Goal: Information Seeking & Learning: Learn about a topic

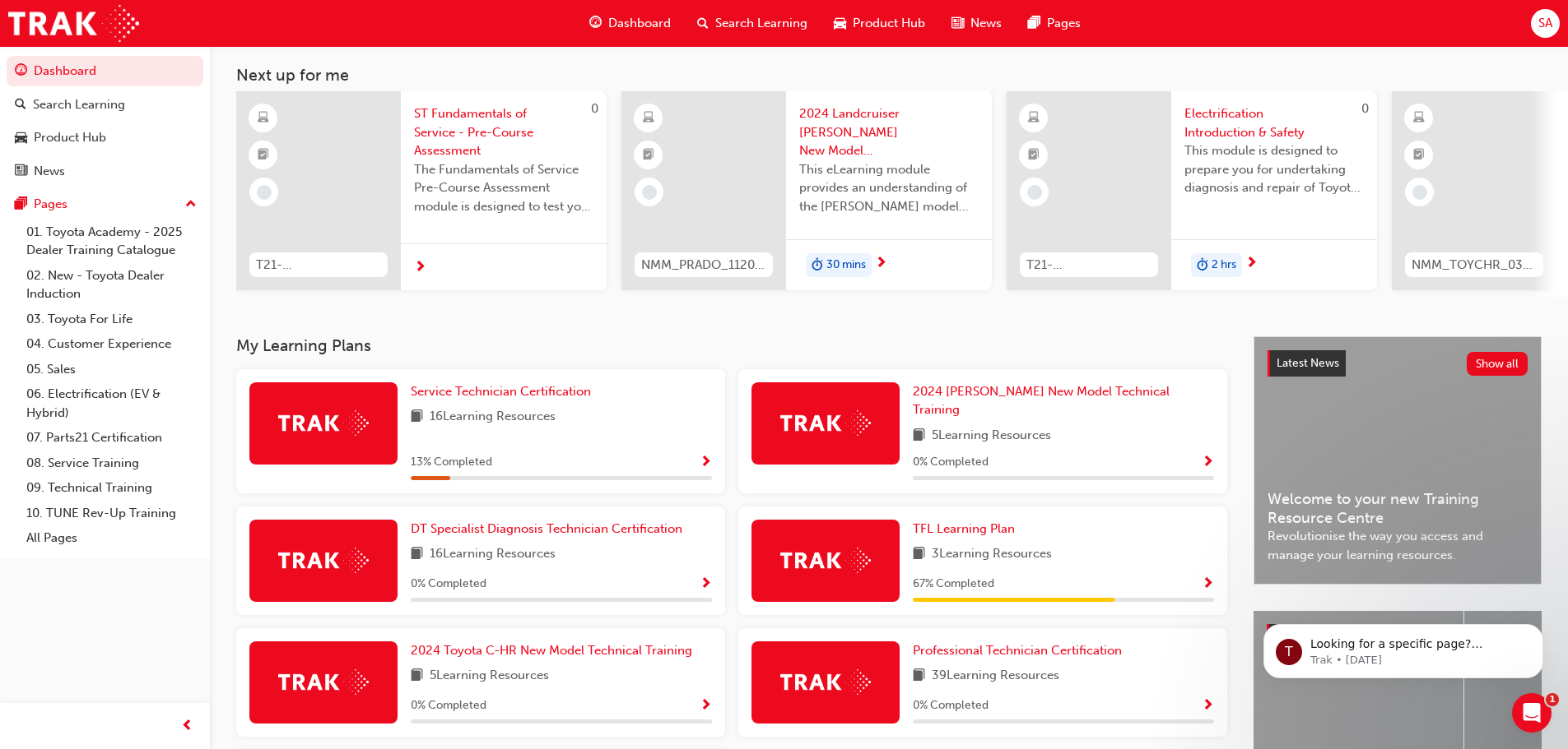
scroll to position [165, 0]
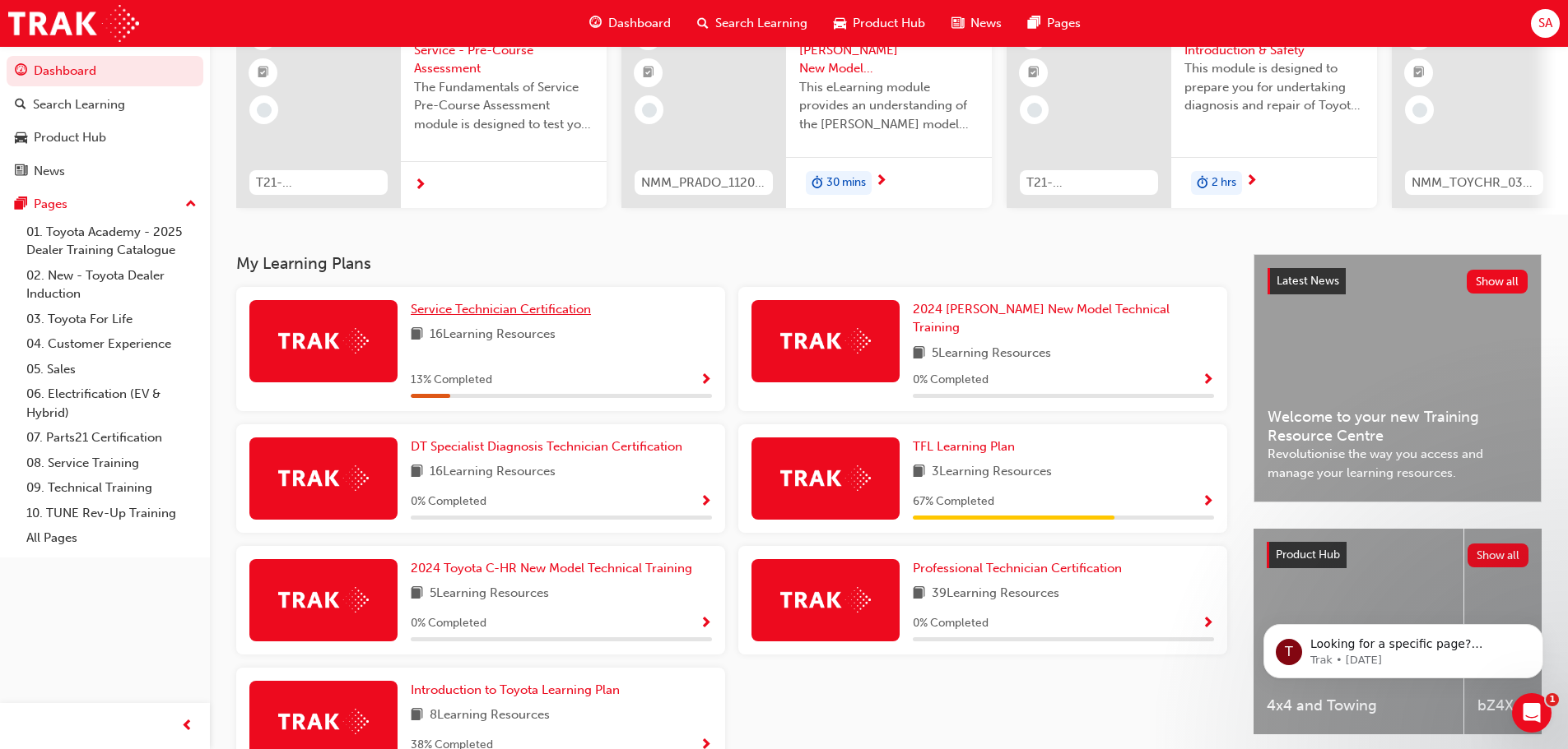
click at [475, 314] on span "Service Technician Certification" at bounding box center [500, 308] width 180 height 14
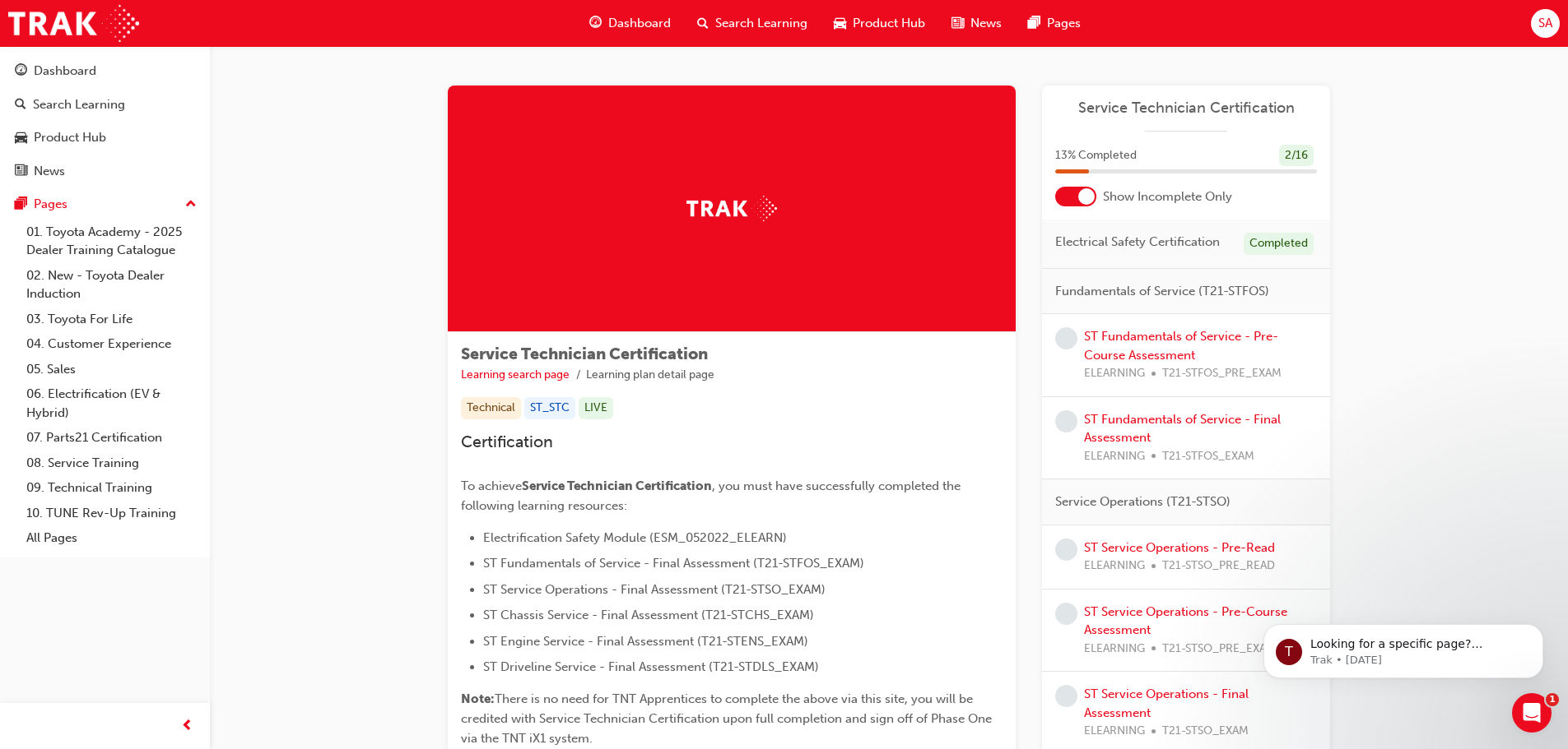
scroll to position [82, 0]
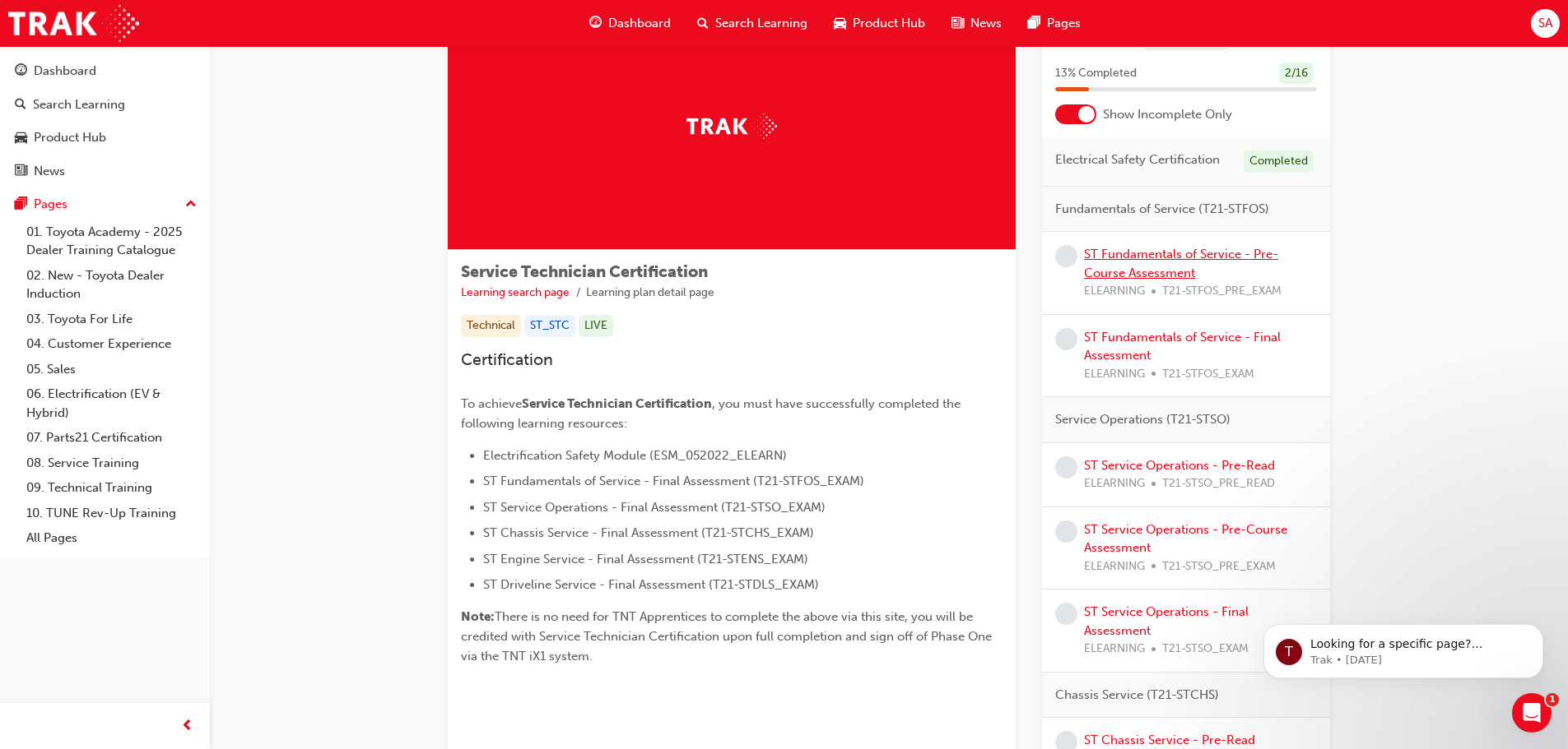
click at [1172, 254] on link "ST Fundamentals of Service - Pre-Course Assessment" at bounding box center [1181, 263] width 195 height 34
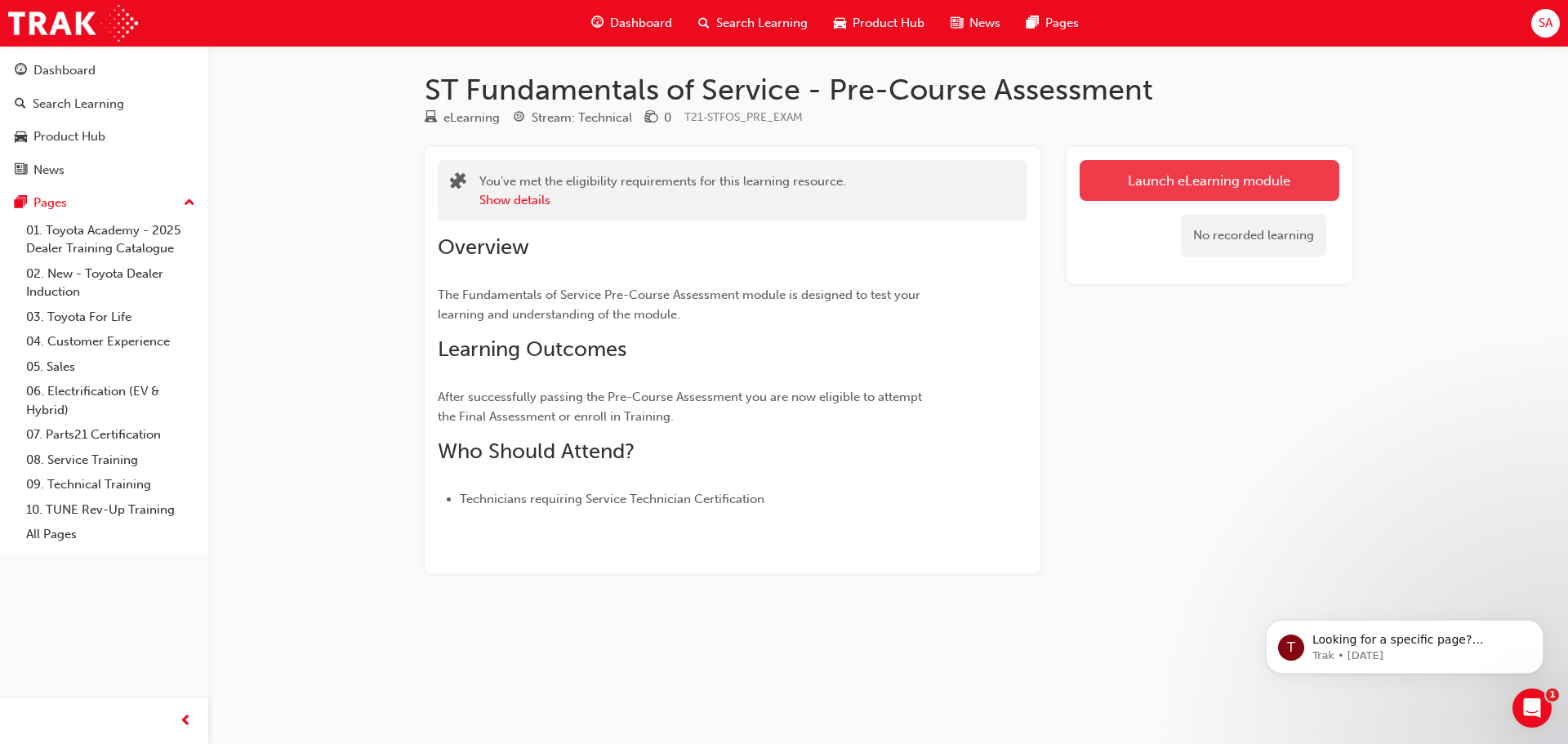
click at [1217, 177] on link "Launch eLearning module" at bounding box center [1209, 180] width 260 height 41
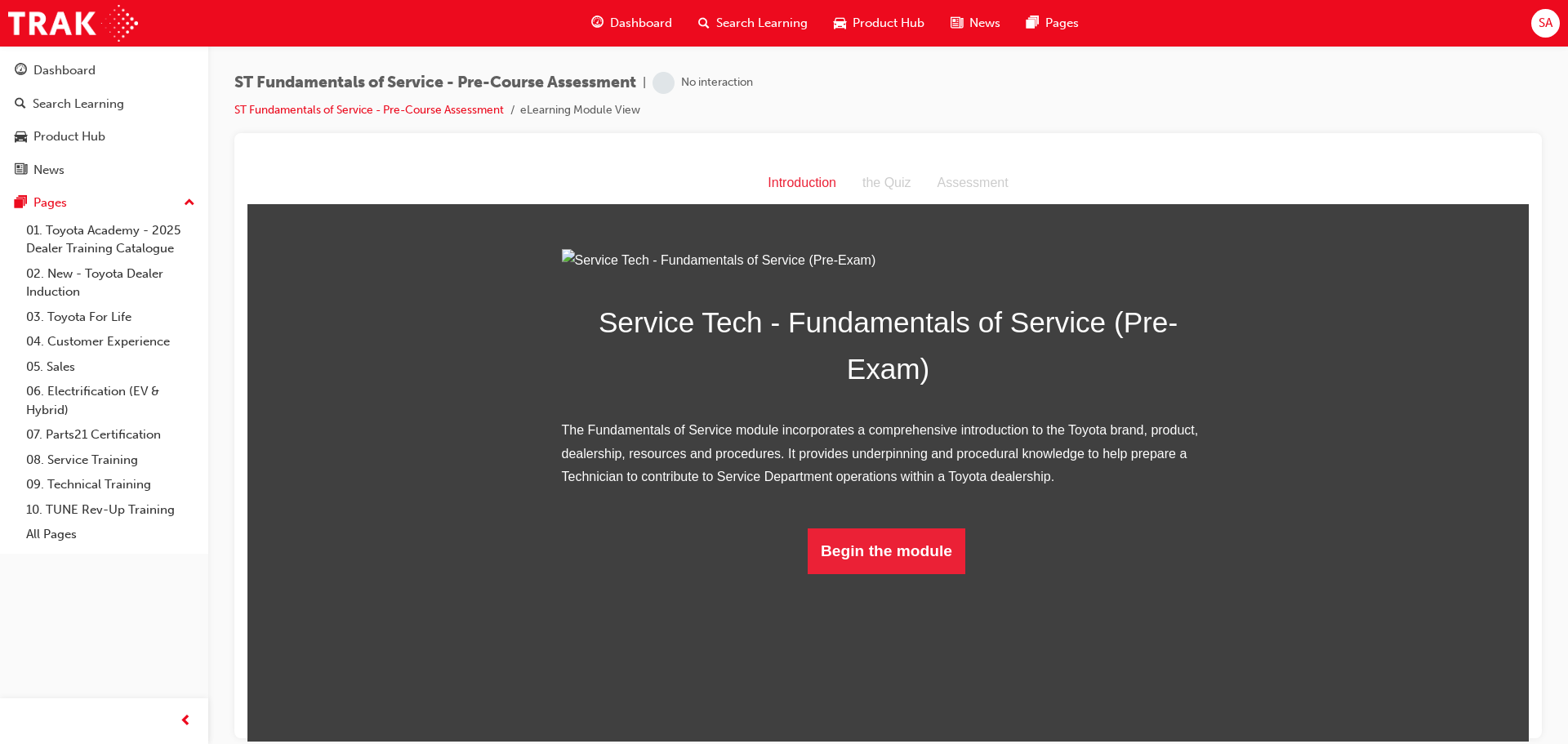
scroll to position [12, 0]
click at [896, 574] on button "Begin the module" at bounding box center [886, 551] width 158 height 46
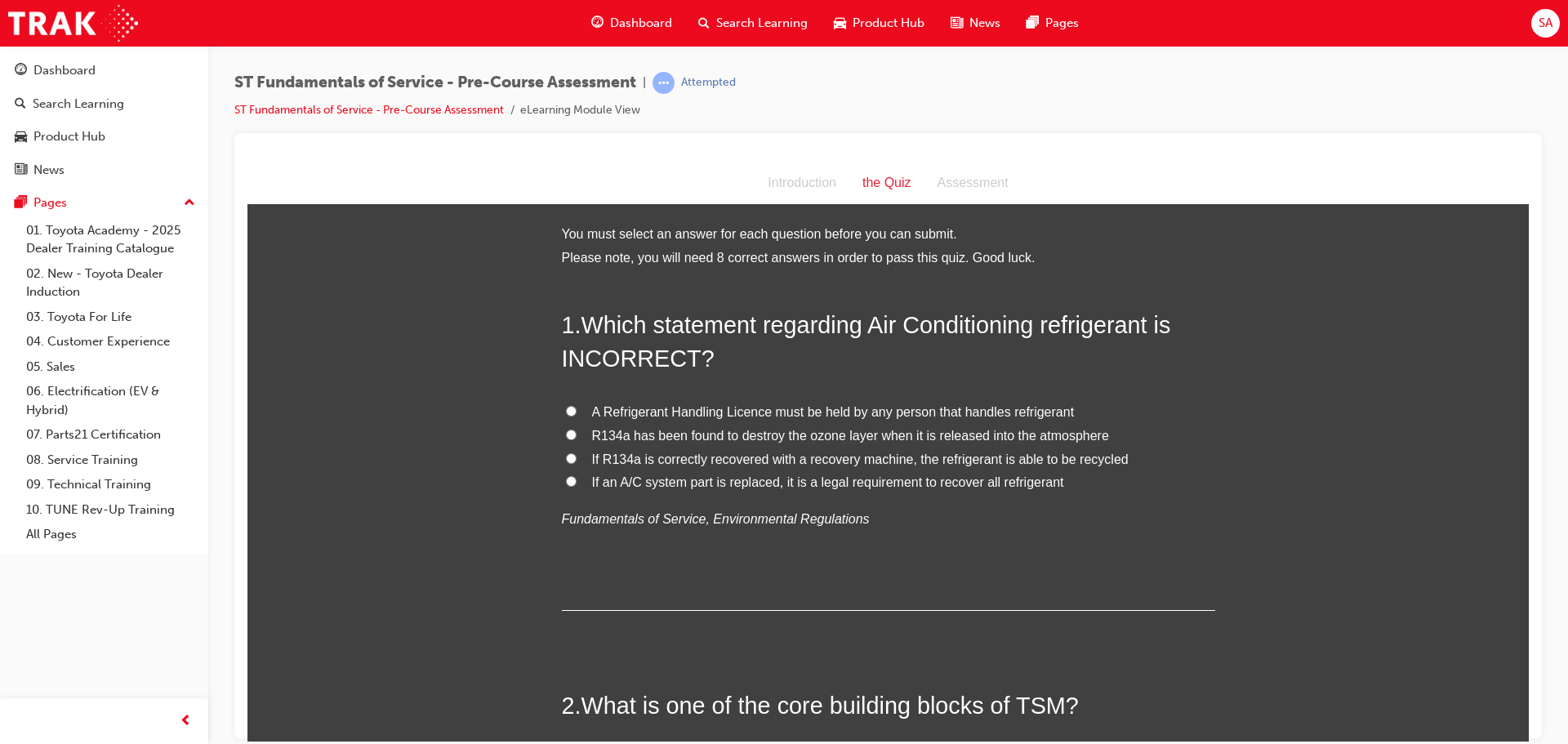
click at [566, 457] on input "If R134a is correctly recovered with a recovery machine, the refrigerant is abl…" at bounding box center [571, 458] width 10 height 10
radio input "true"
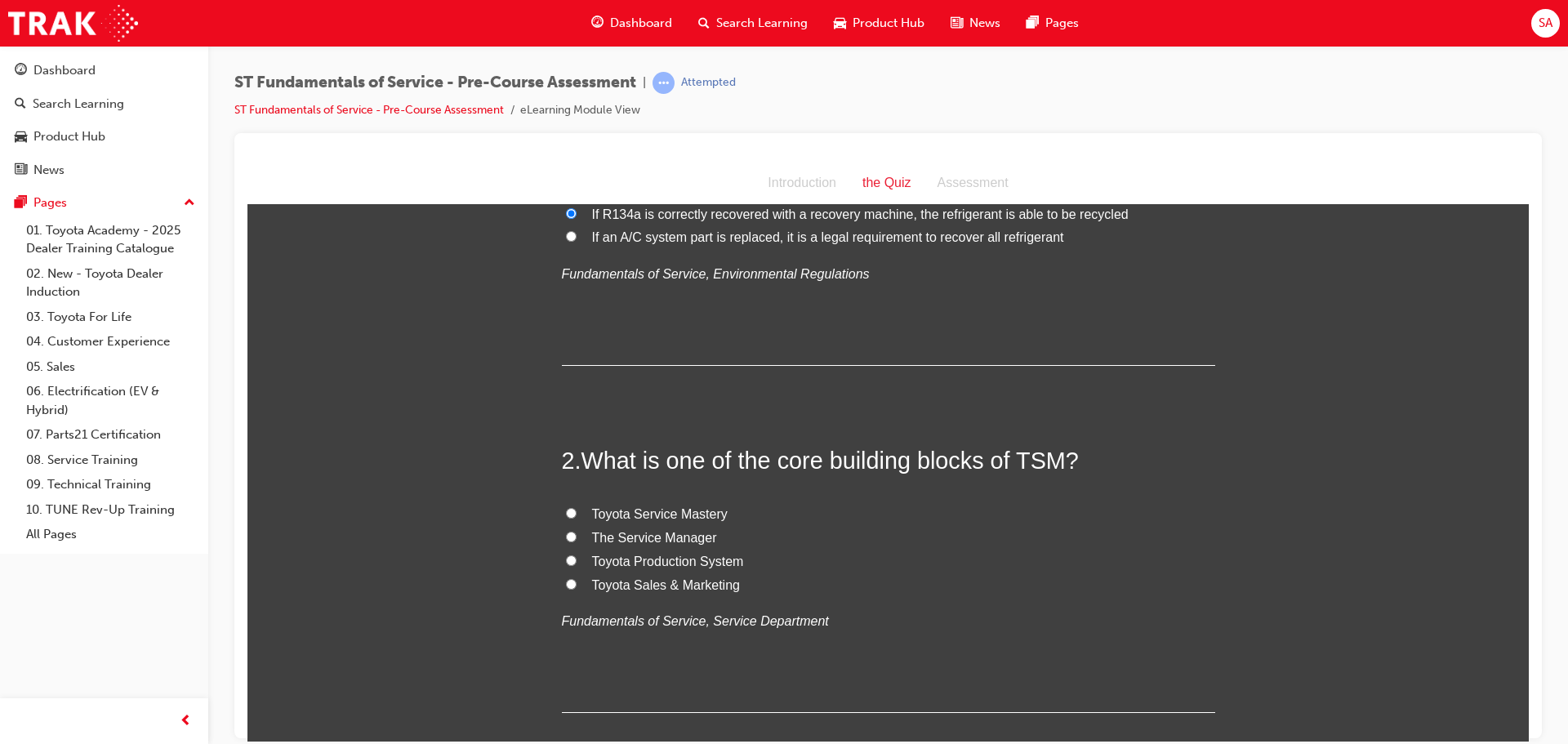
scroll to position [408, 0]
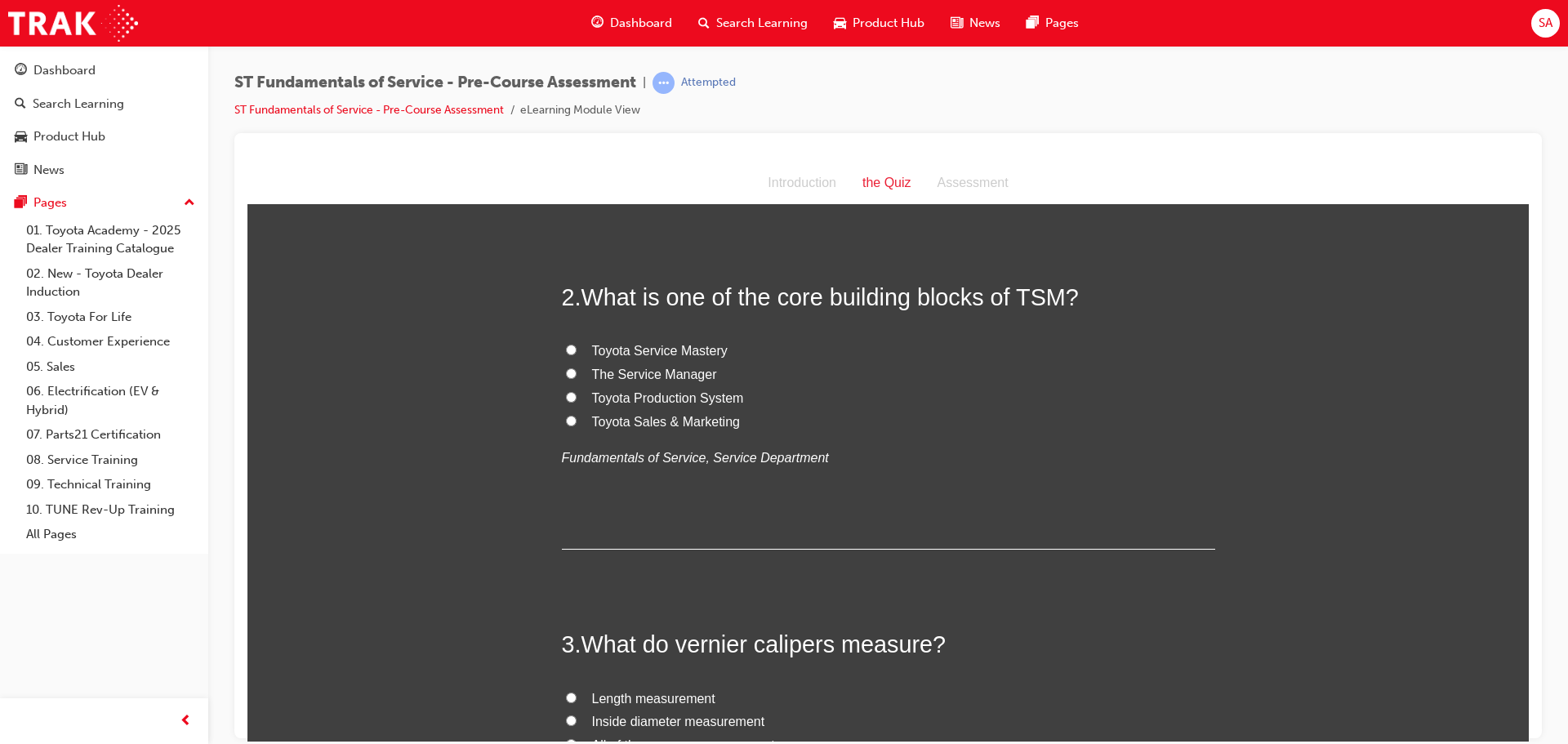
click at [622, 375] on span "The Service Manager" at bounding box center [654, 374] width 125 height 14
click at [576, 375] on input "The Service Manager" at bounding box center [571, 372] width 10 height 10
radio input "true"
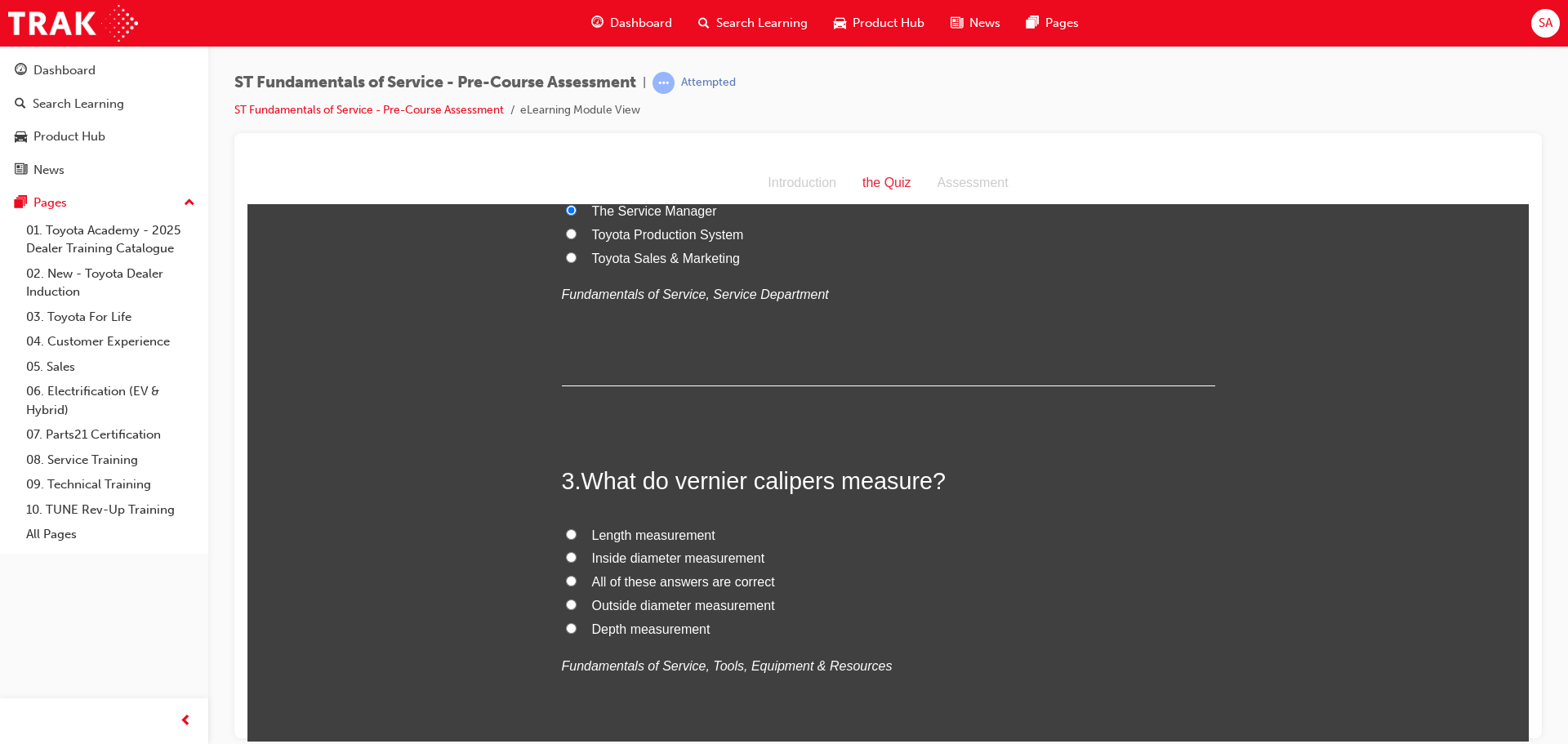
scroll to position [735, 0]
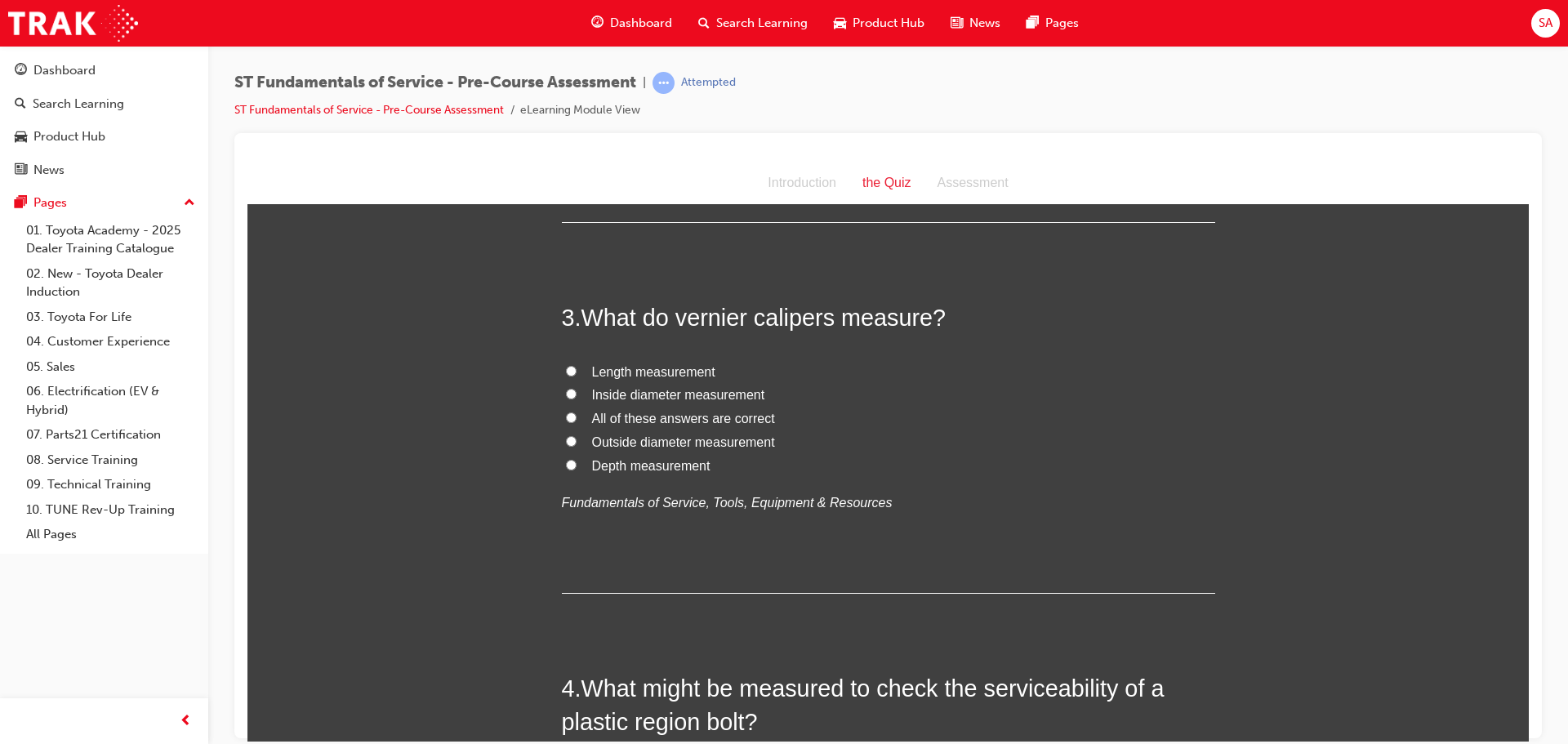
click at [566, 416] on input "All of these answers are correct" at bounding box center [571, 417] width 10 height 10
radio input "true"
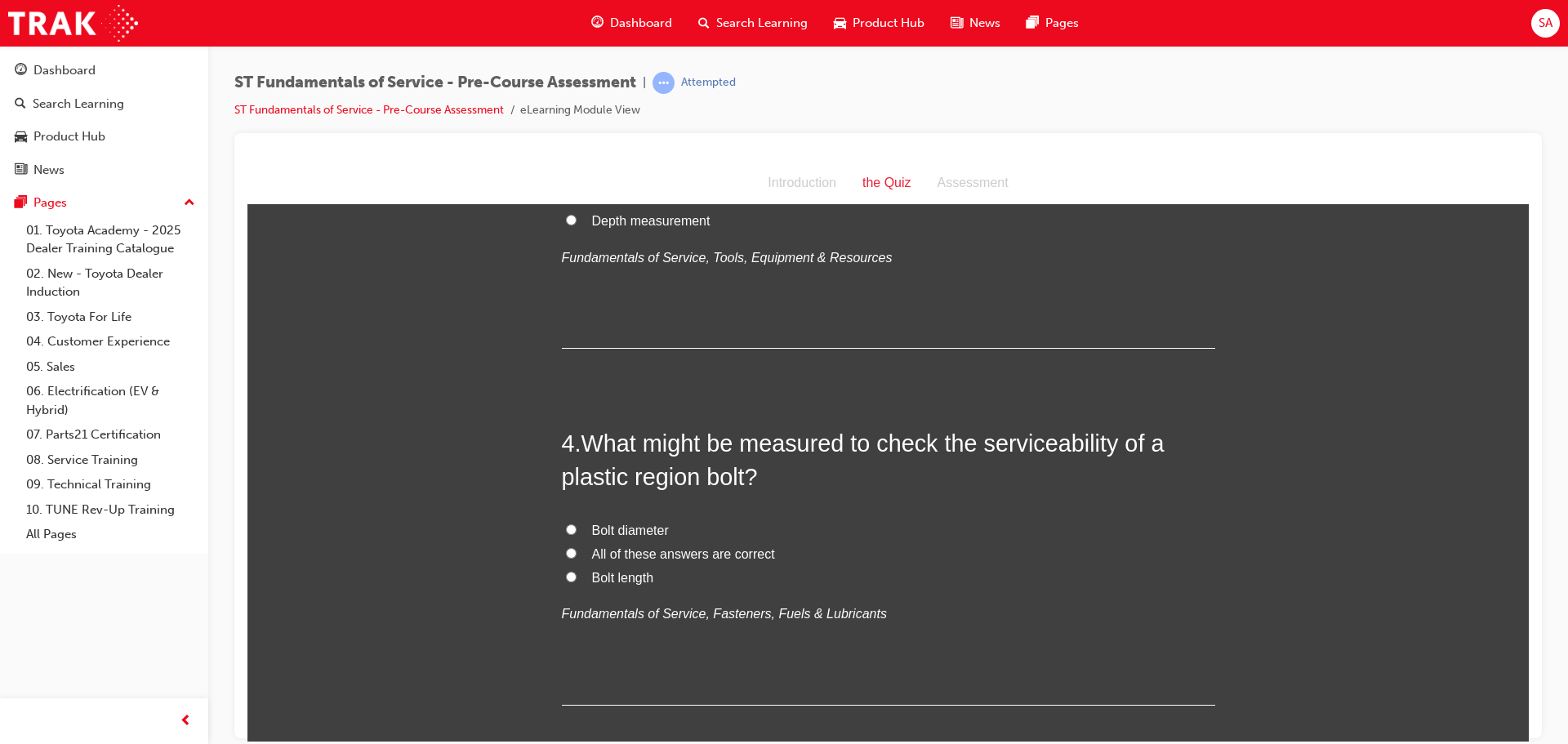
scroll to position [1062, 0]
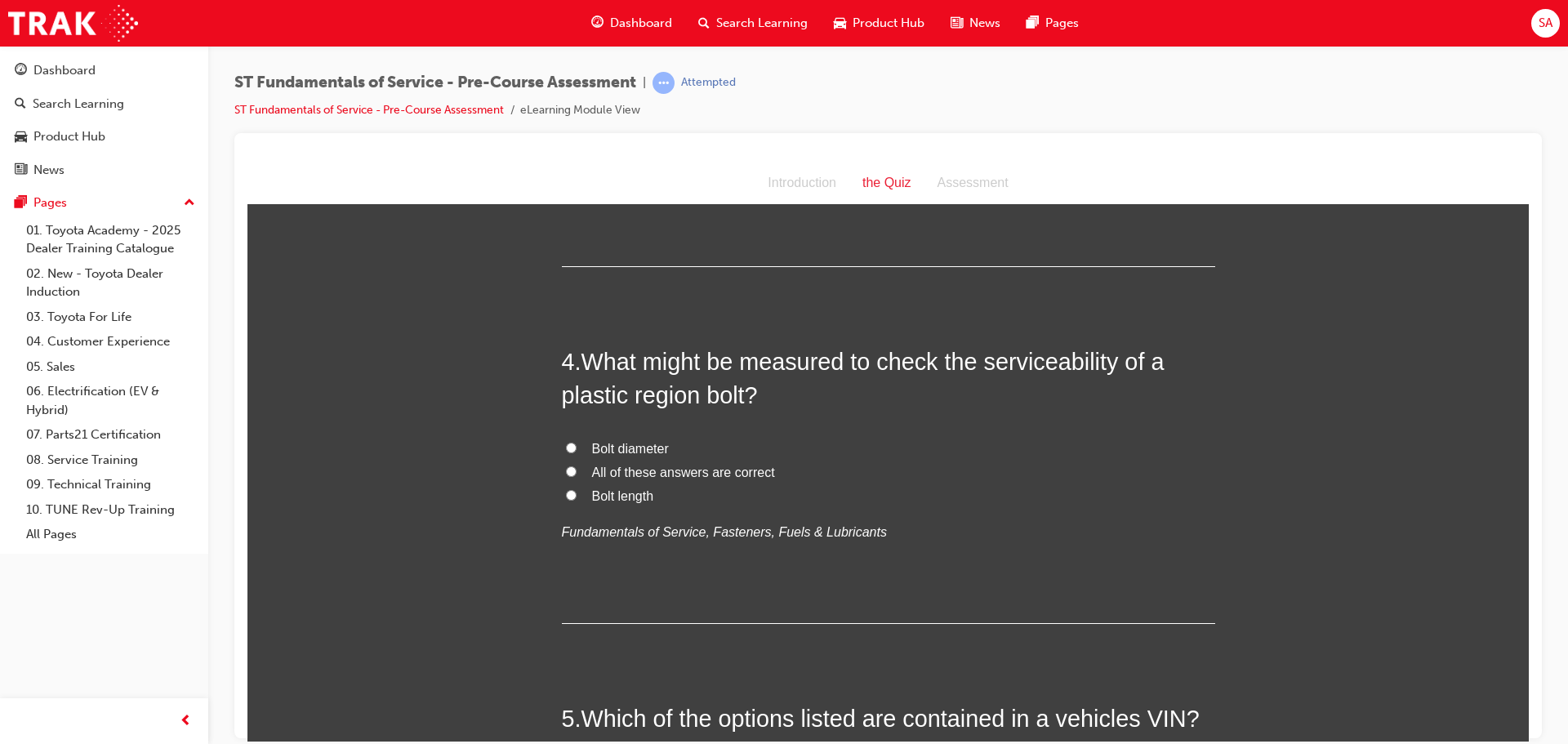
click at [566, 446] on input "Bolt diameter" at bounding box center [571, 447] width 10 height 10
radio input "true"
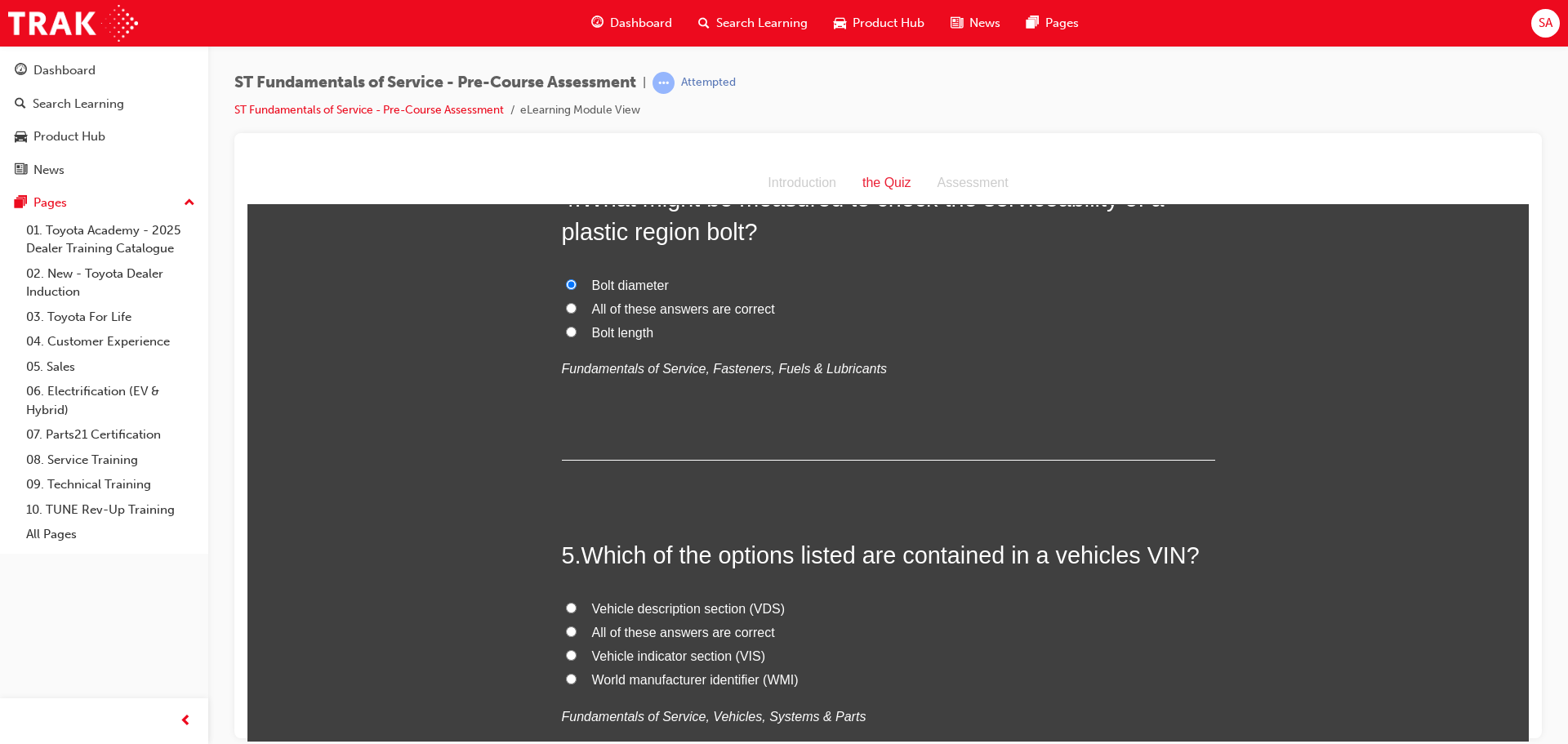
scroll to position [1389, 0]
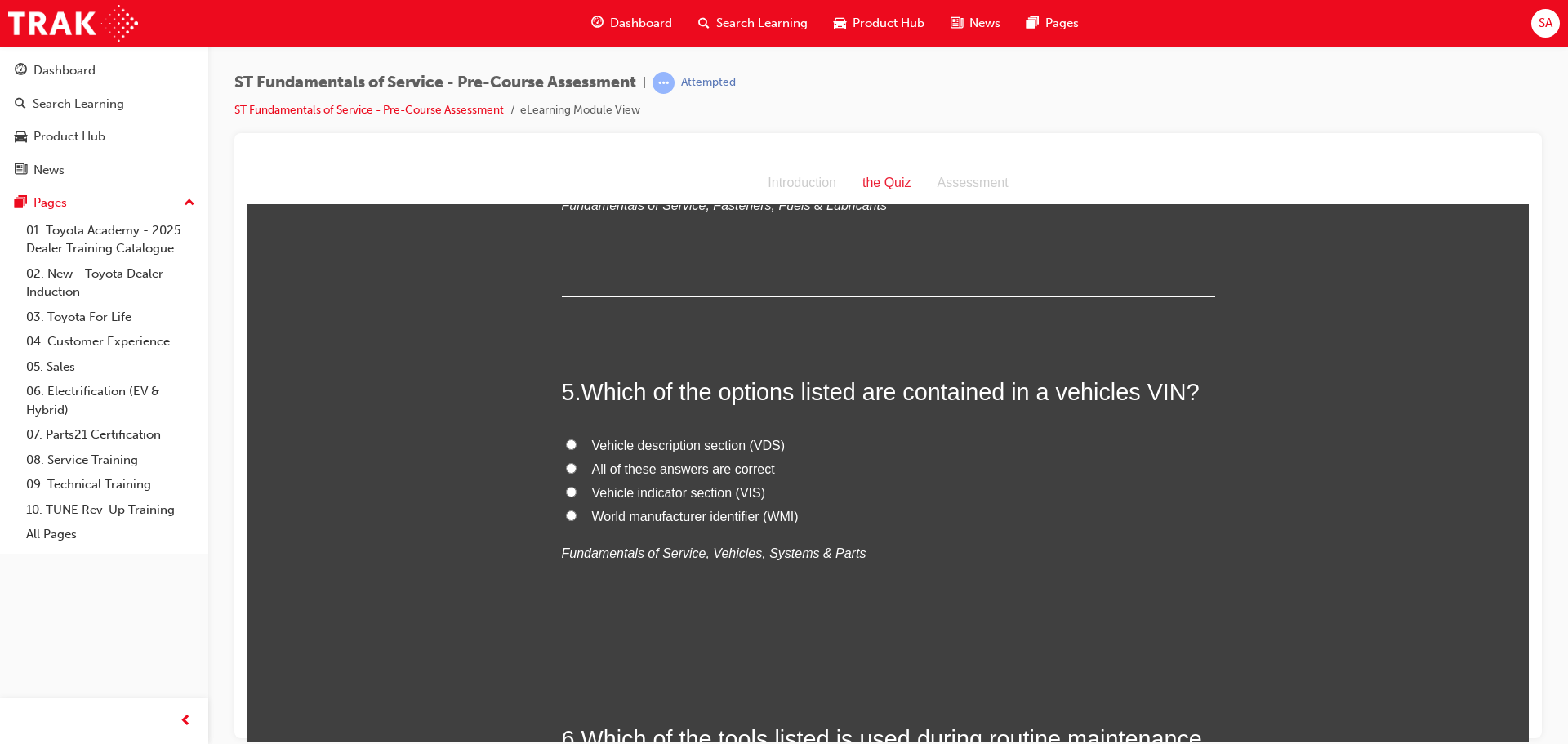
click at [566, 465] on input "All of these answers are correct" at bounding box center [571, 467] width 10 height 10
radio input "true"
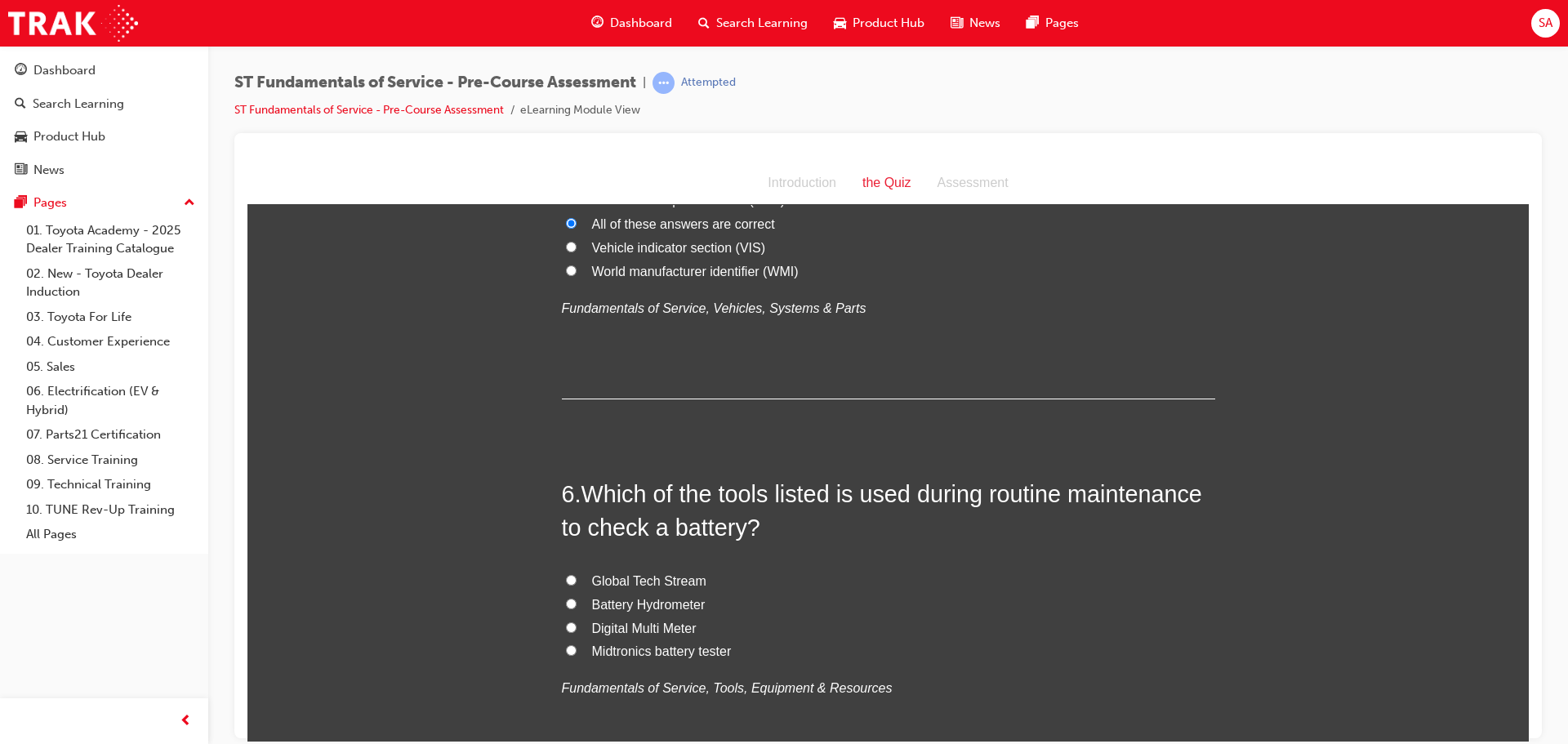
scroll to position [1797, 0]
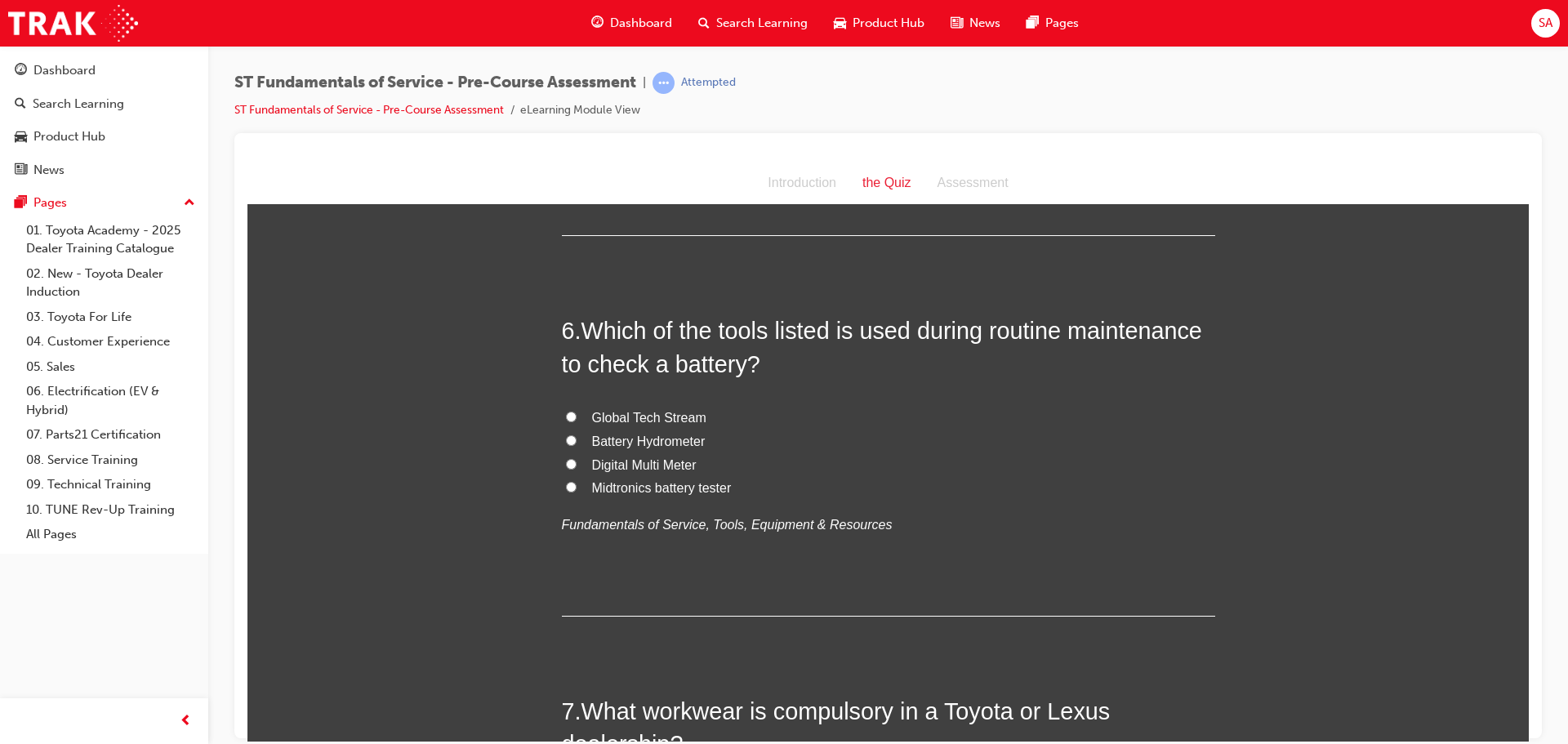
click at [566, 486] on input "Midtronics battery tester" at bounding box center [571, 486] width 10 height 10
radio input "true"
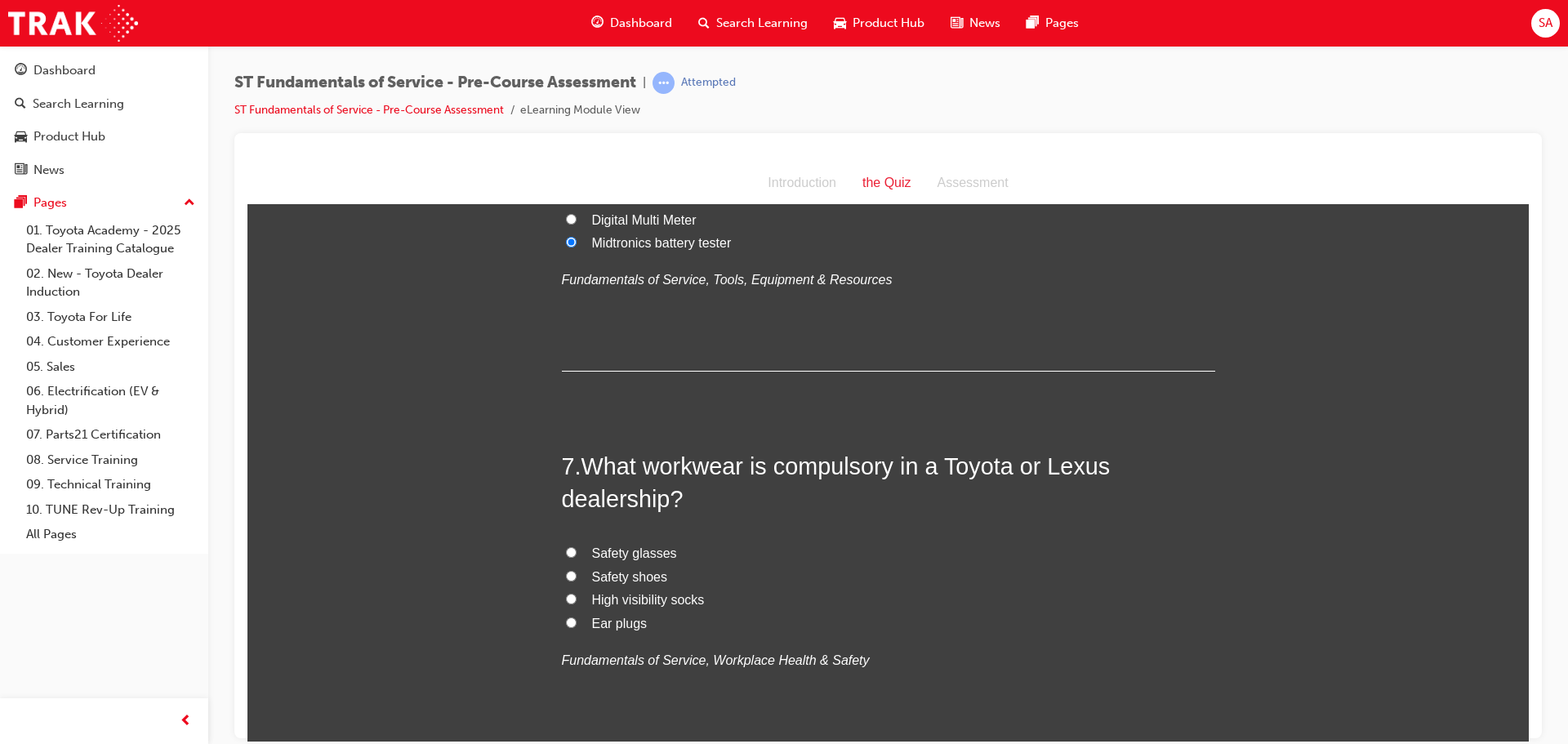
scroll to position [2124, 0]
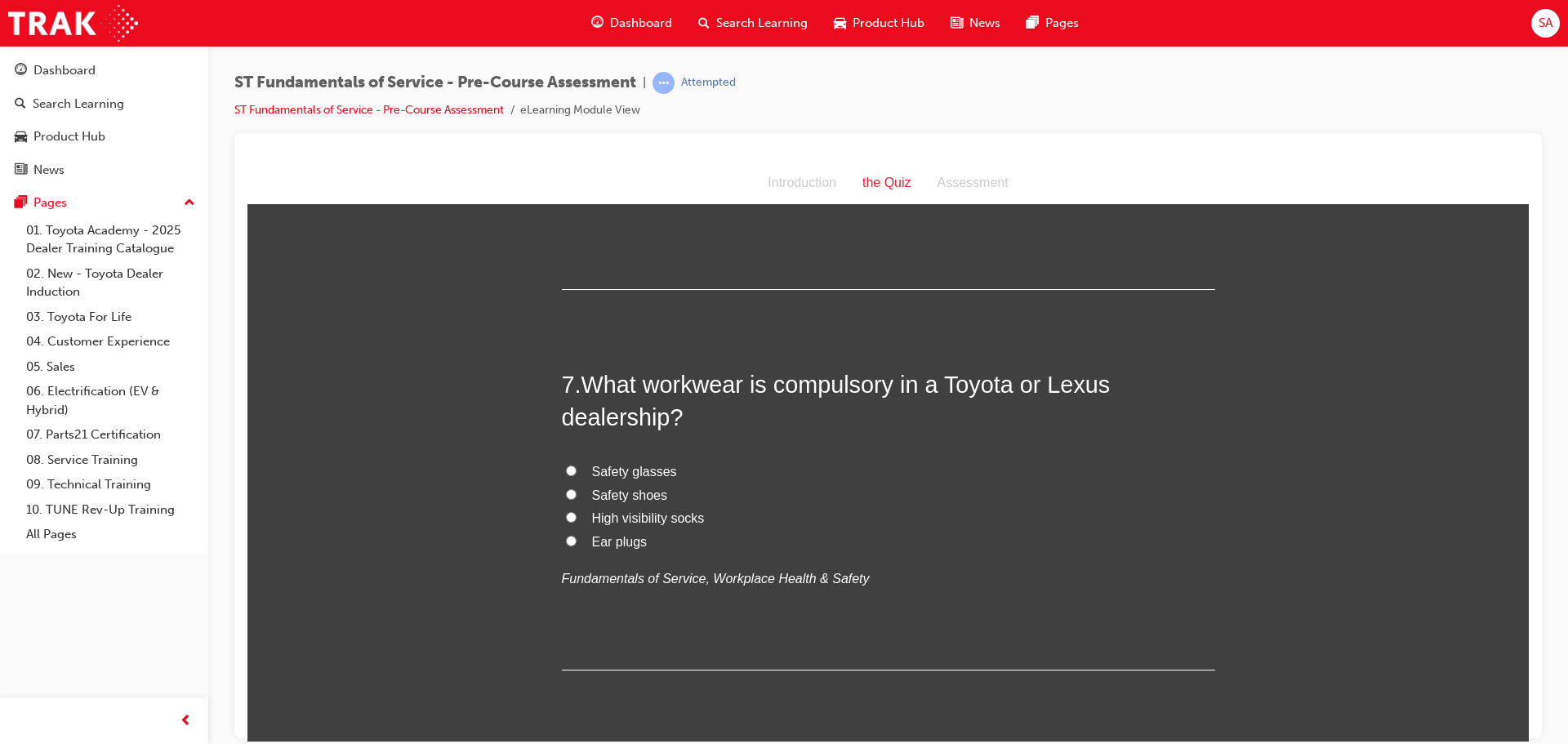
click at [566, 494] on input "Safety shoes" at bounding box center [571, 493] width 10 height 10
radio input "true"
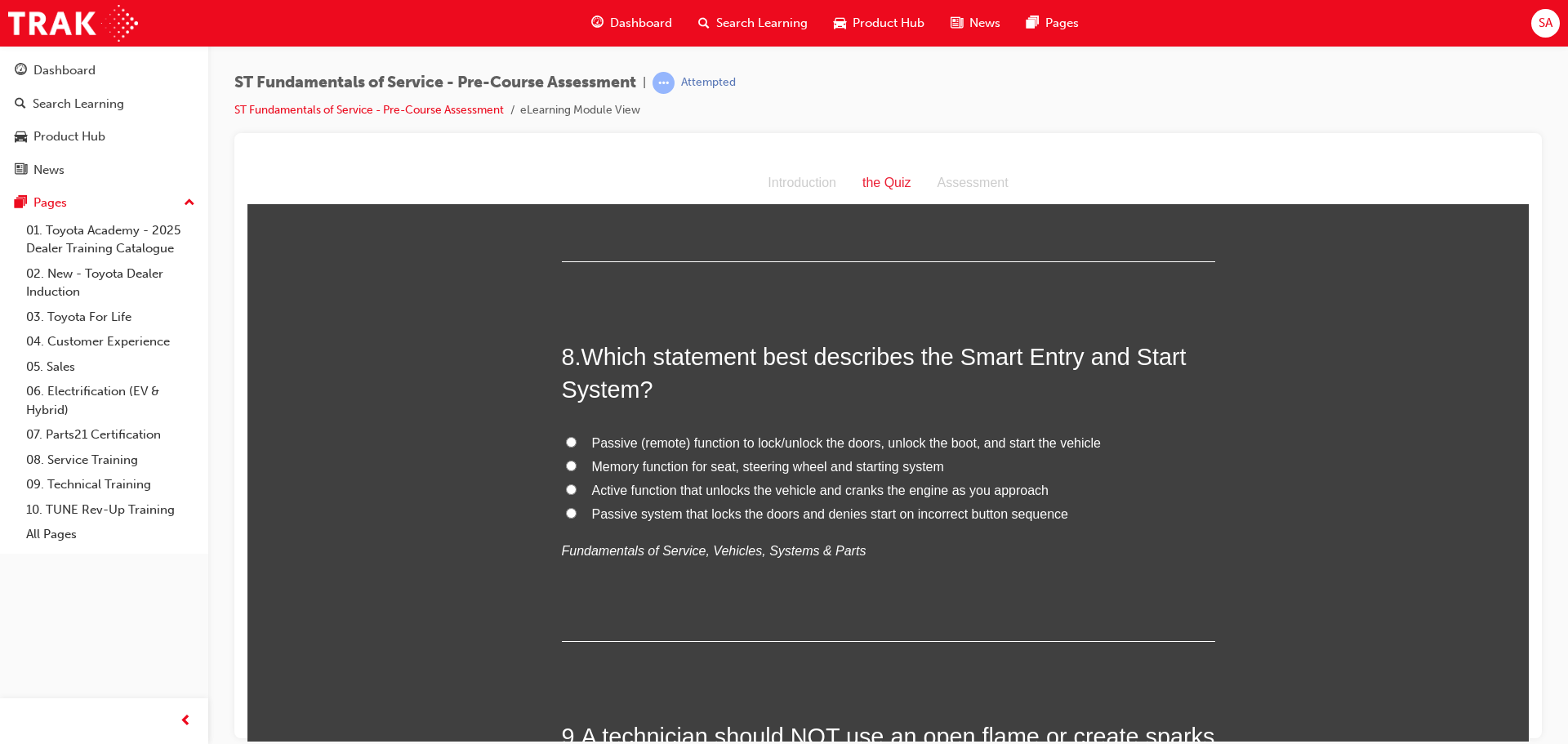
scroll to position [2614, 0]
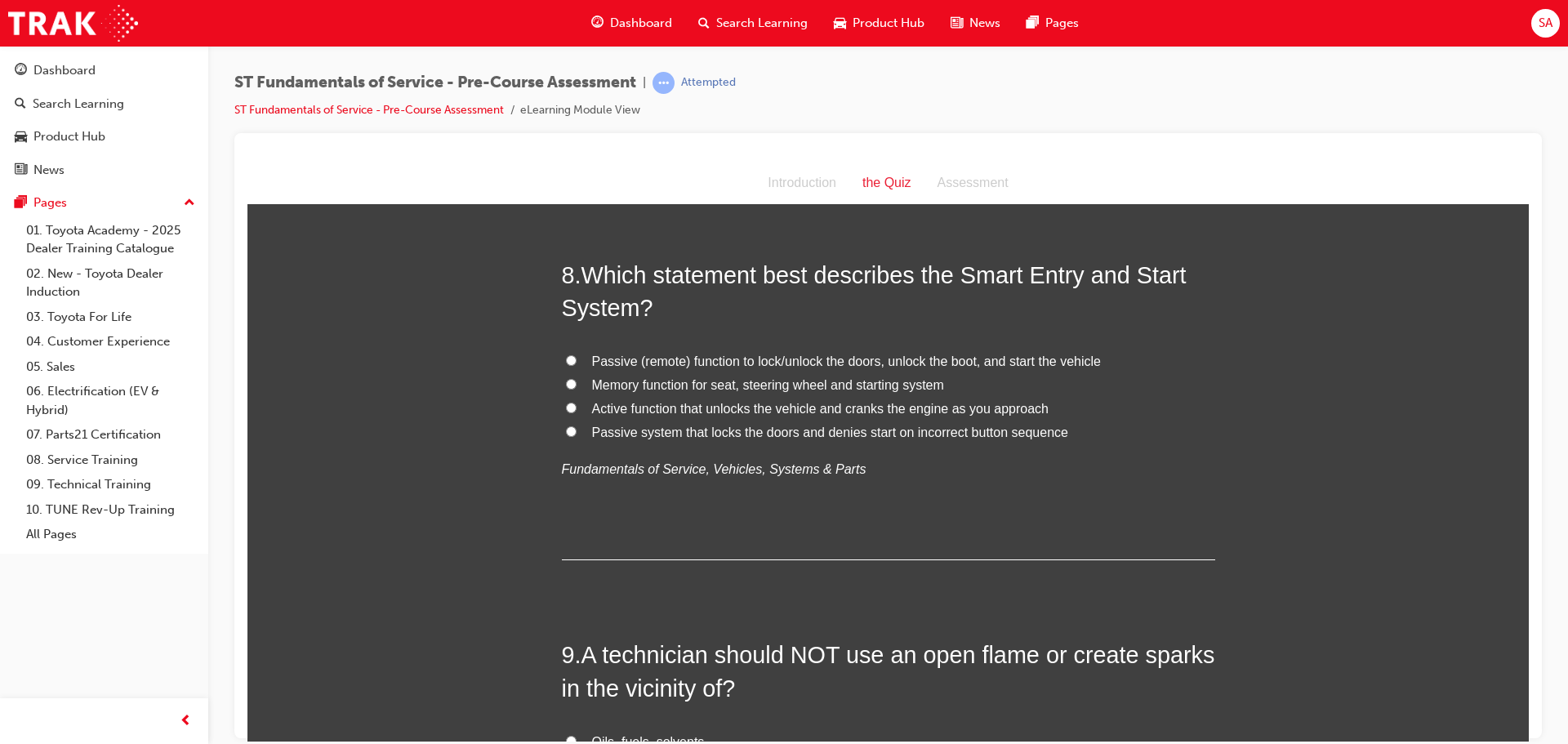
click at [566, 356] on input "Passive (remote) function to lock/unlock the doors, unlock the boot, and start …" at bounding box center [571, 360] width 10 height 10
radio input "true"
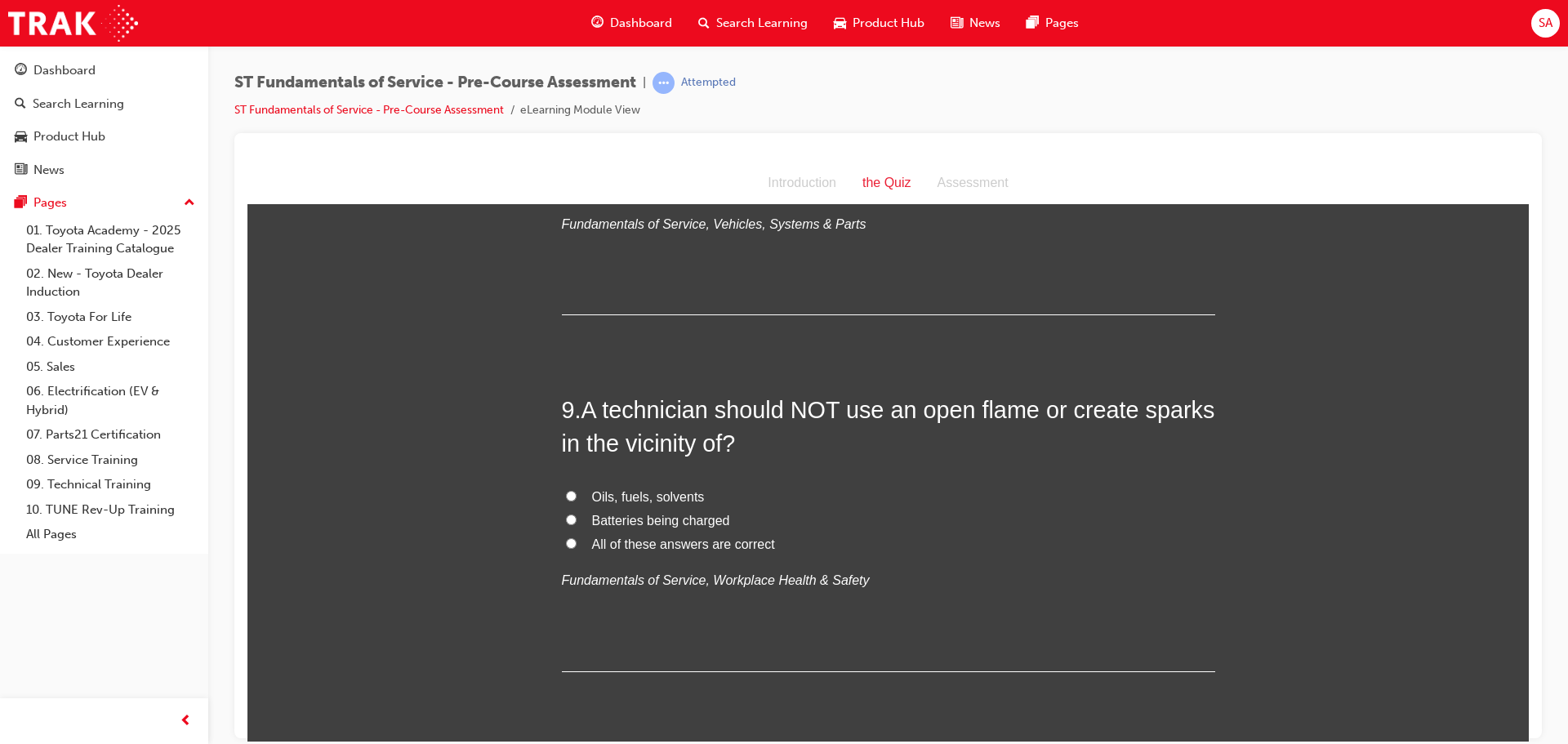
scroll to position [2941, 0]
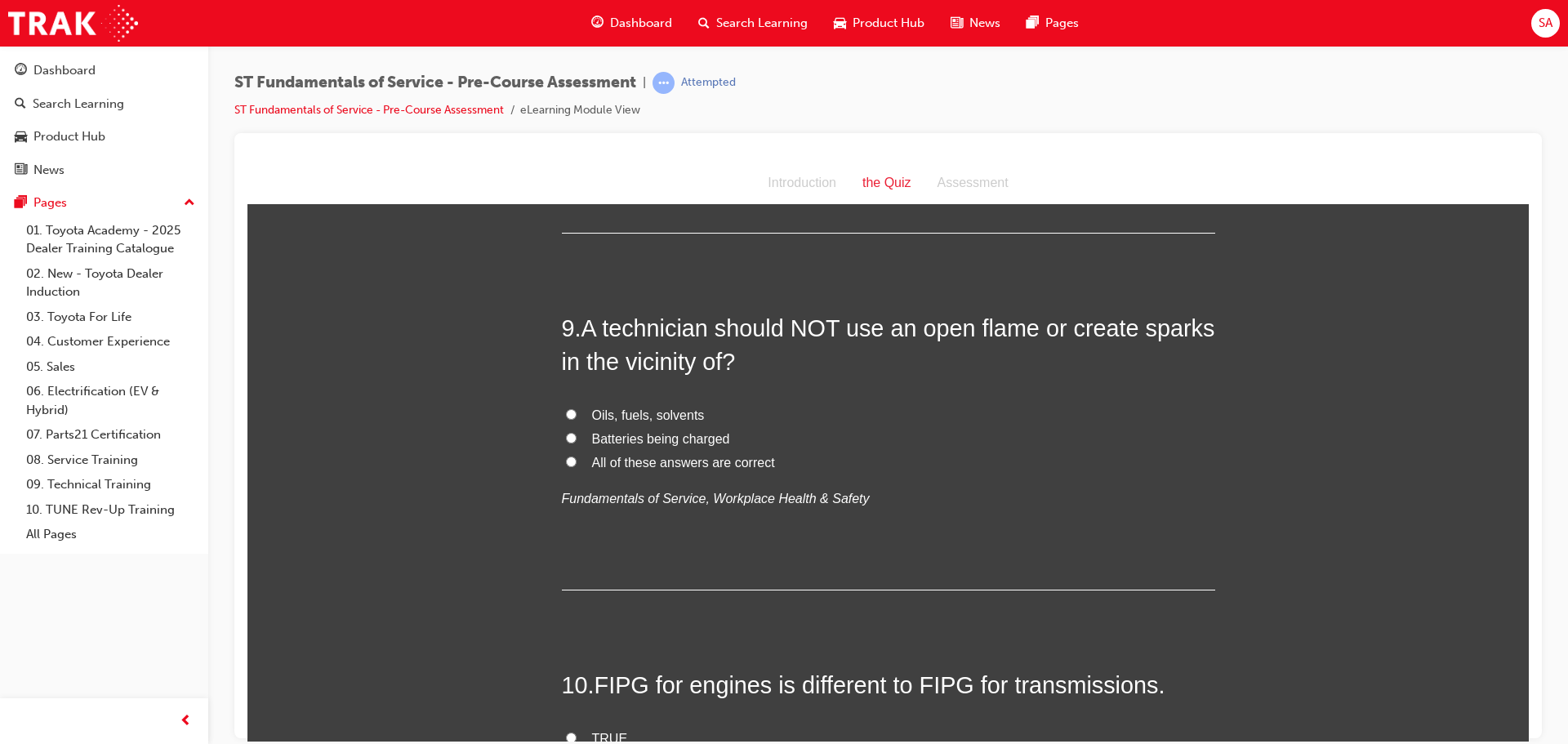
click at [566, 460] on input "All of these answers are correct" at bounding box center [571, 460] width 10 height 10
radio input "true"
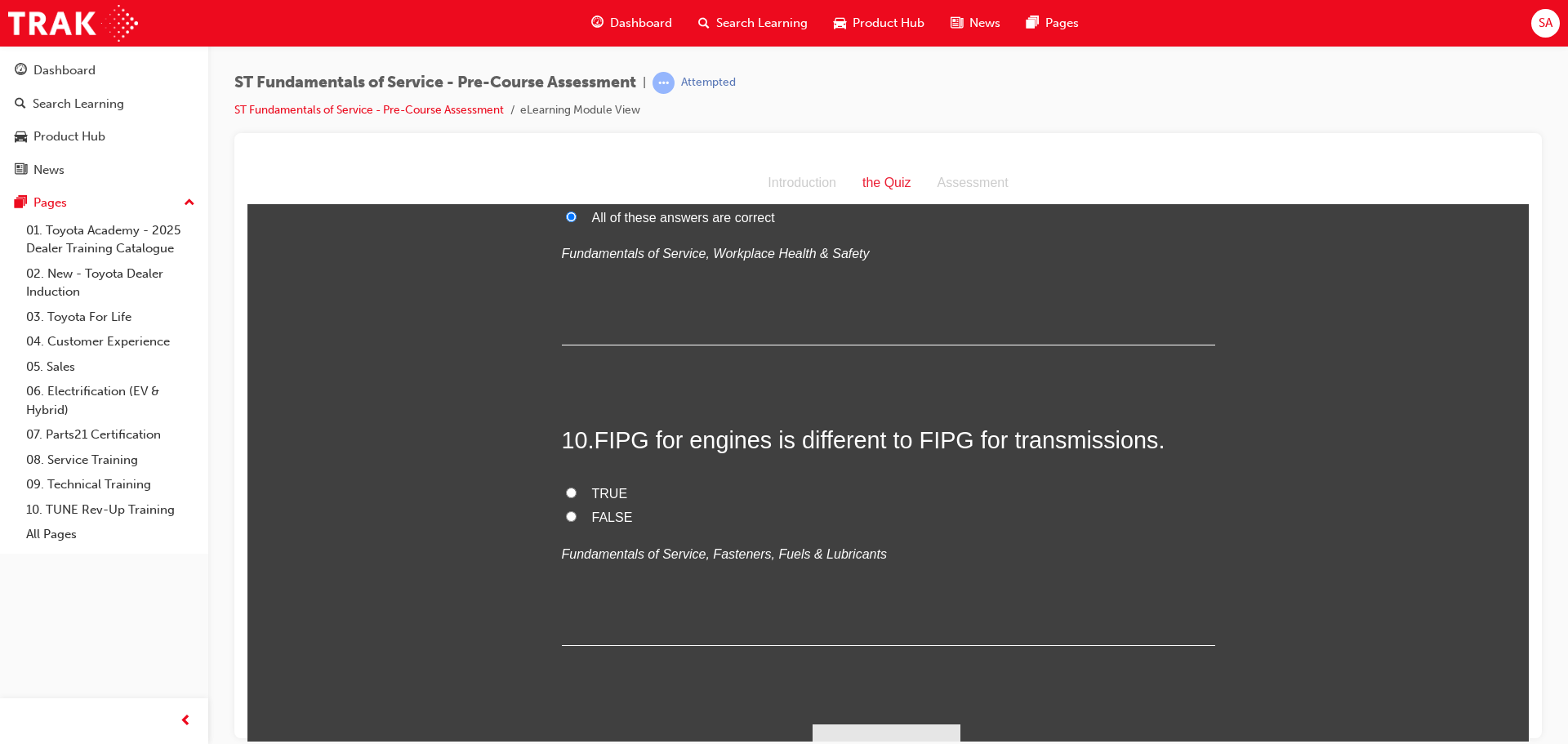
scroll to position [3214, 0]
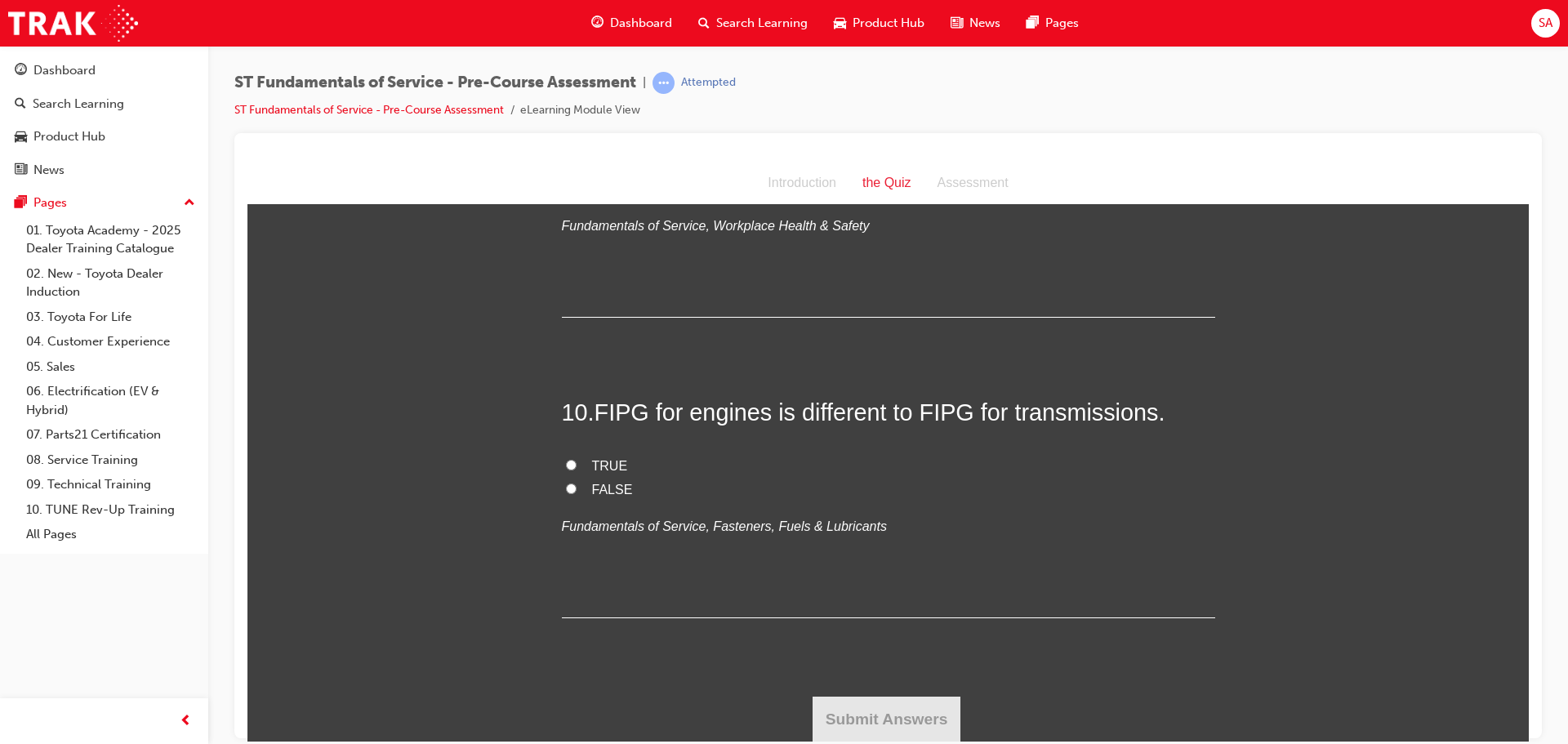
click at [566, 466] on input "TRUE" at bounding box center [571, 464] width 10 height 10
radio input "true"
click at [858, 713] on button "Submit Answers" at bounding box center [886, 719] width 148 height 46
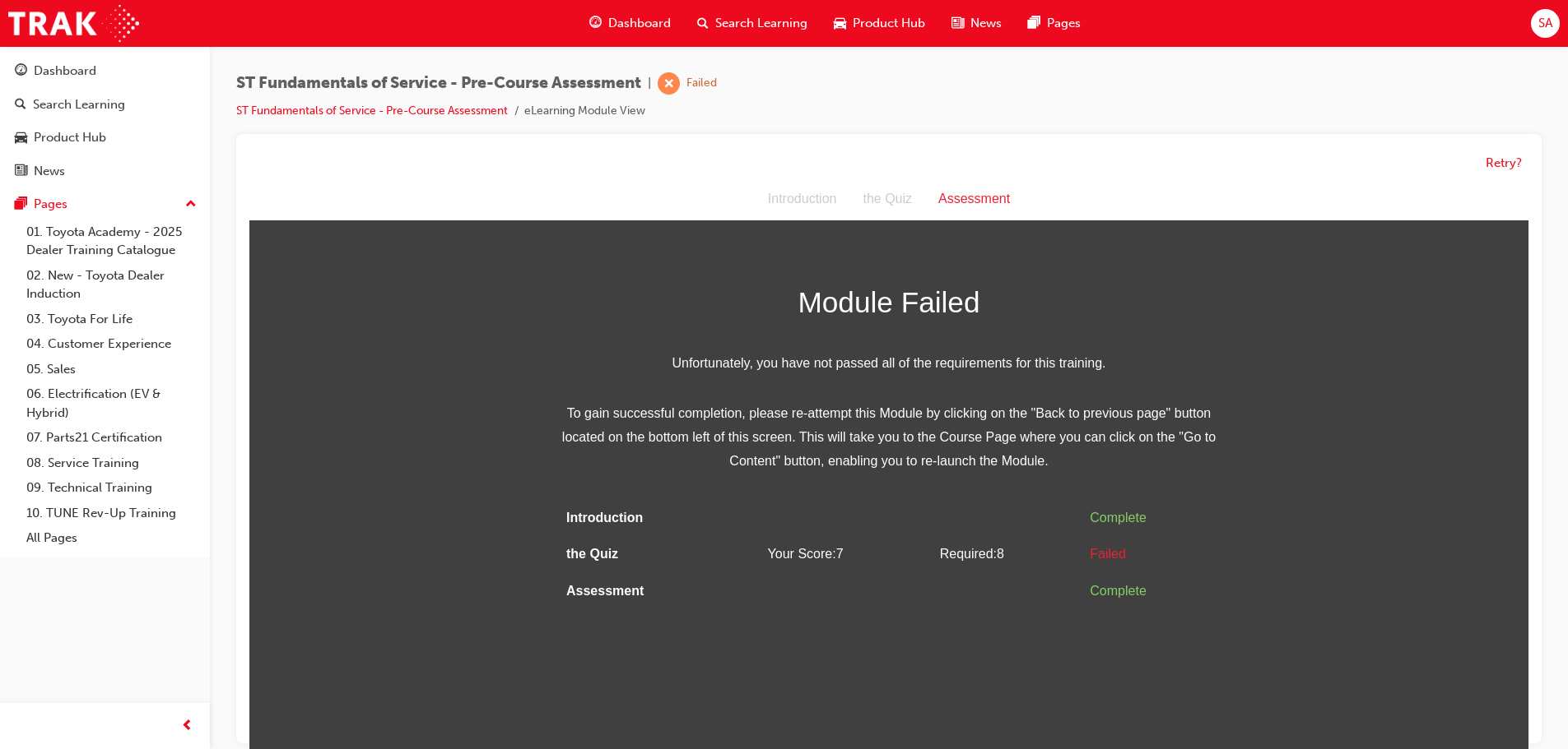
scroll to position [12, 0]
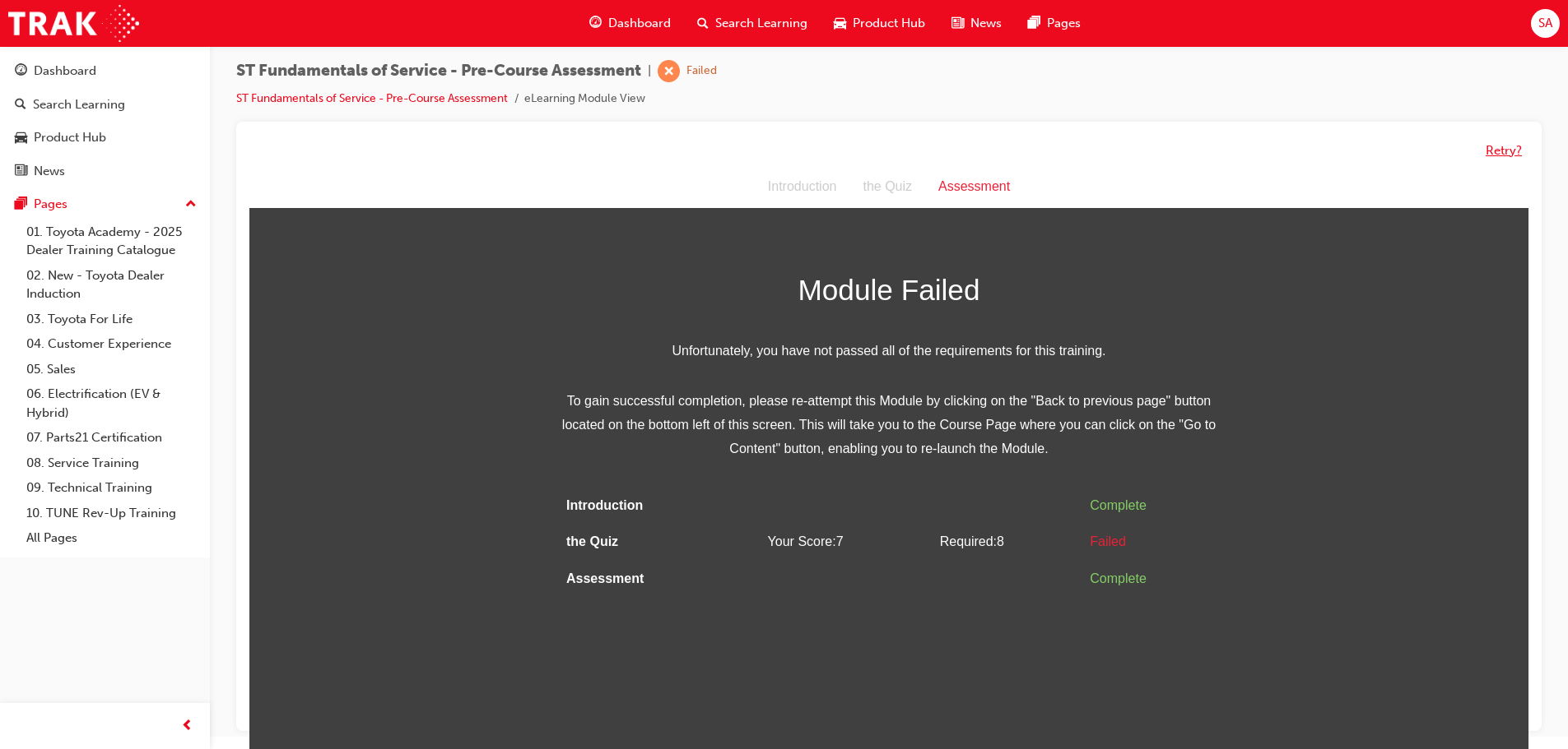
click at [1509, 148] on button "Retry?" at bounding box center [1504, 151] width 36 height 19
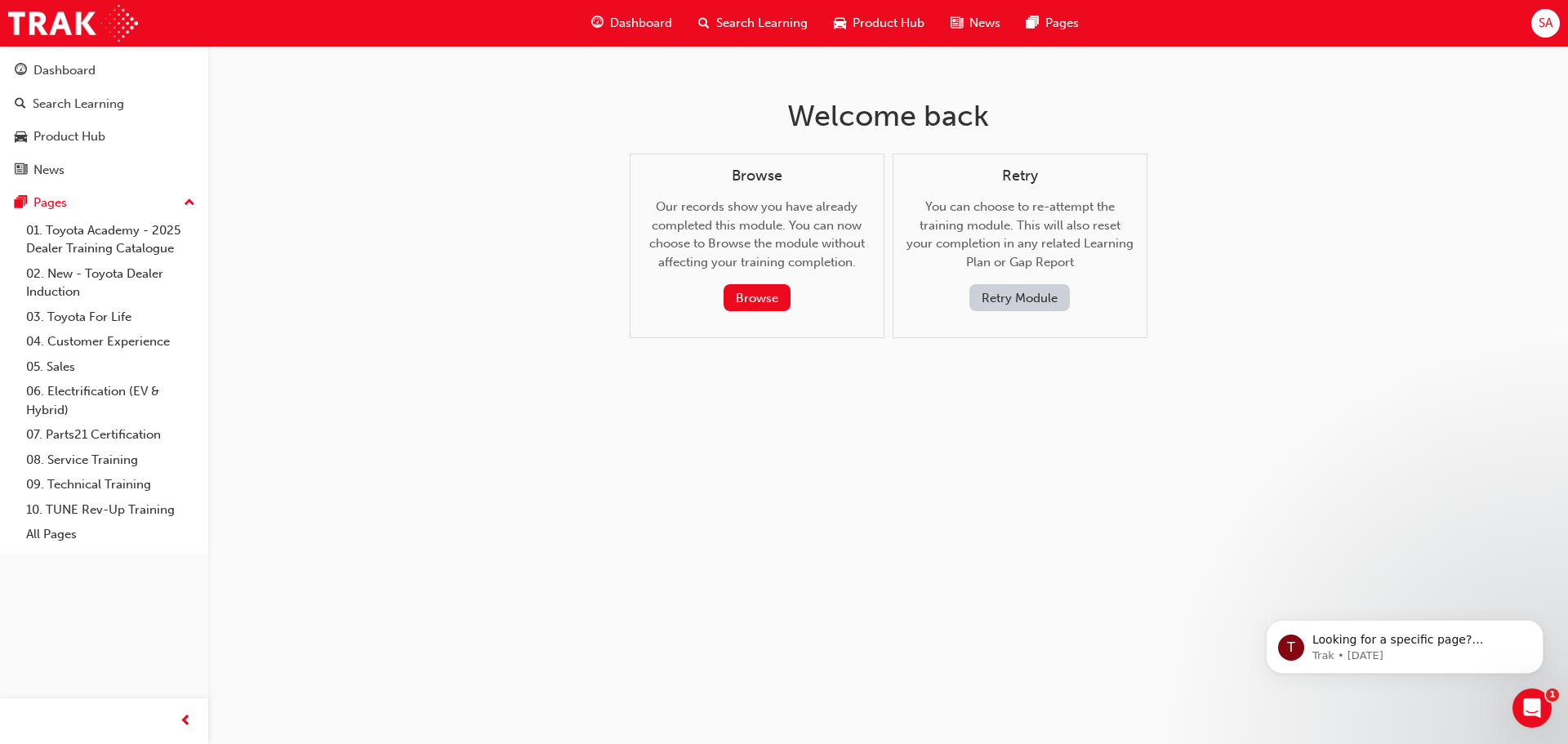
click at [1014, 298] on button "Retry Module" at bounding box center [1019, 298] width 101 height 27
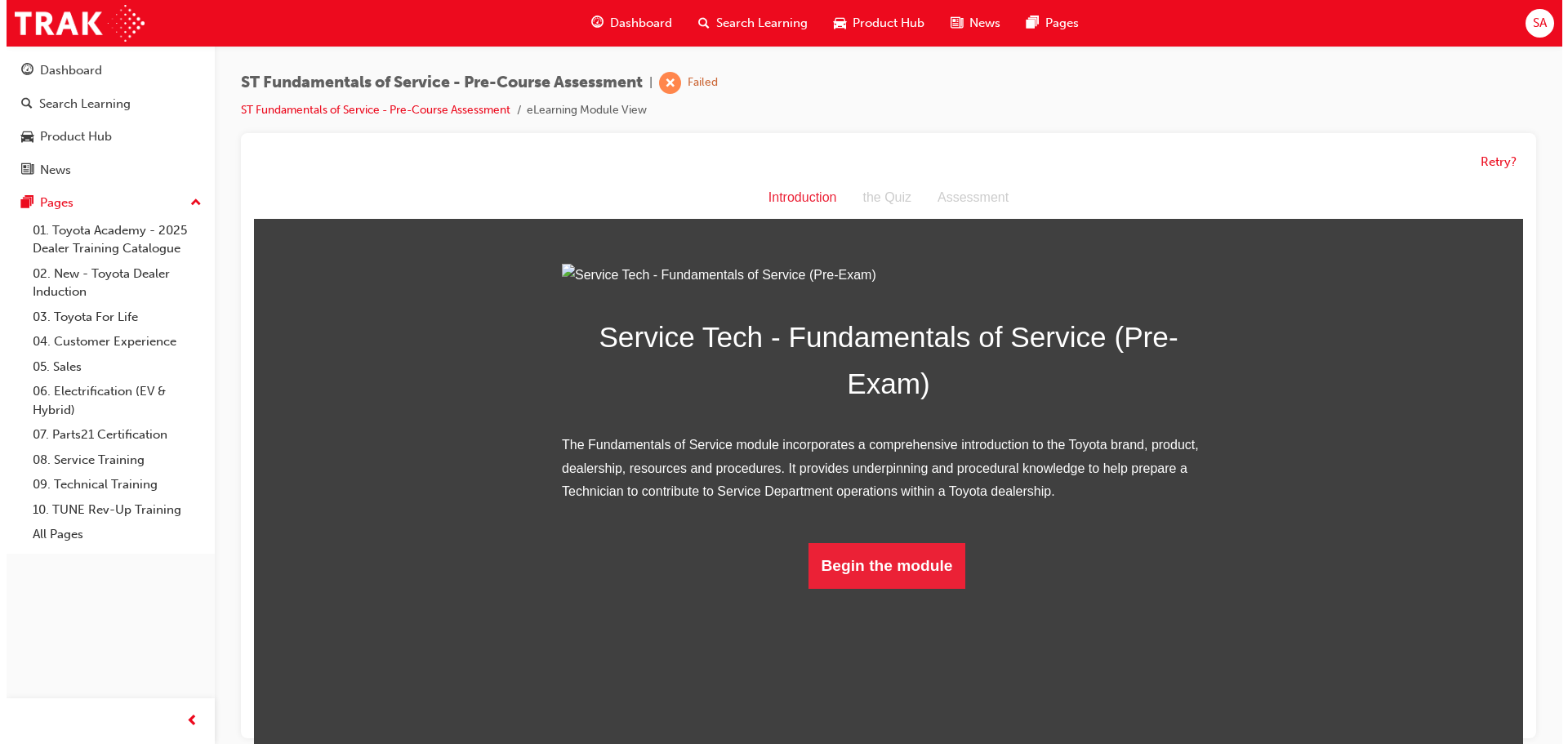
scroll to position [12, 0]
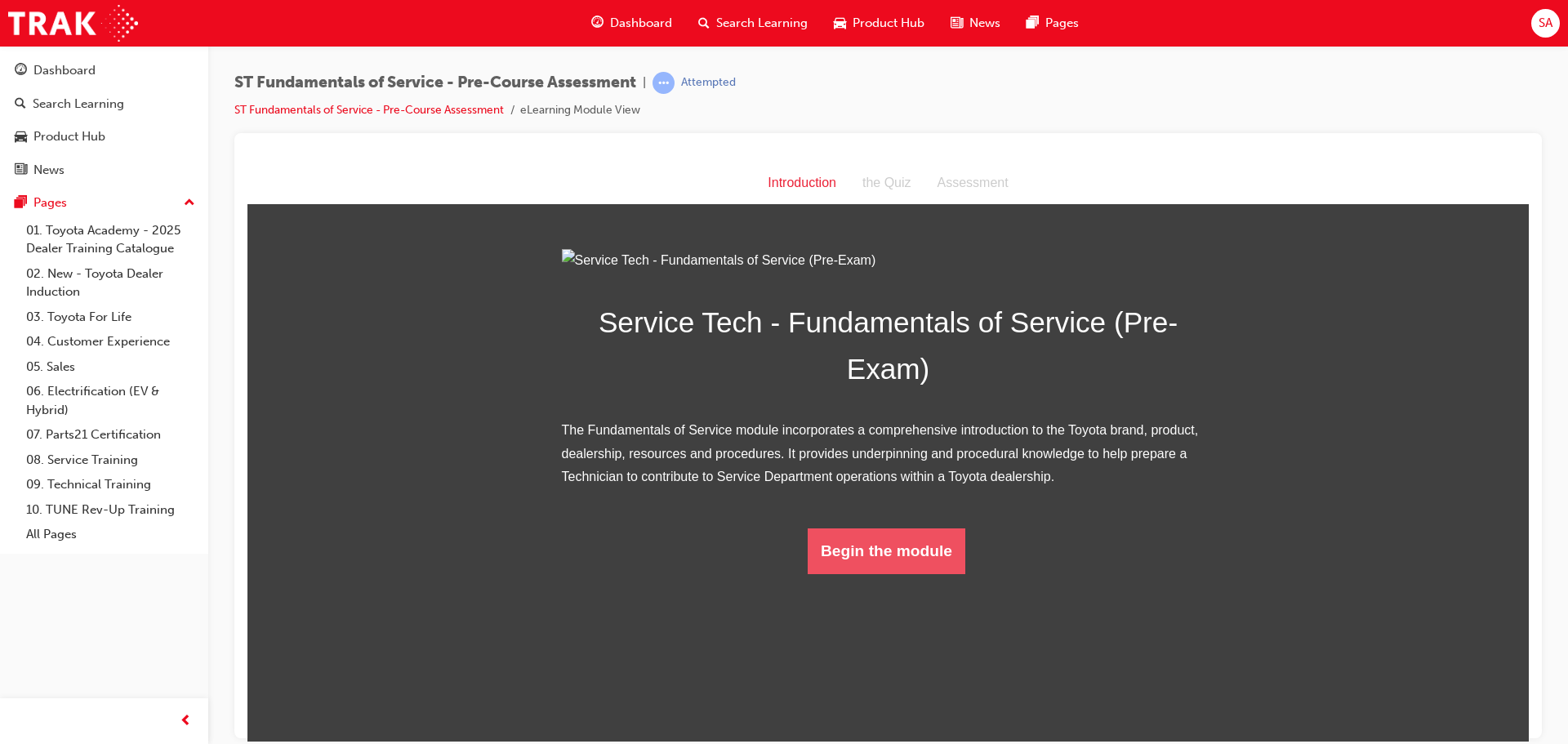
click at [887, 574] on button "Begin the module" at bounding box center [886, 551] width 158 height 46
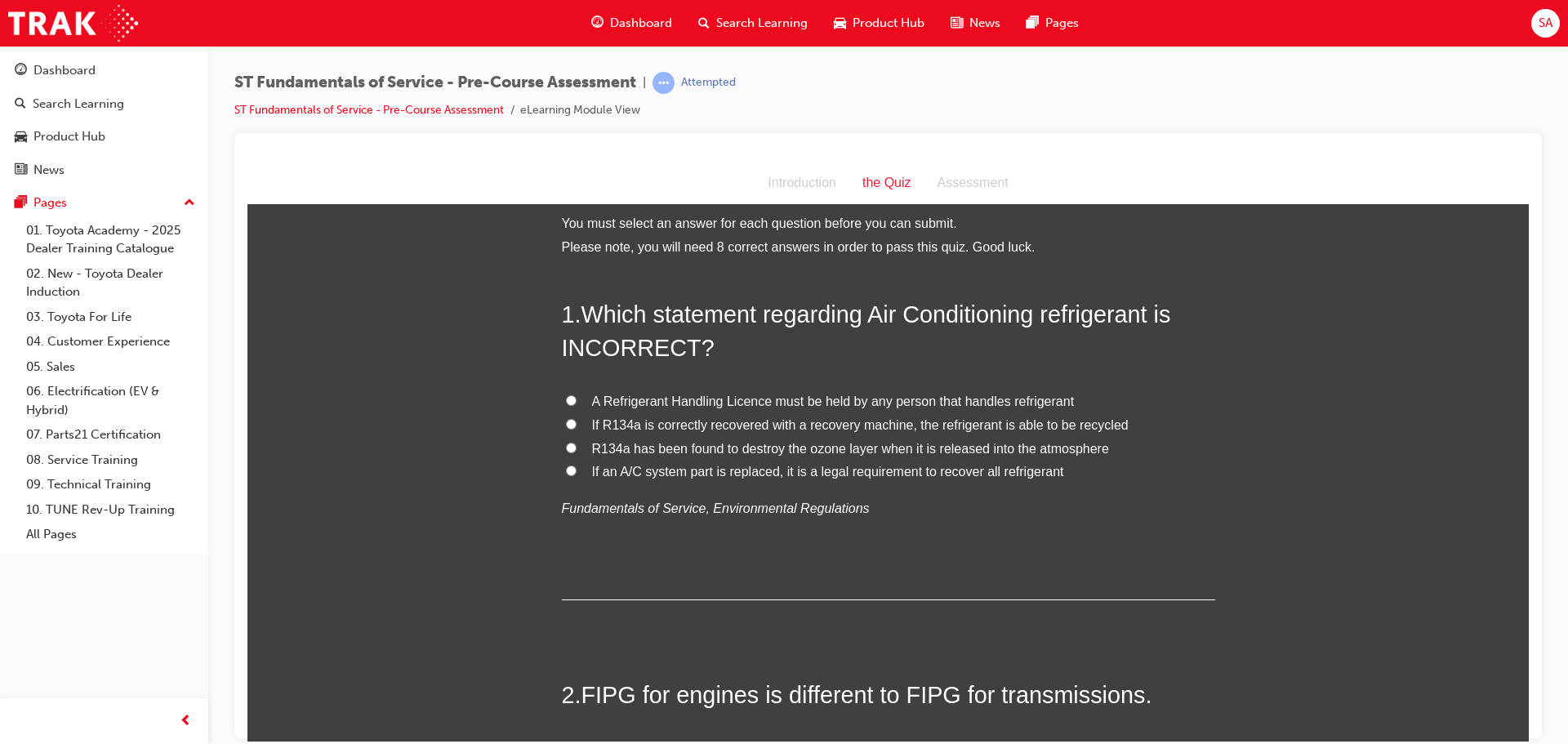
scroll to position [0, 0]
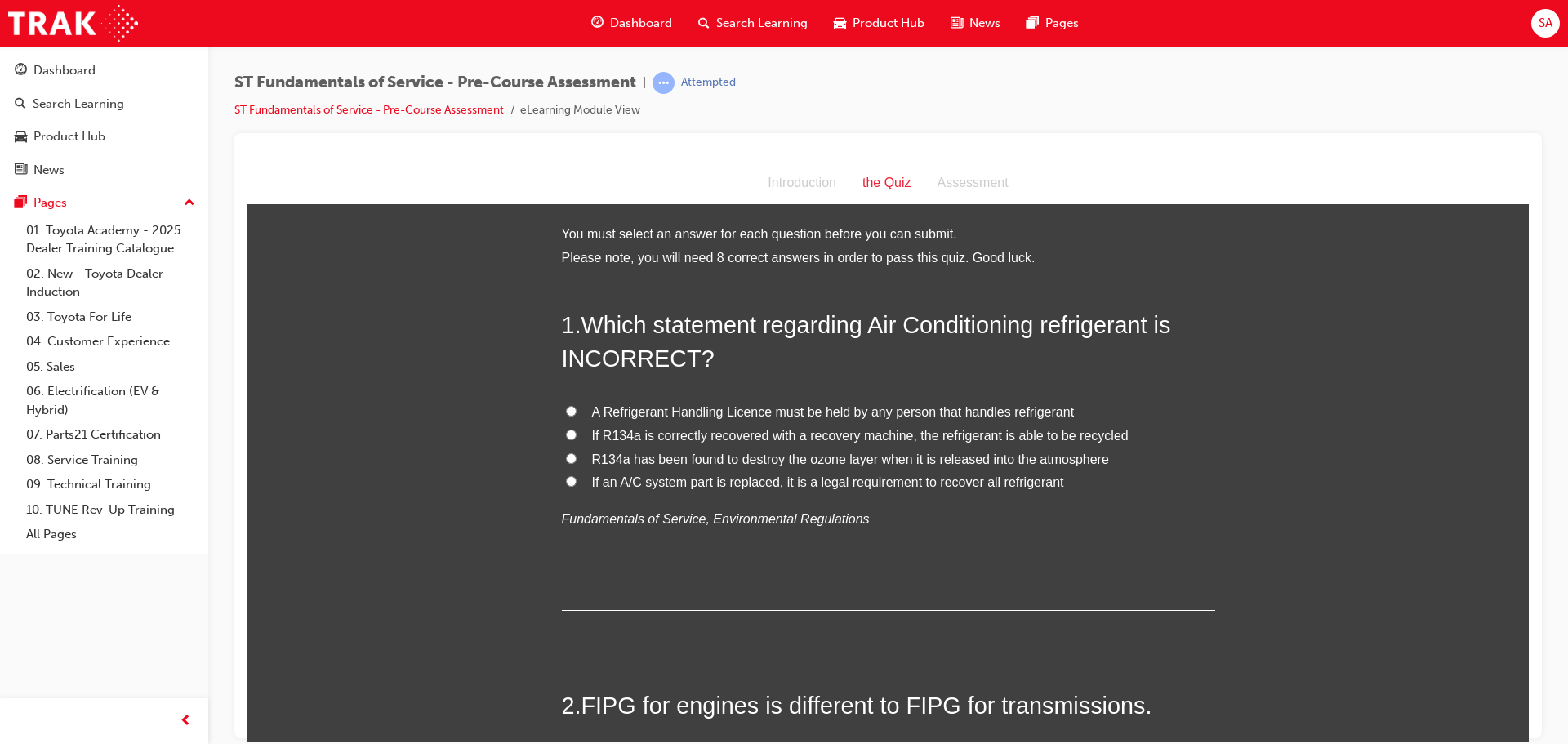
click at [568, 457] on input "R134a has been found to destroy the ozone layer when it is released into the at…" at bounding box center [571, 458] width 10 height 10
radio input "true"
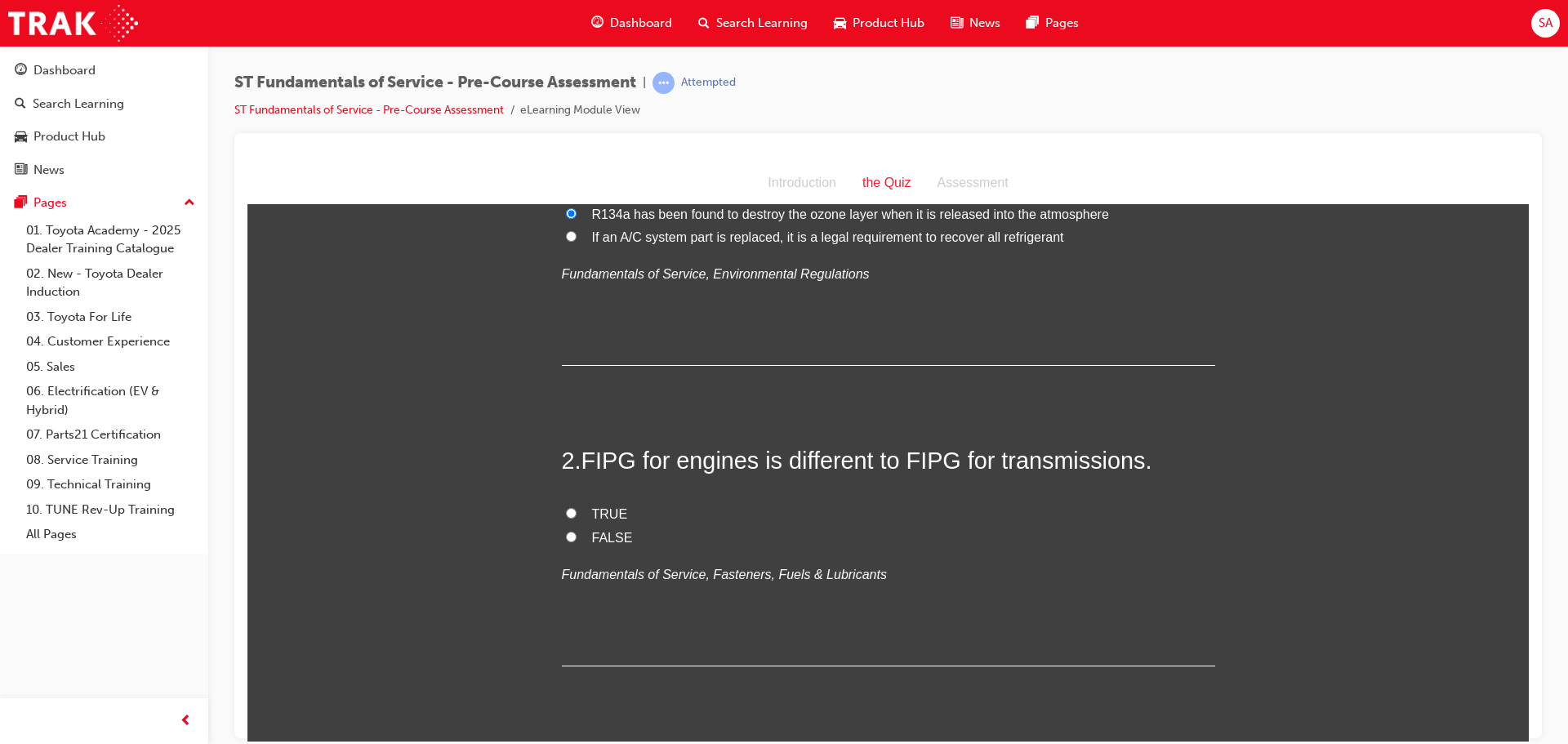
scroll to position [326, 0]
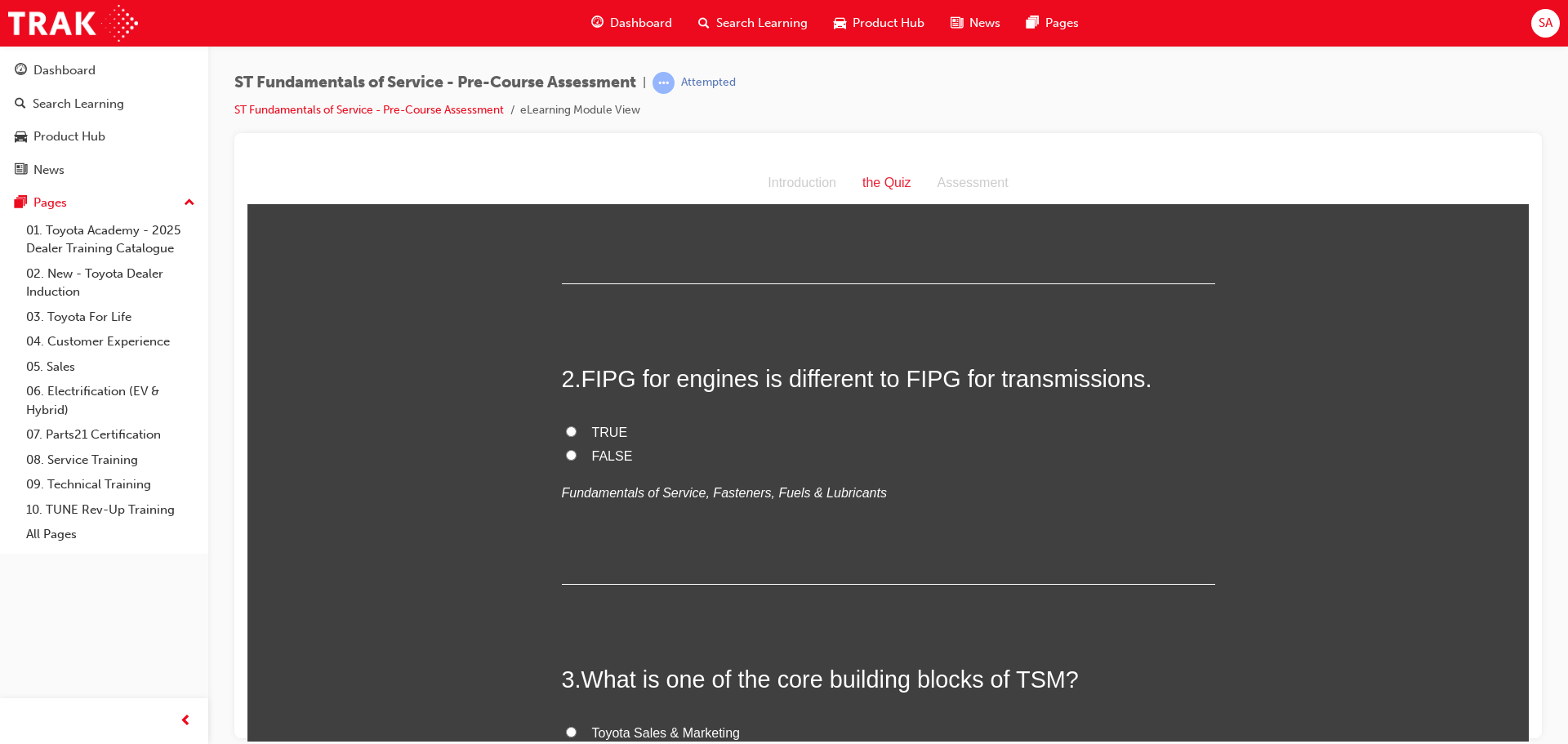
click at [566, 431] on input "TRUE" at bounding box center [571, 430] width 10 height 10
radio input "true"
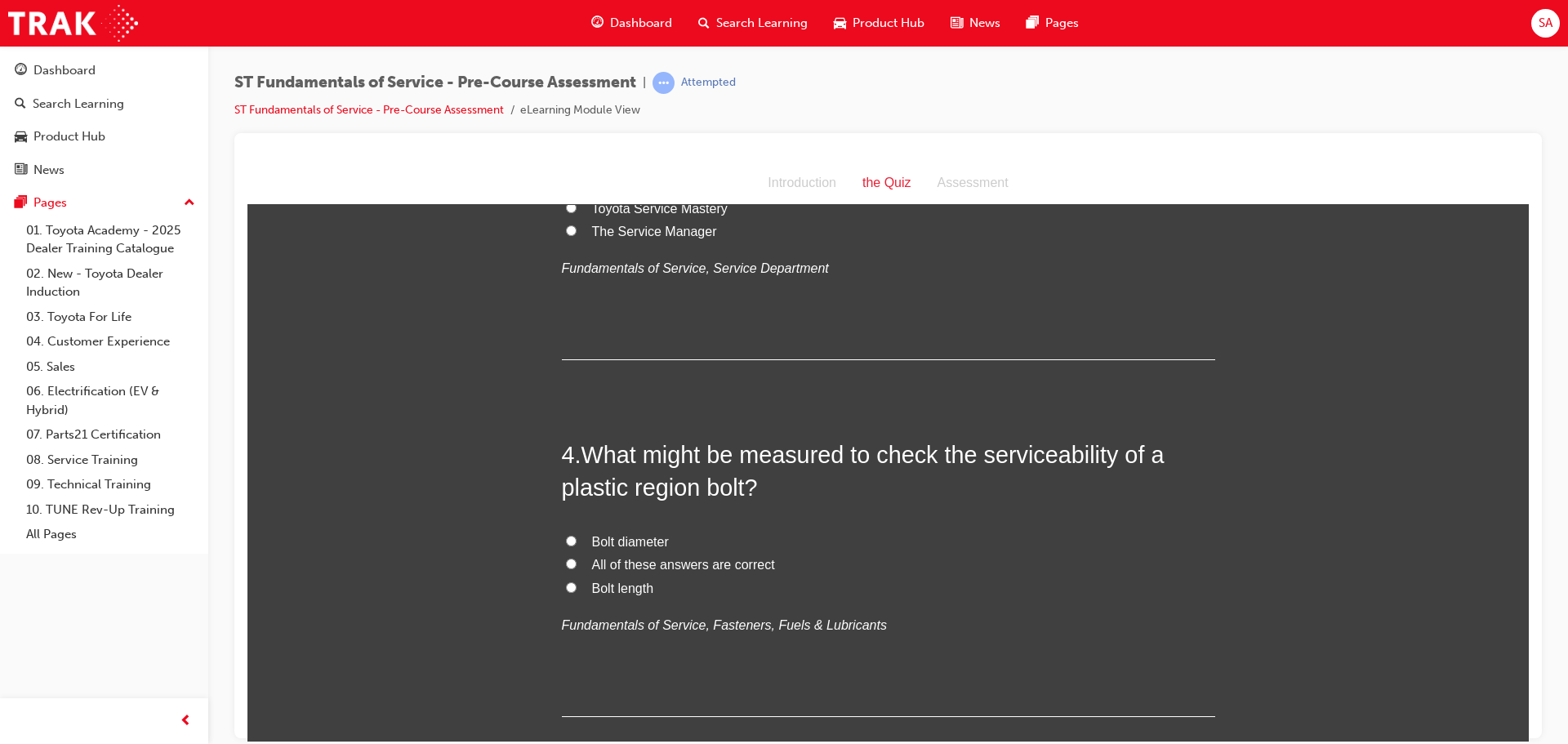
scroll to position [980, 0]
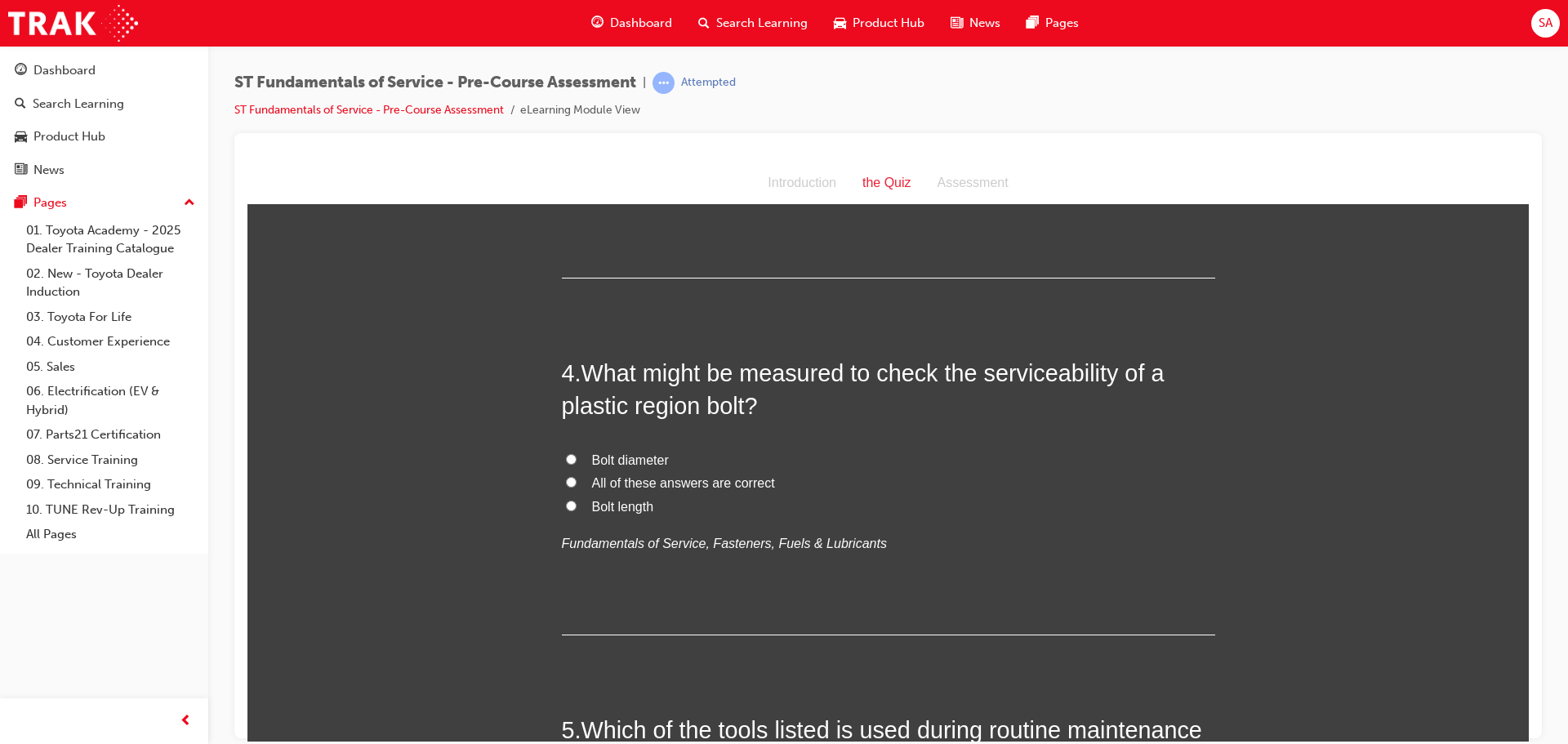
click at [566, 480] on input "All of these answers are correct" at bounding box center [571, 481] width 10 height 10
radio input "true"
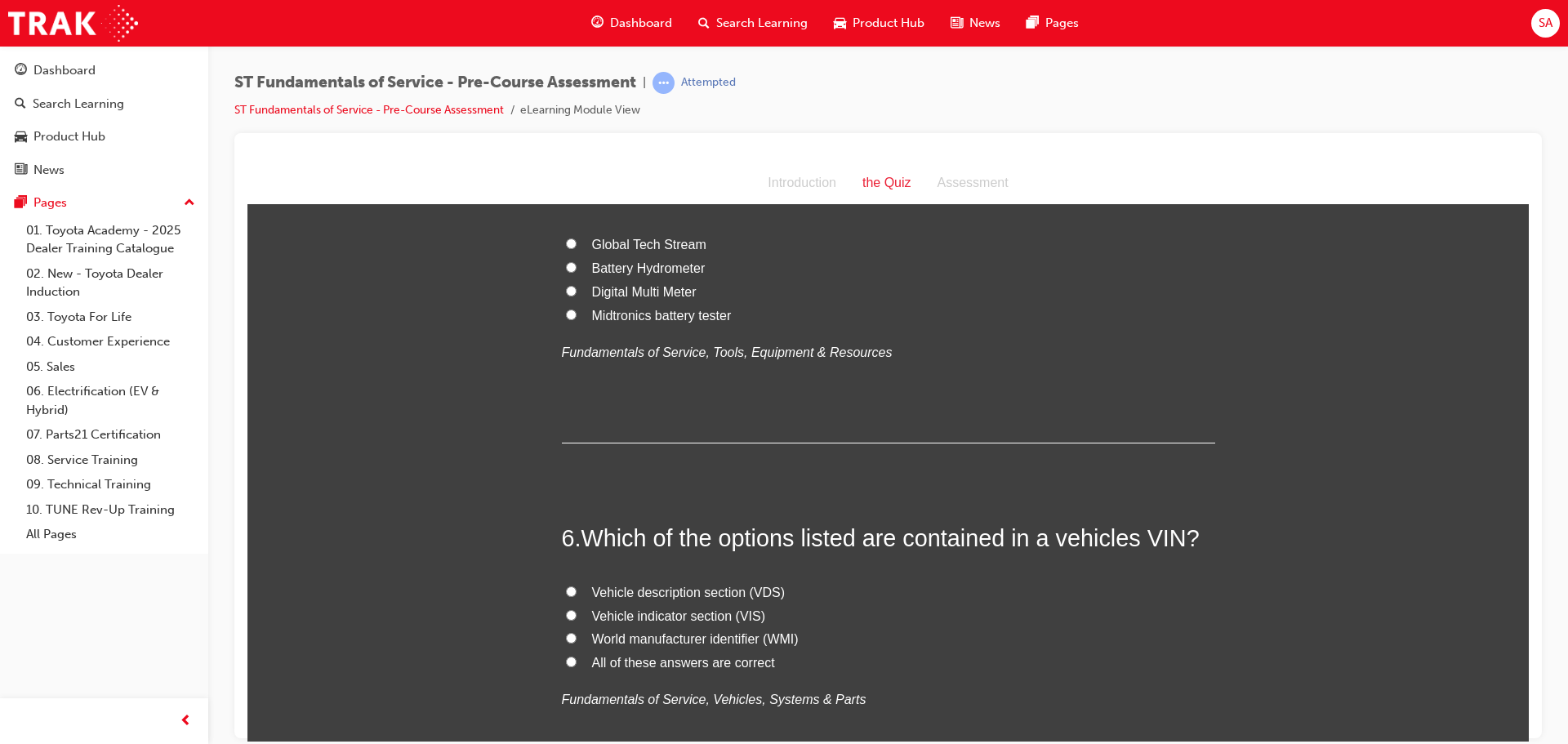
scroll to position [1634, 0]
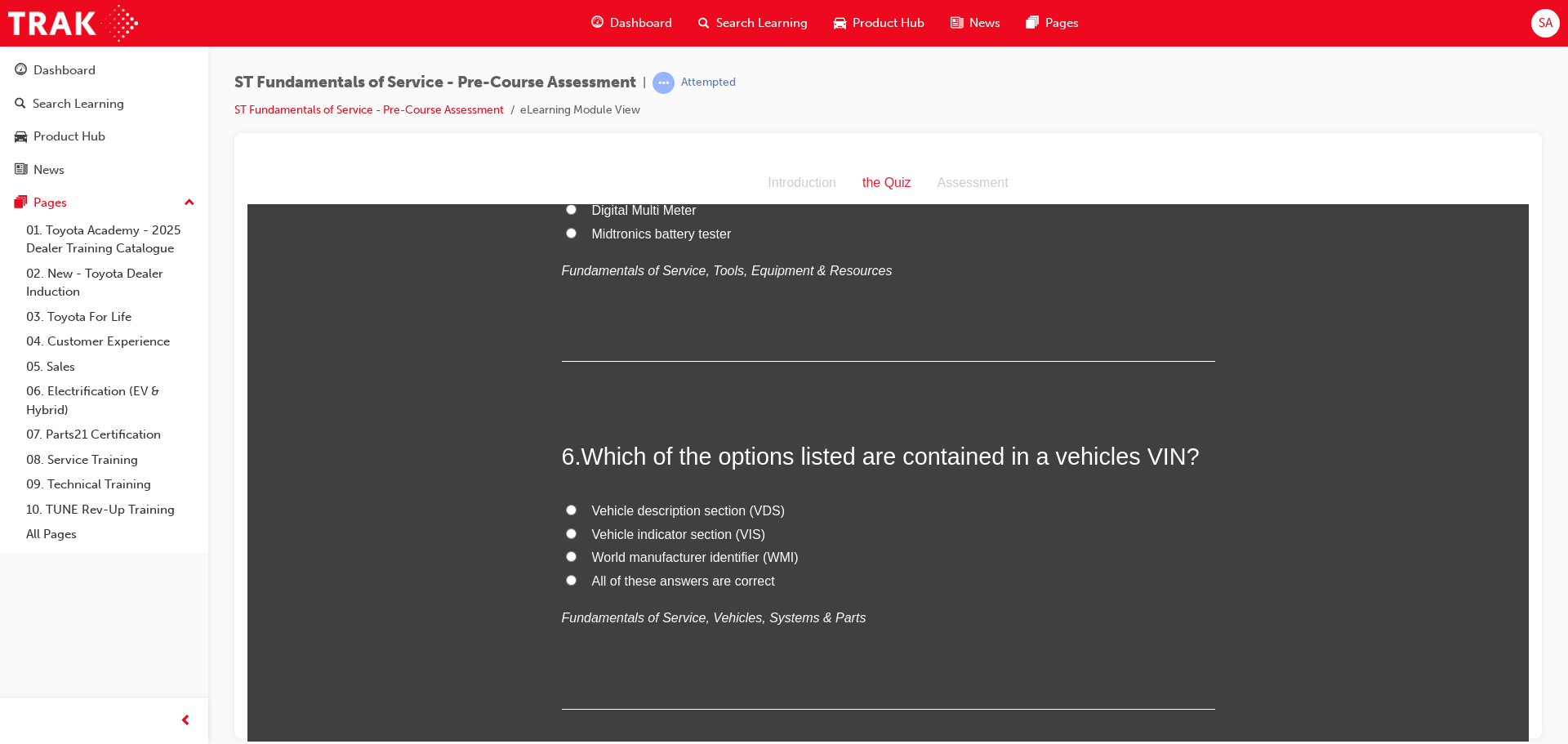
click at [566, 575] on input "All of these answers are correct" at bounding box center [571, 579] width 10 height 10
radio input "true"
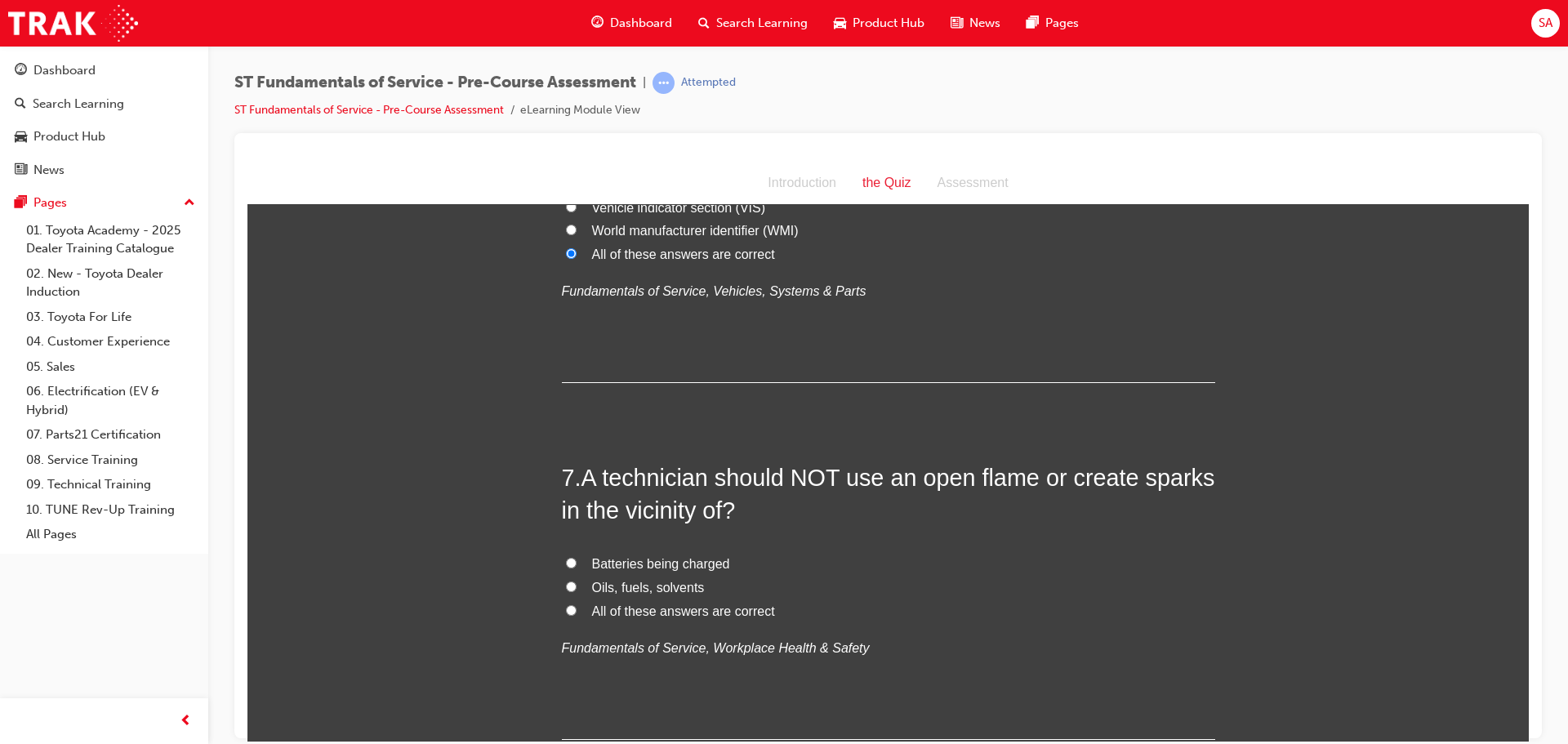
click at [566, 610] on input "All of these answers are correct" at bounding box center [571, 609] width 10 height 10
radio input "true"
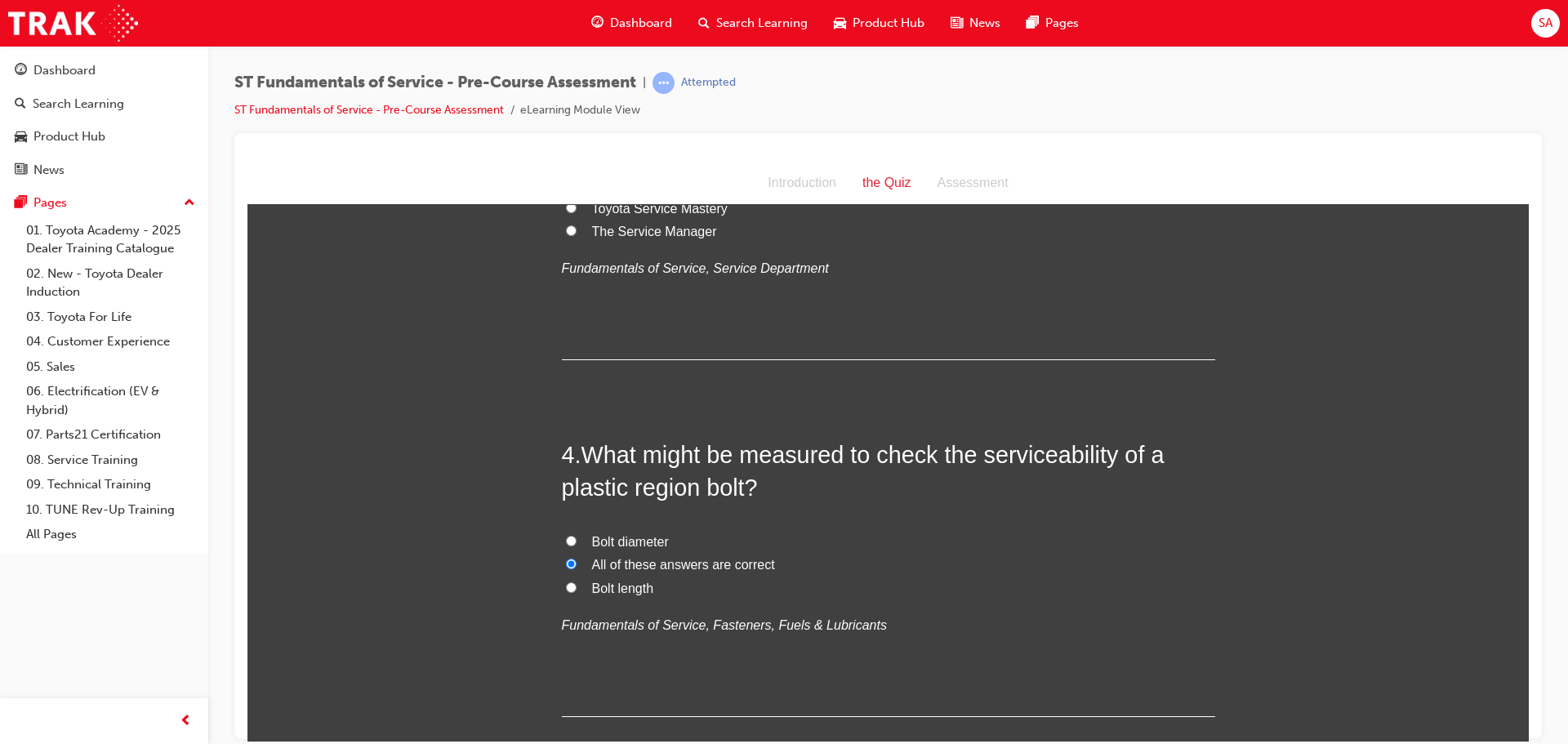
scroll to position [654, 0]
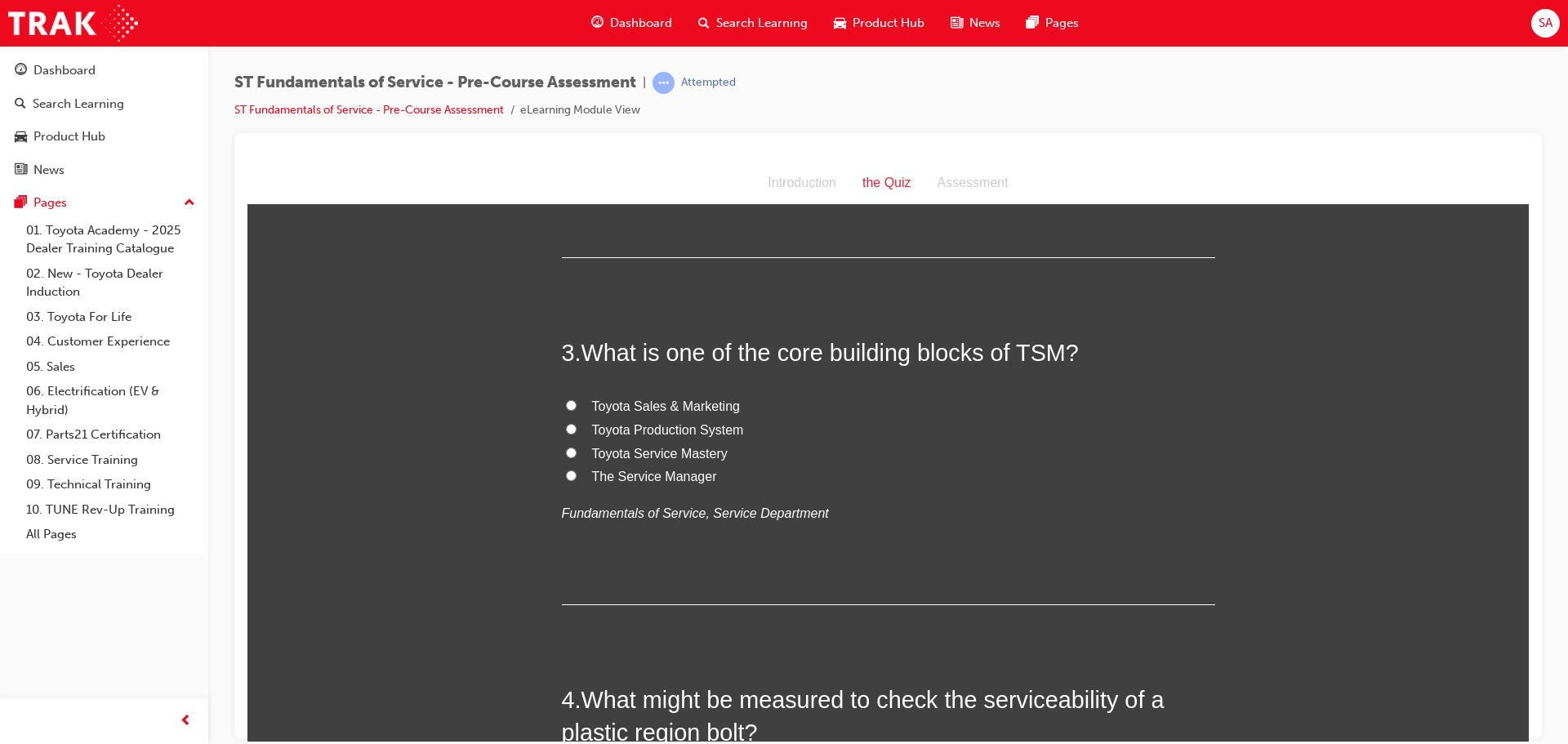
click at [566, 452] on input "Toyota Service Mastery" at bounding box center [571, 452] width 10 height 10
radio input "true"
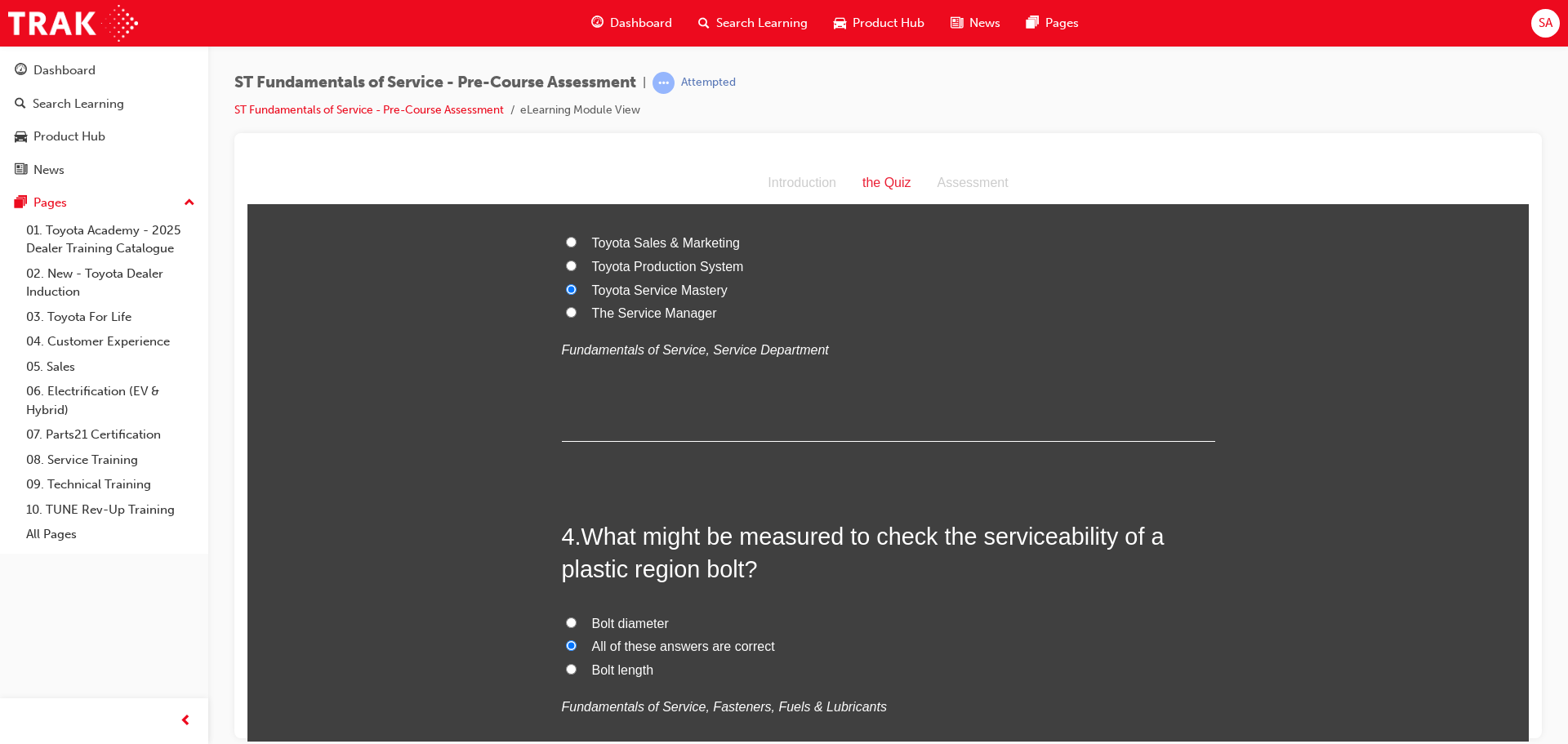
scroll to position [1062, 0]
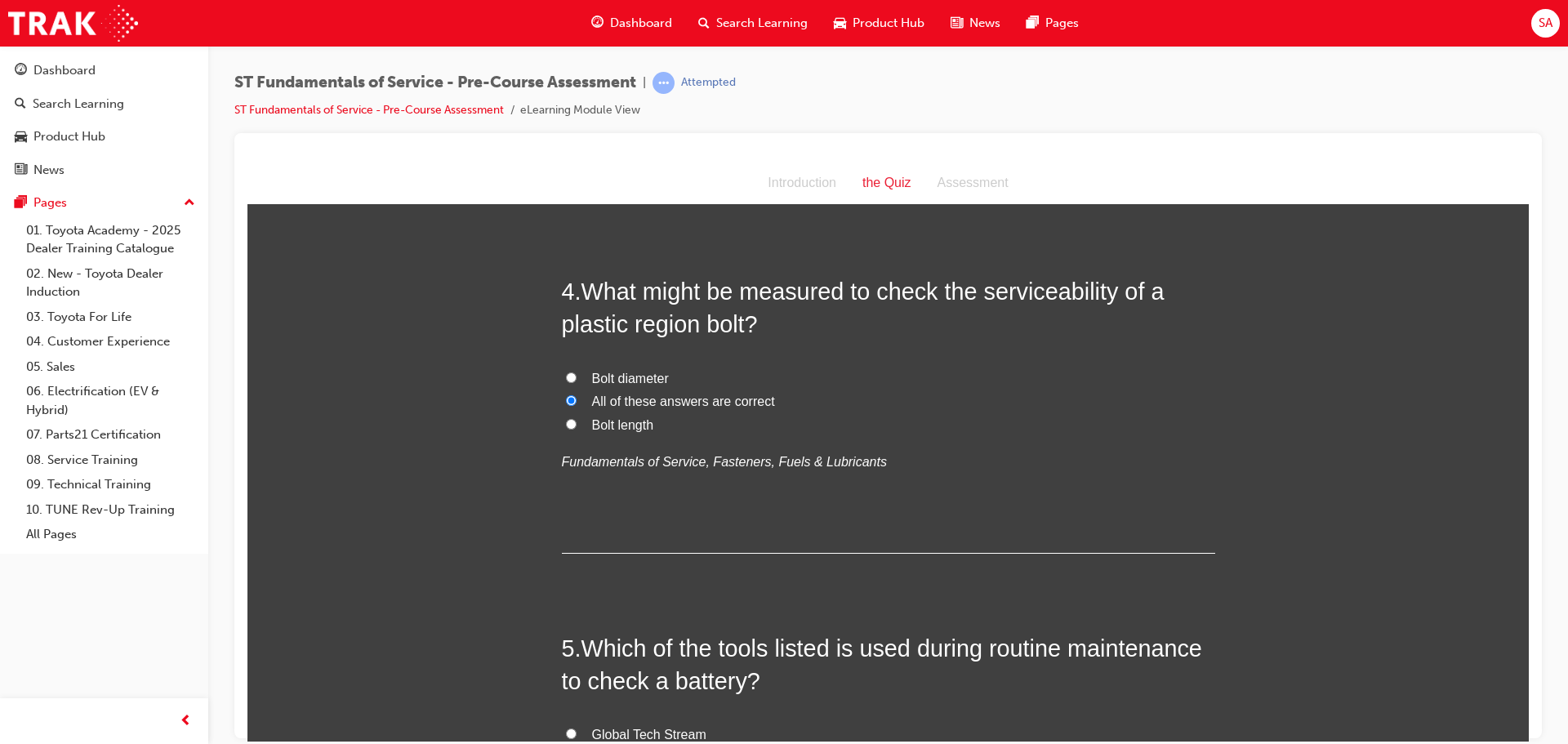
click at [566, 420] on input "Bolt length" at bounding box center [571, 423] width 10 height 10
radio input "true"
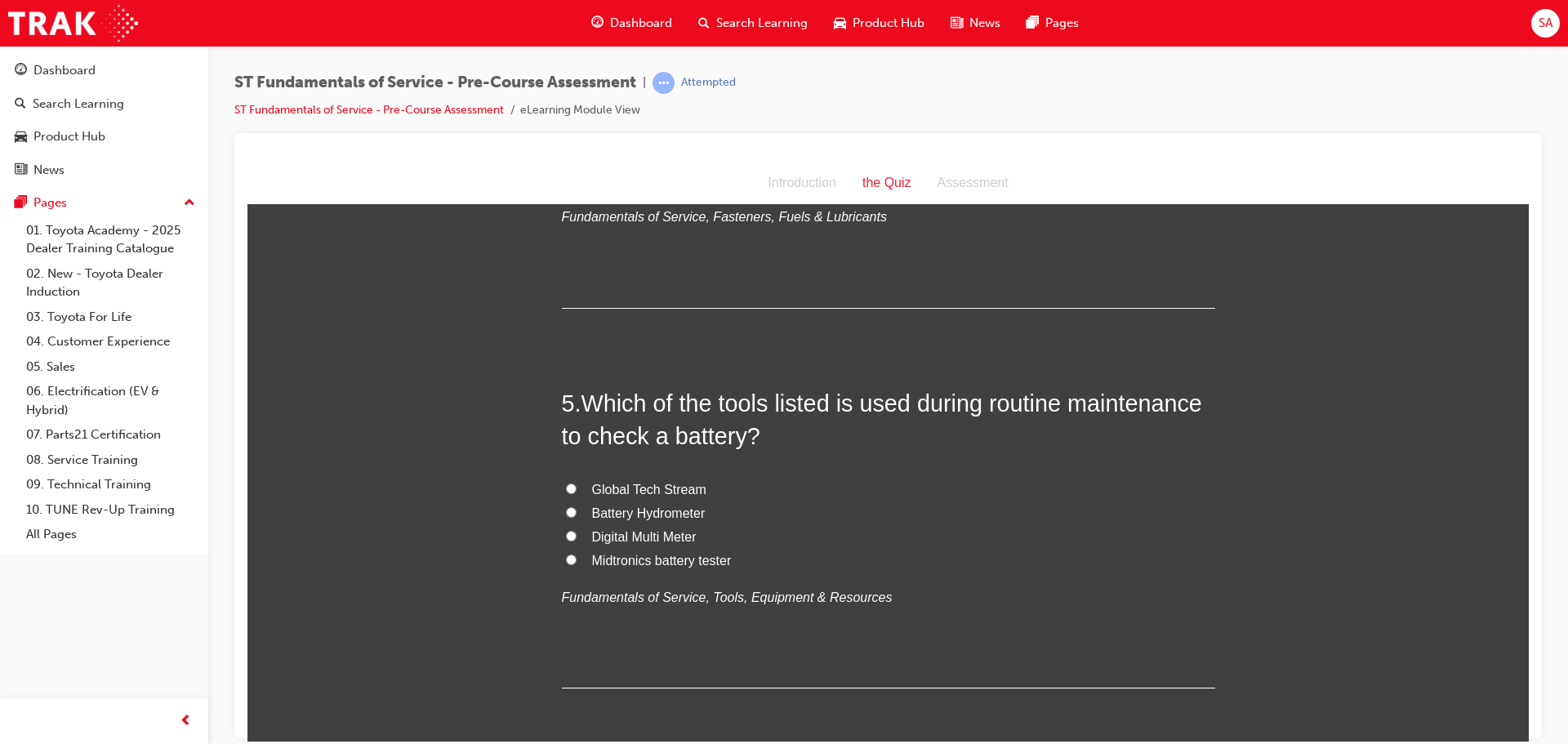
scroll to position [1389, 0]
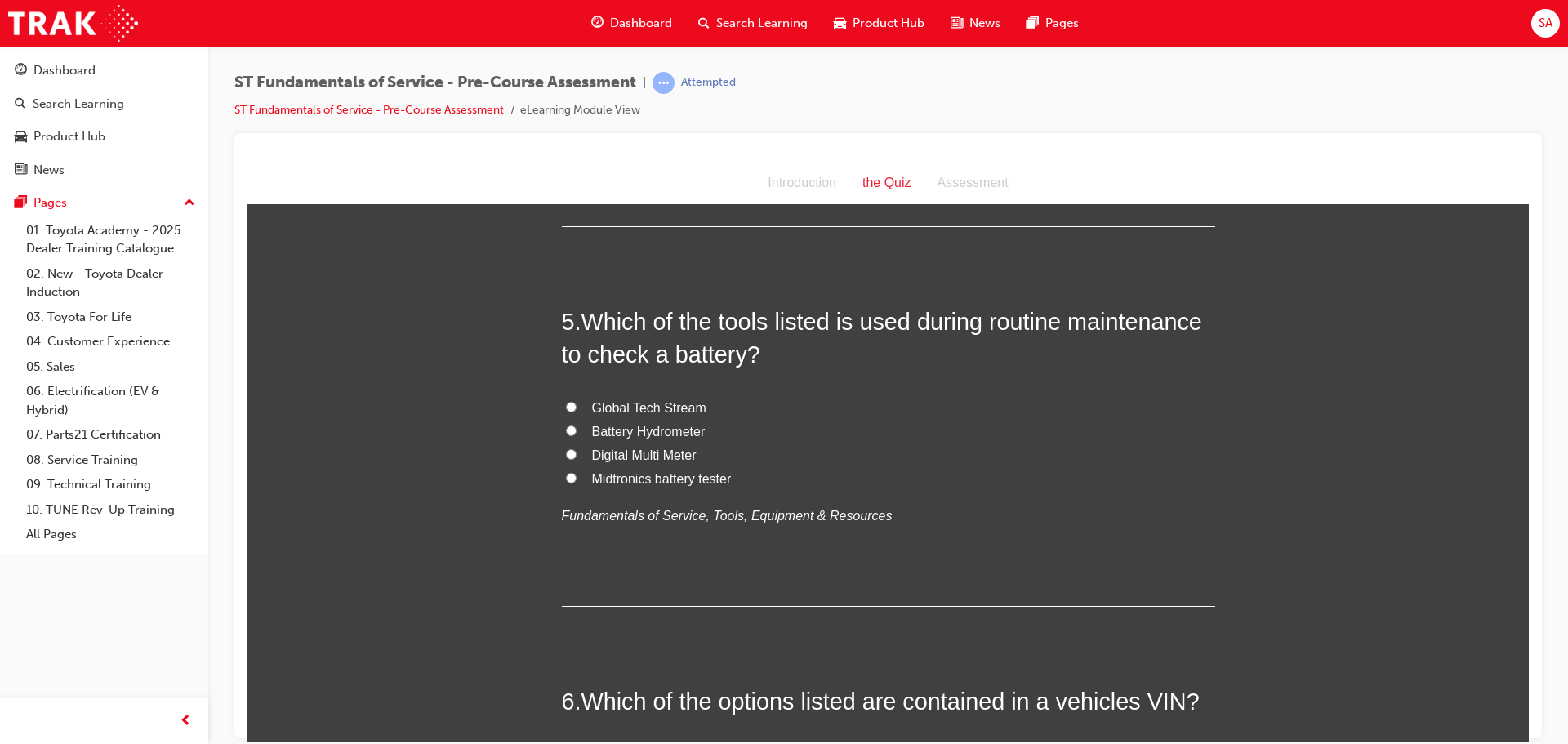
click at [566, 478] on input "Midtronics battery tester" at bounding box center [571, 477] width 10 height 10
radio input "true"
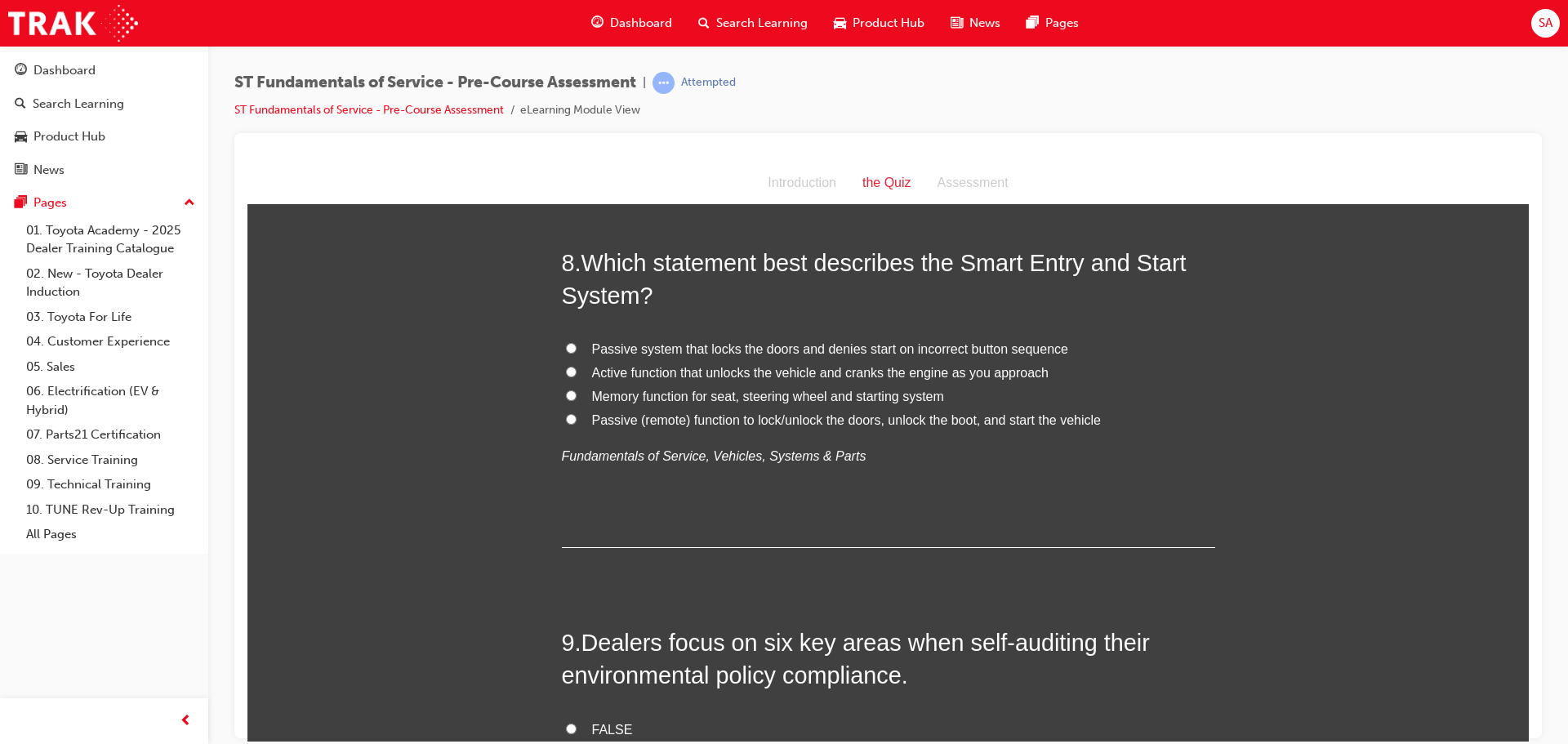
scroll to position [2451, 0]
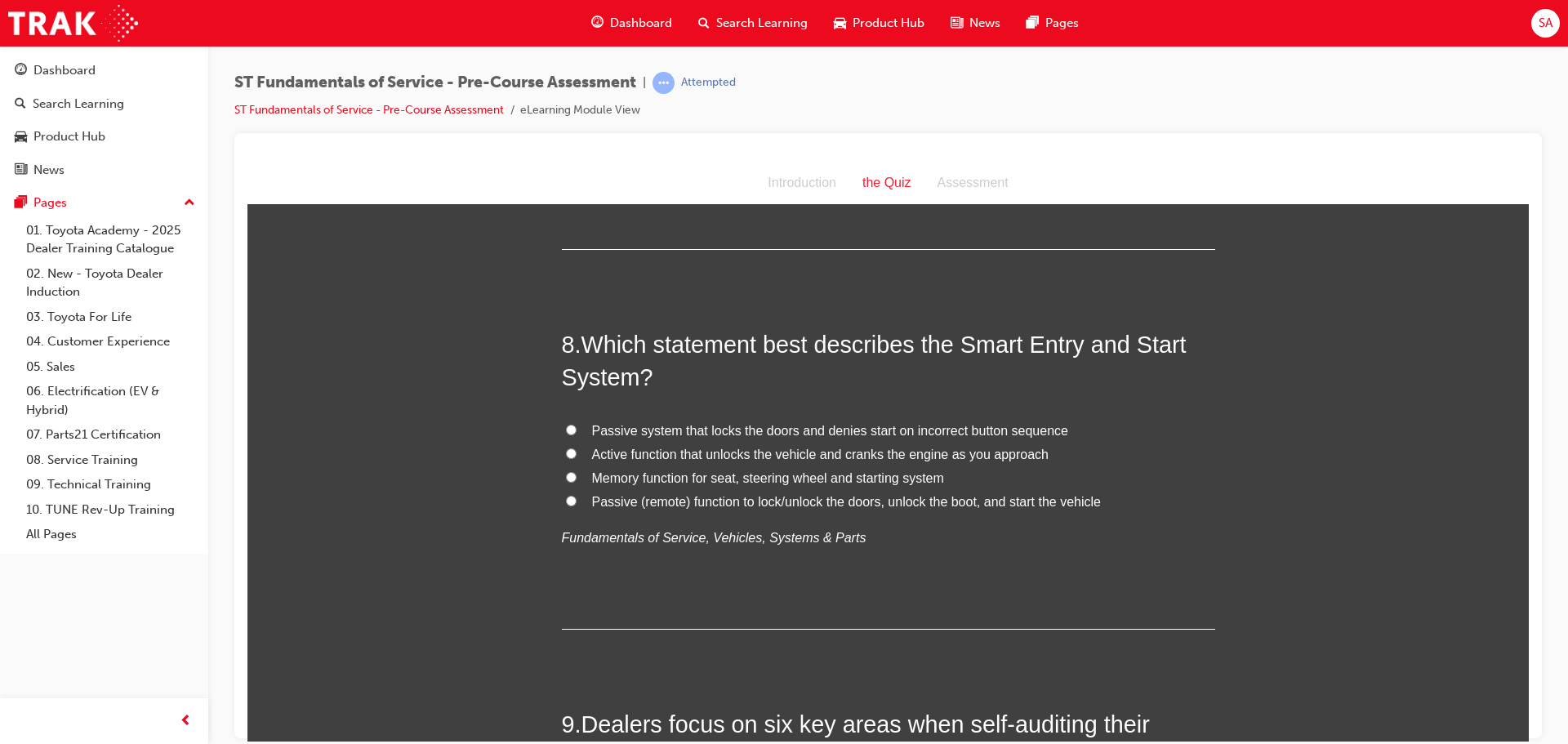
click at [567, 499] on input "Passive (remote) function to lock/unlock the doors, unlock the boot, and start …" at bounding box center [571, 499] width 10 height 10
radio input "true"
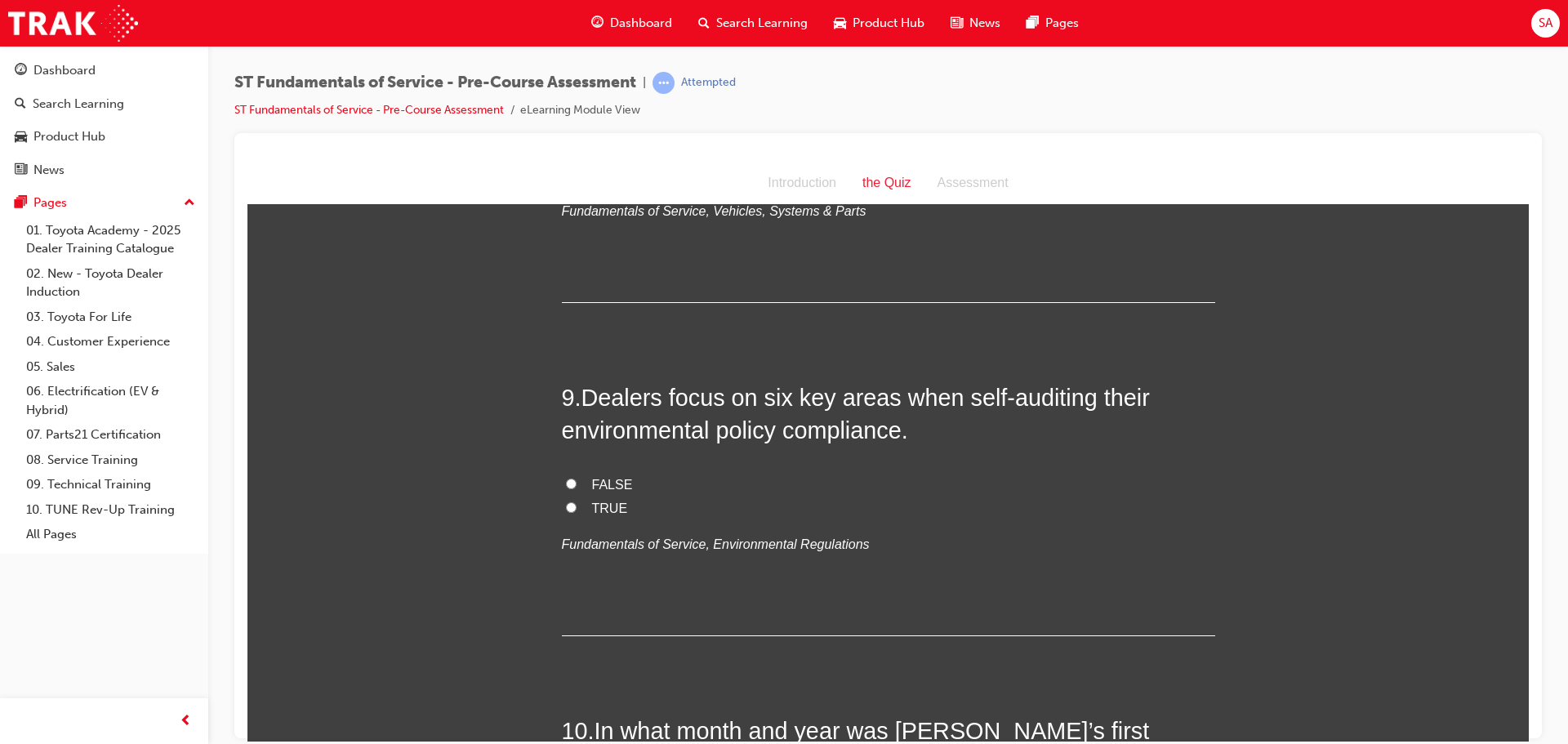
scroll to position [2859, 0]
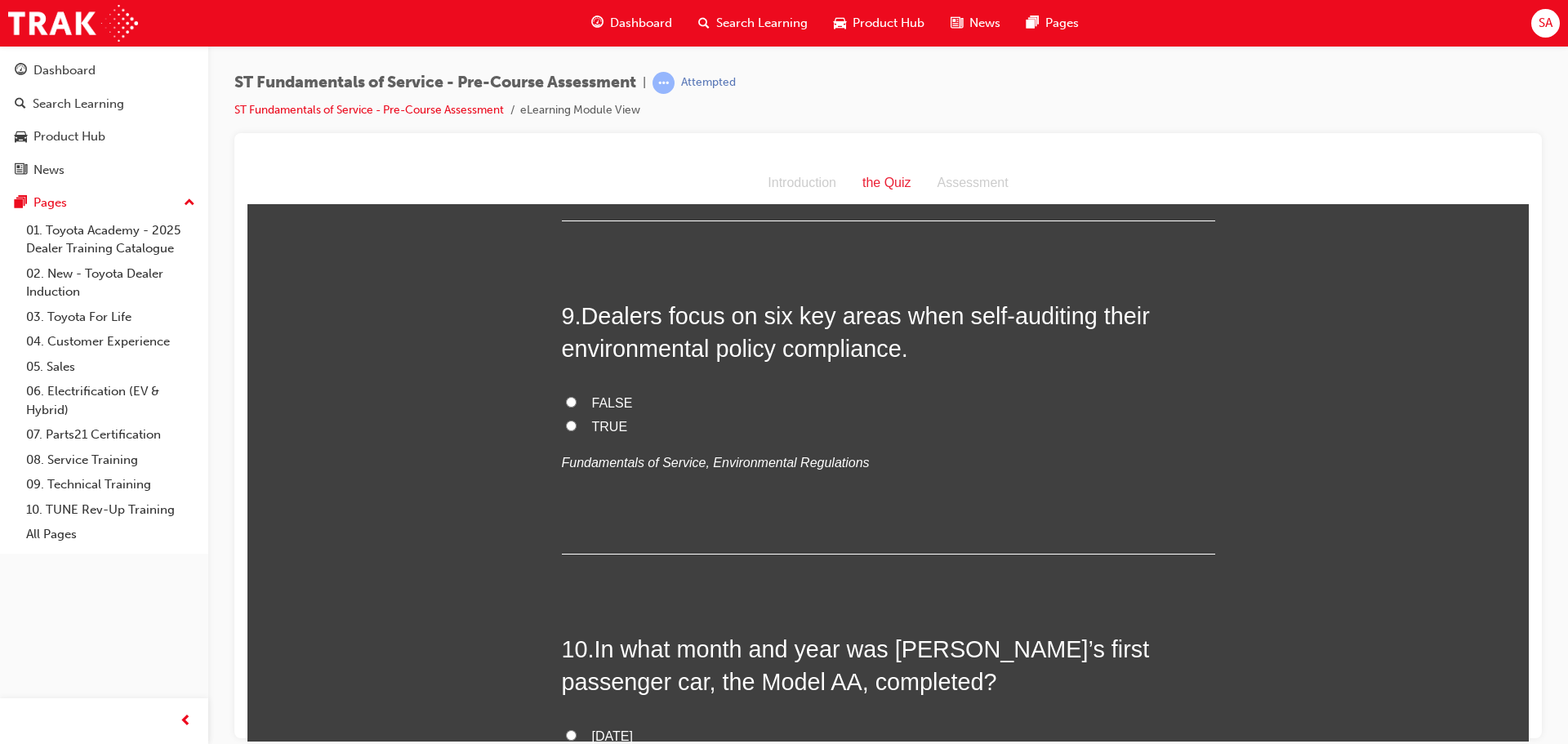
click at [569, 431] on label "TRUE" at bounding box center [888, 426] width 653 height 24
click at [569, 431] on input "TRUE" at bounding box center [571, 424] width 10 height 10
radio input "true"
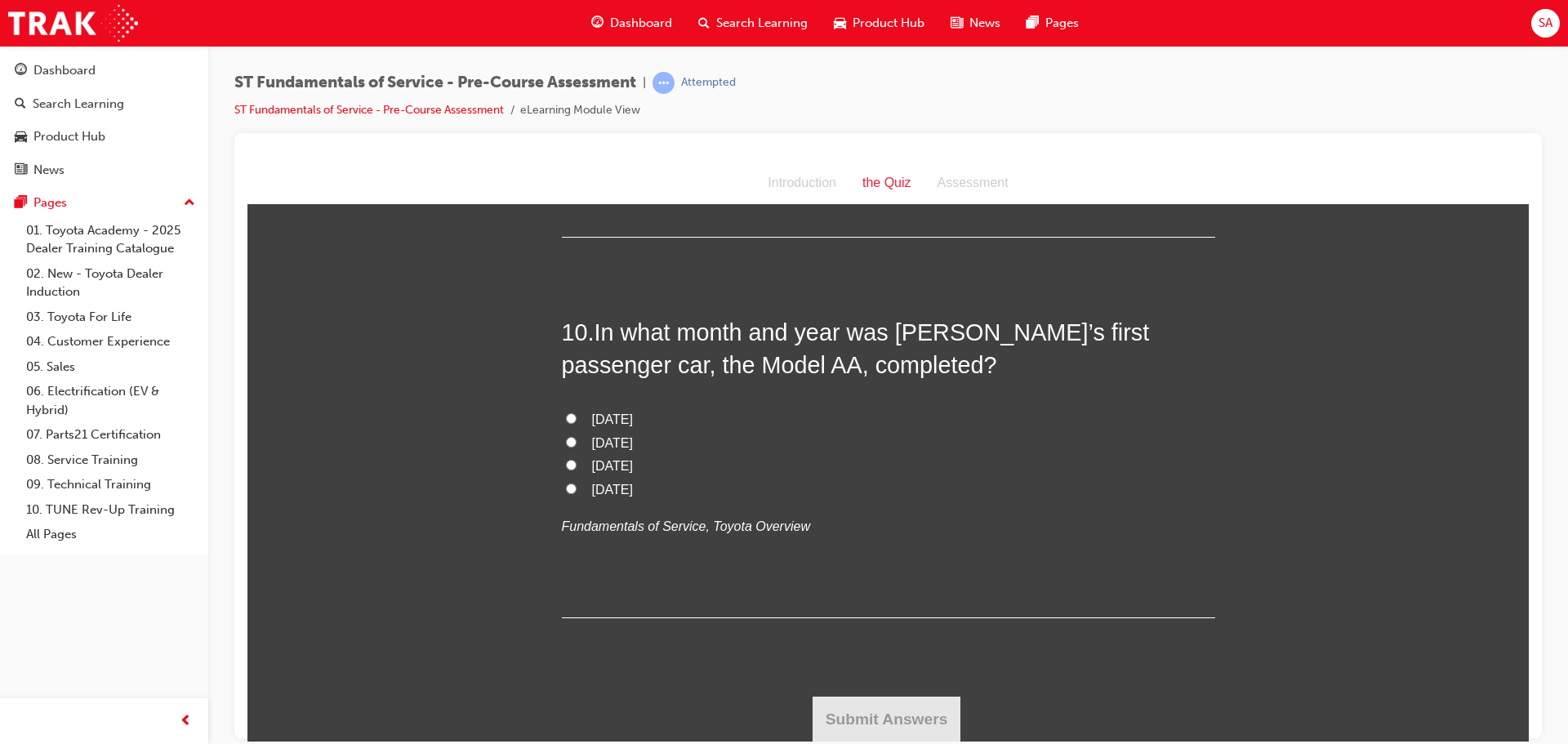
scroll to position [3013, 0]
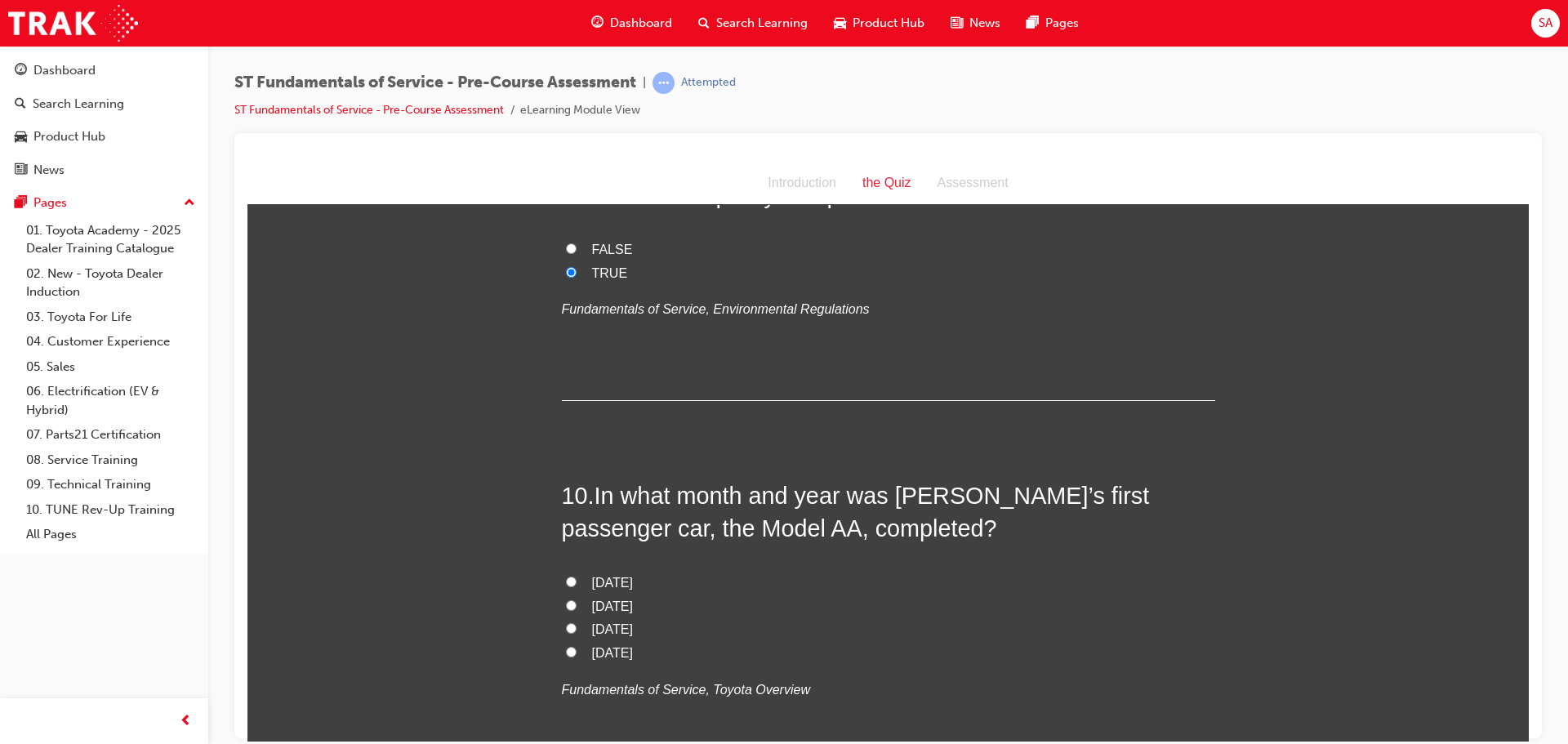
click at [566, 581] on input "April 1936" at bounding box center [571, 580] width 10 height 10
radio input "true"
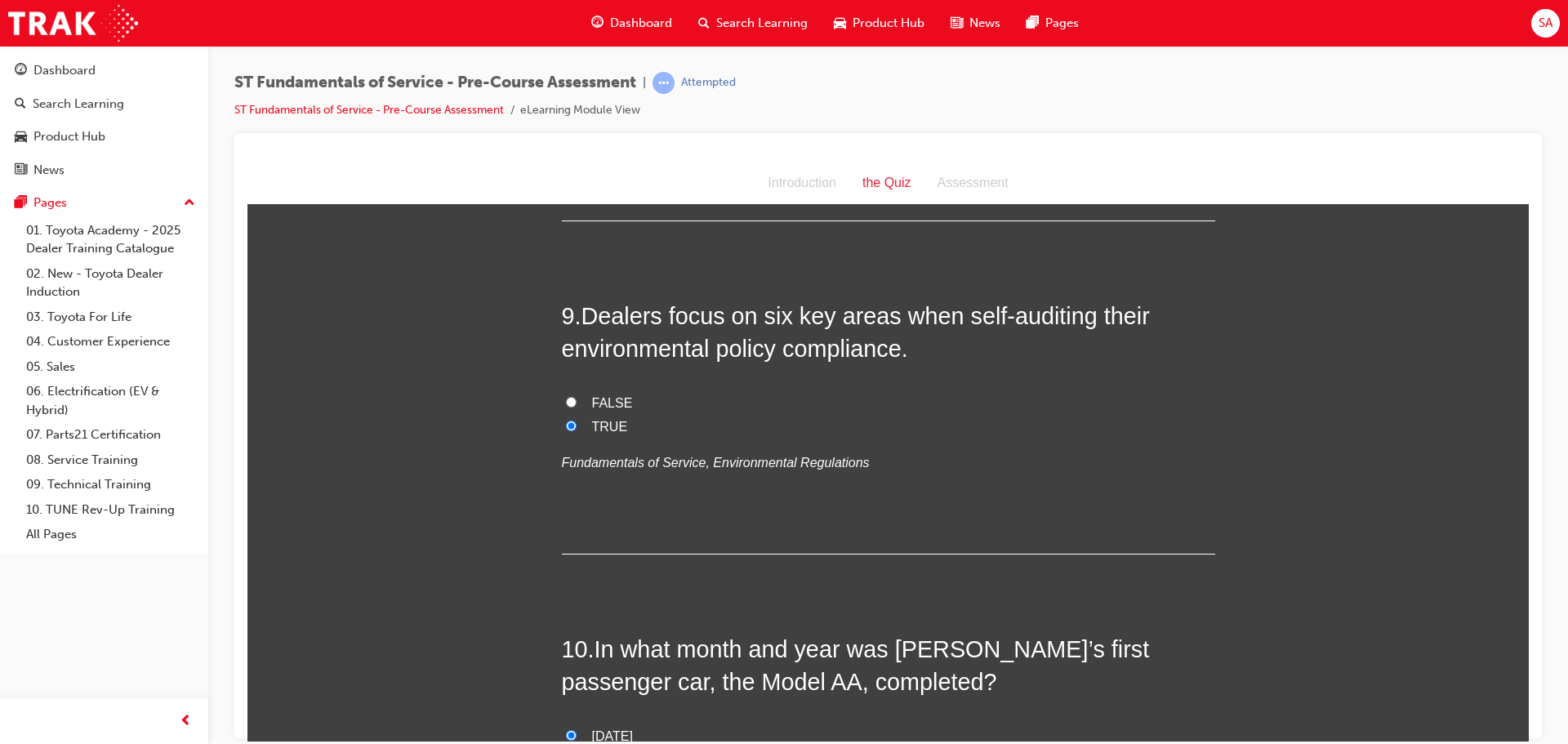
scroll to position [3176, 0]
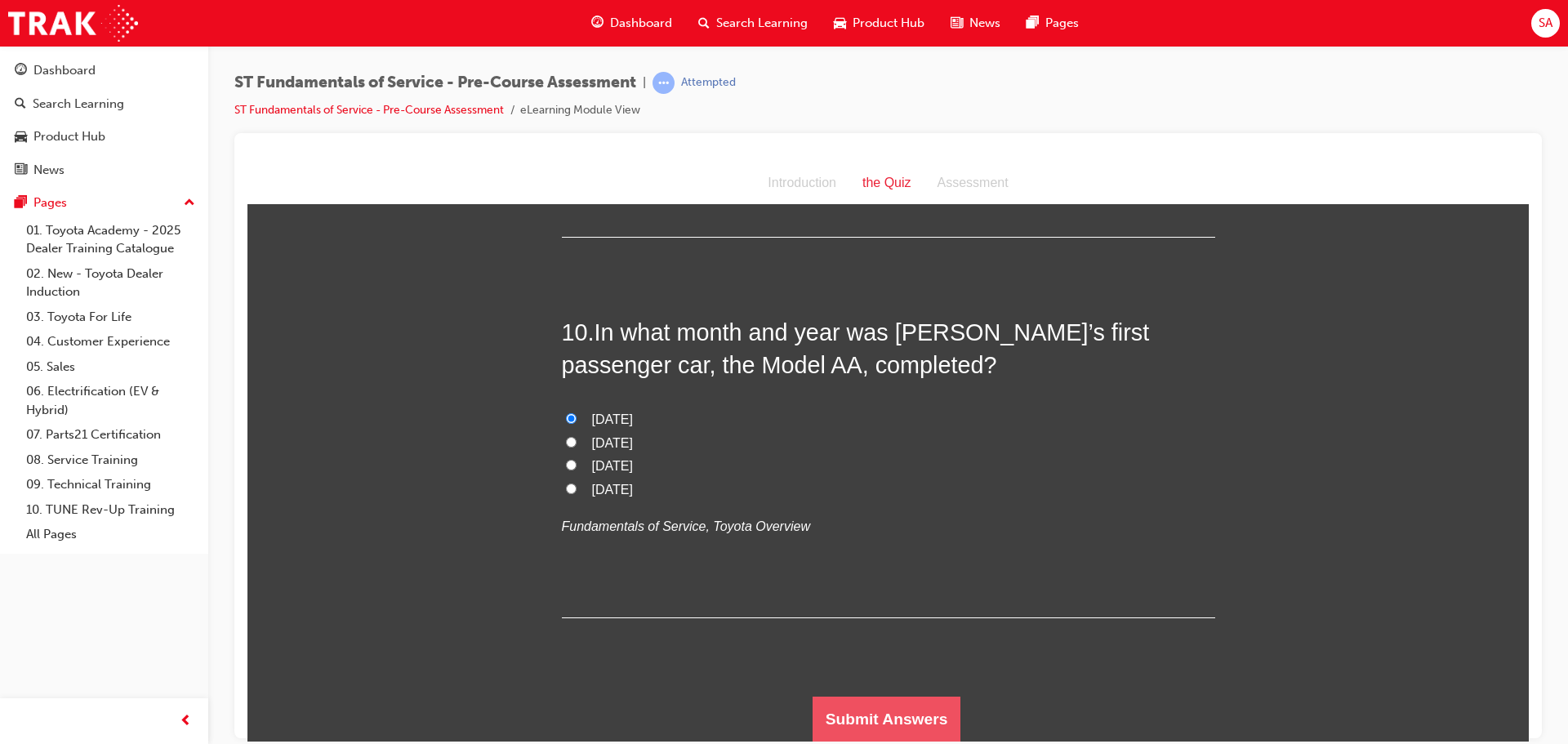
click at [845, 718] on button "Submit Answers" at bounding box center [886, 719] width 148 height 46
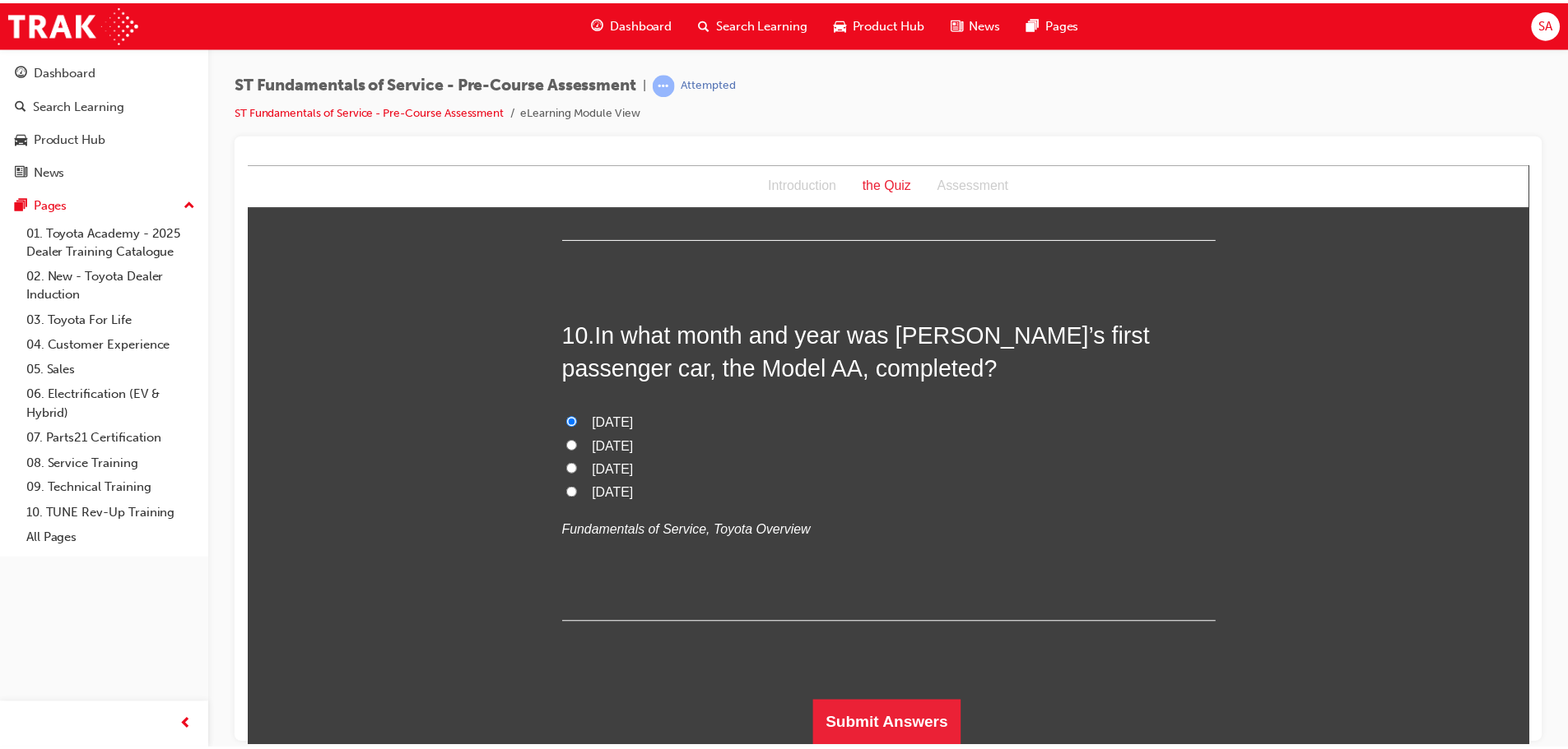
scroll to position [0, 0]
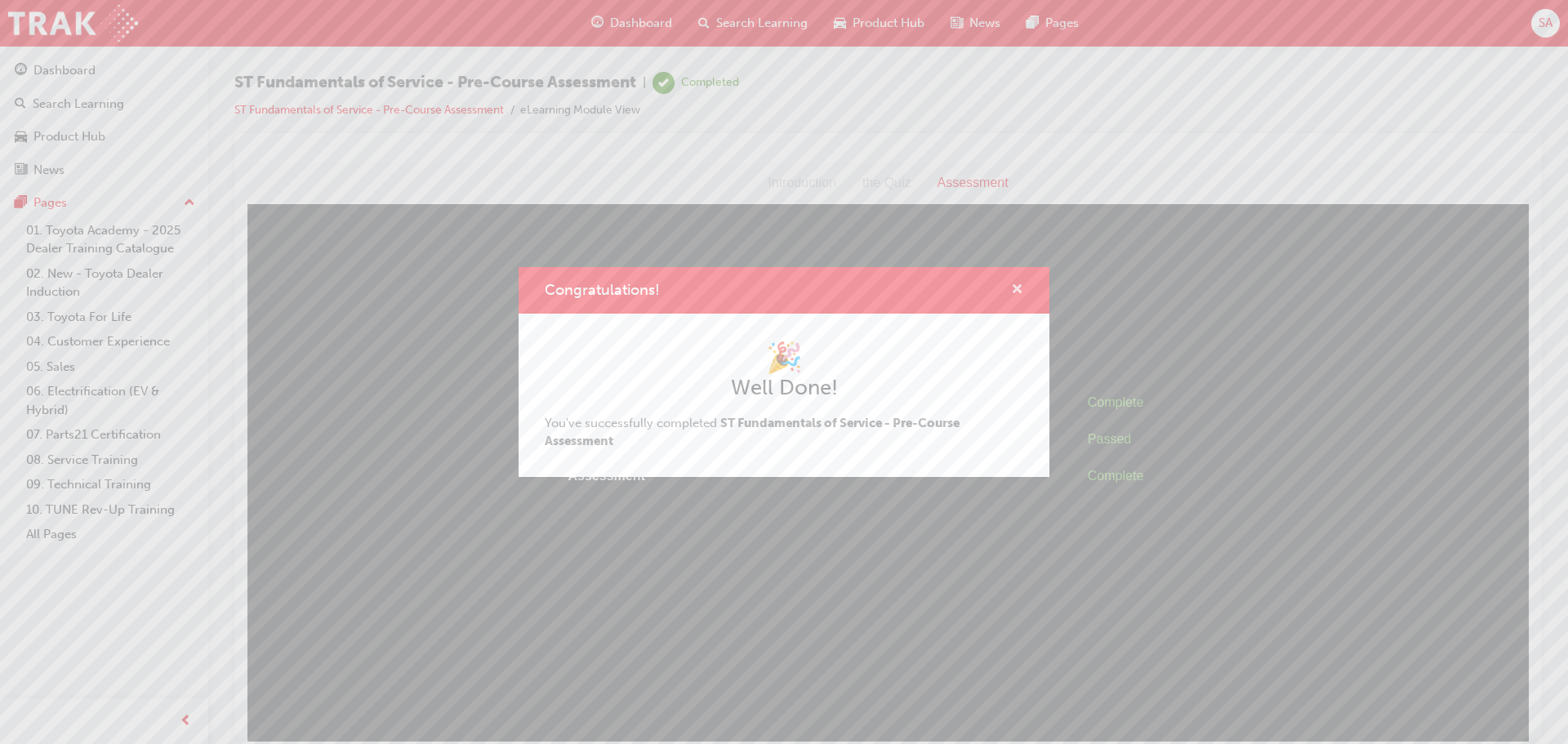
click at [1020, 284] on span "cross-icon" at bounding box center [1016, 290] width 12 height 14
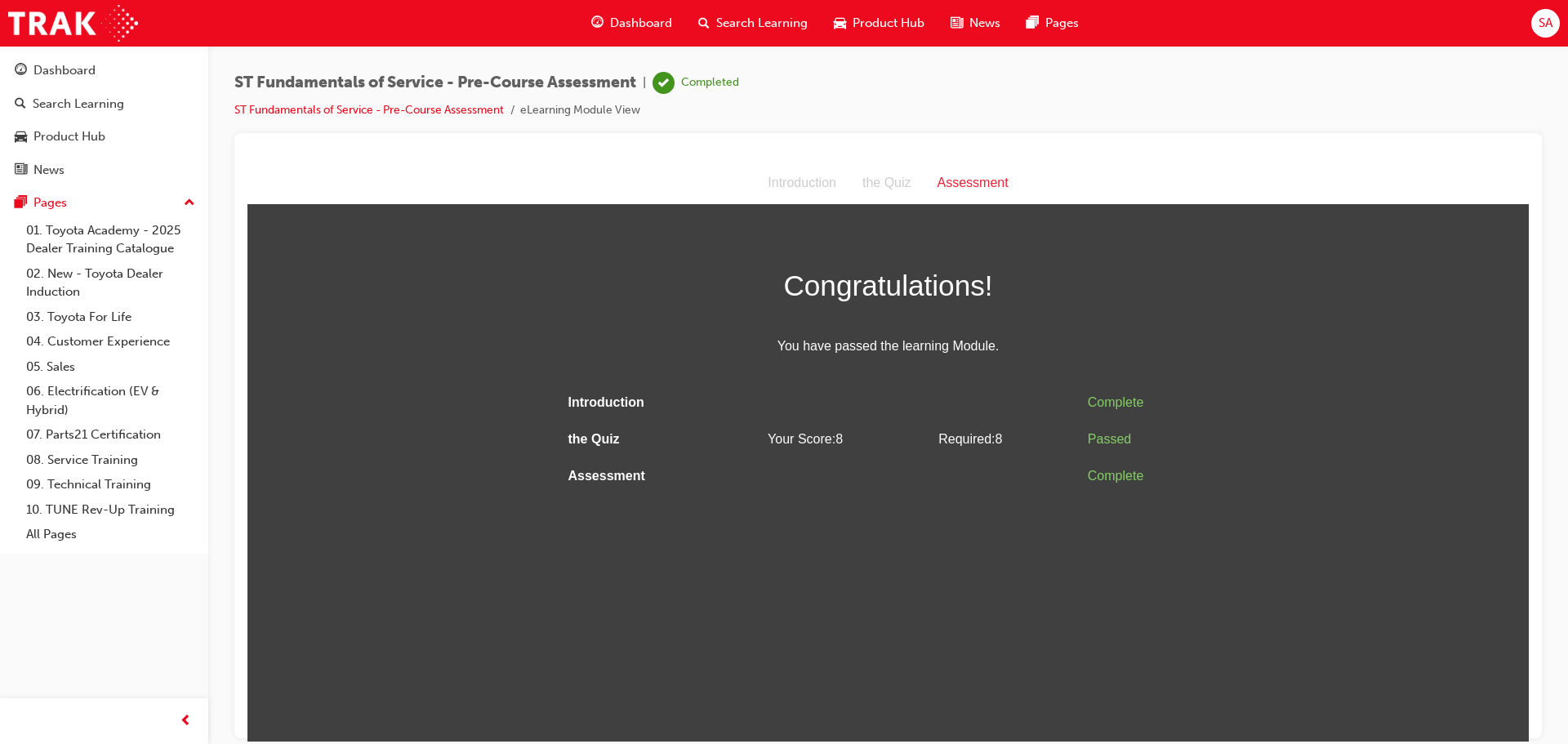
click at [956, 185] on div "Assessment" at bounding box center [973, 182] width 97 height 24
click at [970, 182] on div "Assessment" at bounding box center [973, 182] width 97 height 24
click at [718, 160] on div at bounding box center [887, 154] width 1281 height 16
click at [1113, 434] on div "Passed" at bounding box center [1148, 439] width 121 height 24
drag, startPoint x: 1114, startPoint y: 395, endPoint x: 1105, endPoint y: 446, distance: 51.8
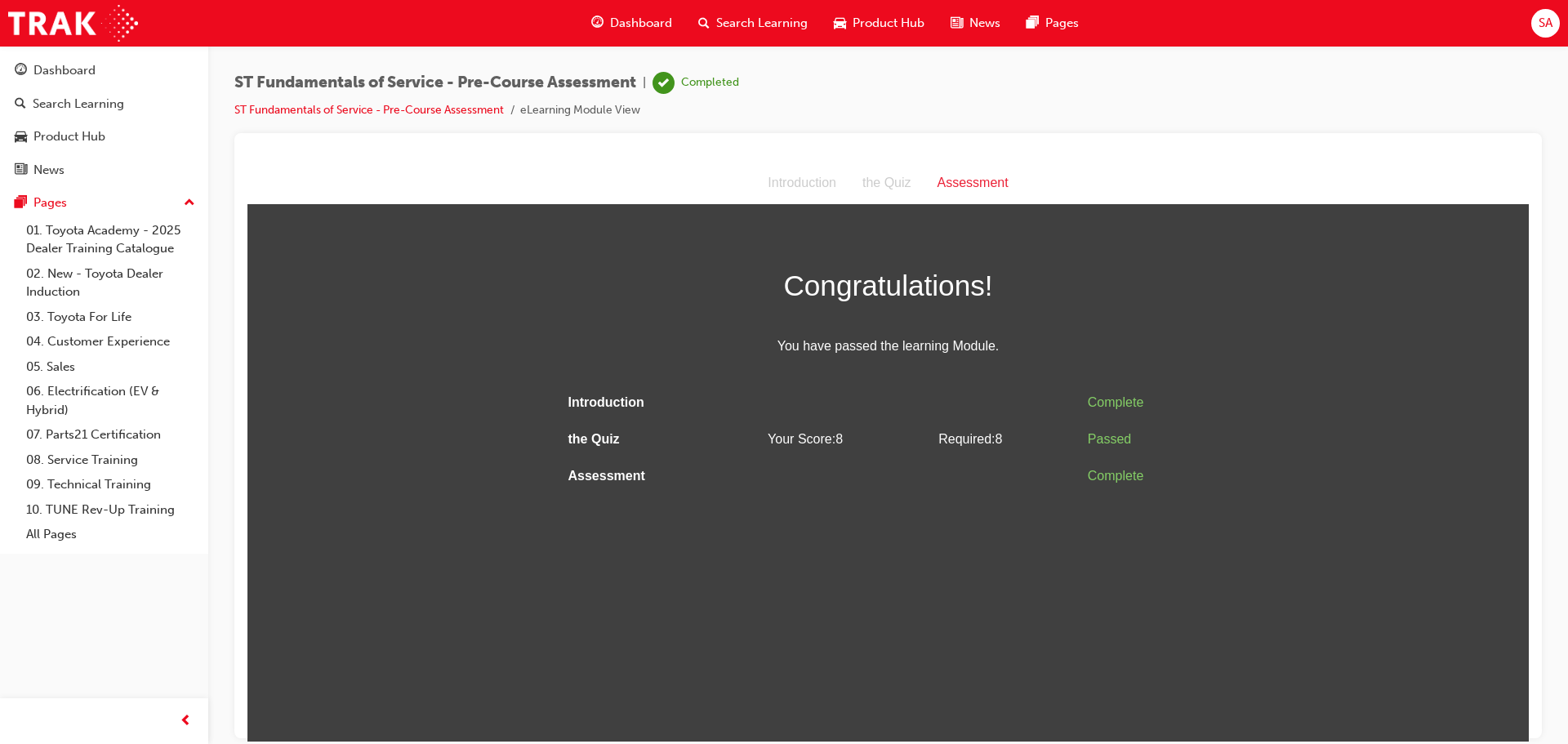
click at [1115, 407] on div "Complete" at bounding box center [1148, 401] width 121 height 24
click at [1106, 471] on div "Complete" at bounding box center [1148, 476] width 121 height 24
click at [929, 287] on span "Congratulations!" at bounding box center [888, 285] width 653 height 48
click at [968, 185] on div "Assessment" at bounding box center [973, 182] width 97 height 24
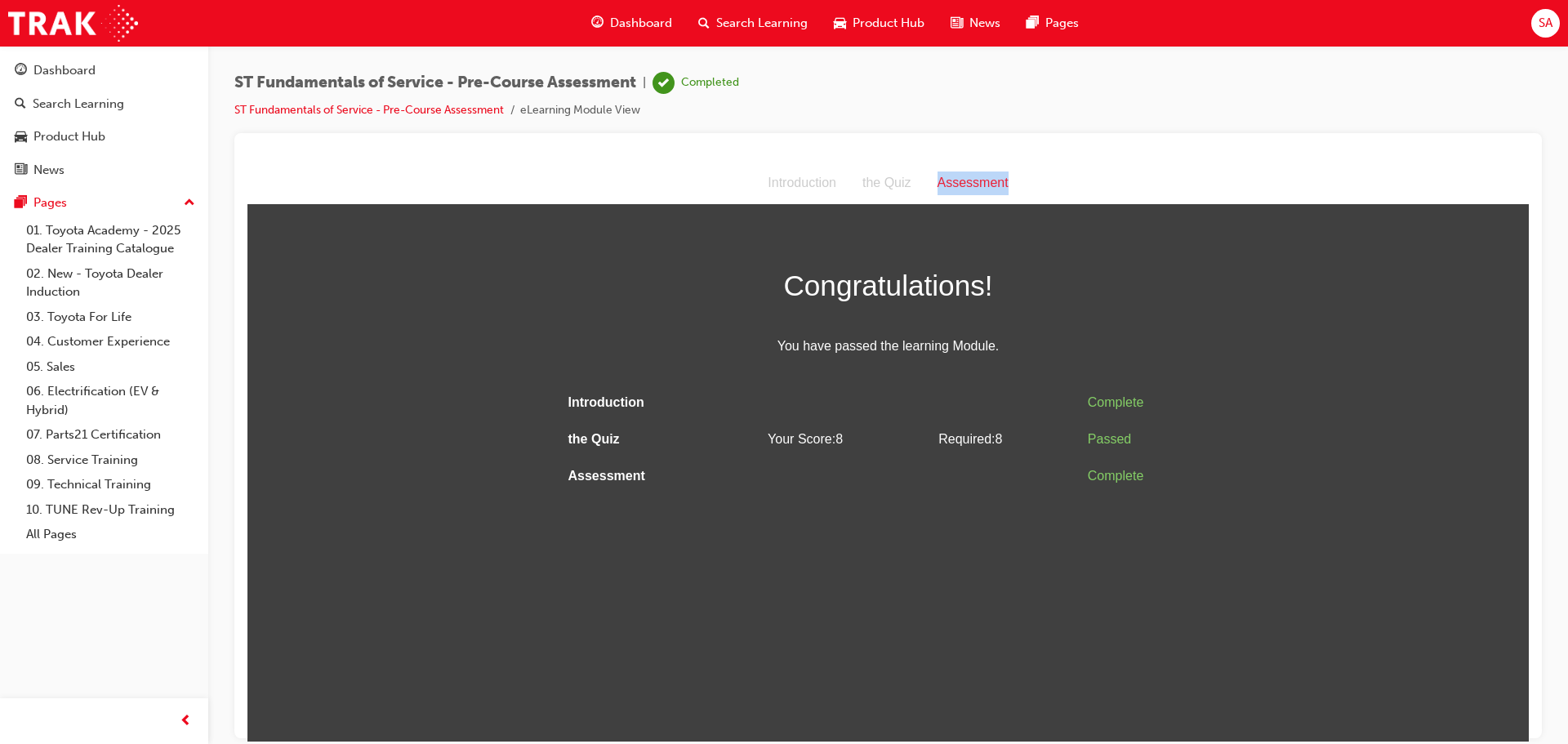
click at [968, 185] on div "Assessment" at bounding box center [973, 182] width 97 height 24
click at [943, 286] on span "Congratulations!" at bounding box center [888, 285] width 653 height 48
click at [594, 297] on span "Congratulations!" at bounding box center [888, 285] width 653 height 48
click at [723, 85] on div "Completed" at bounding box center [709, 83] width 58 height 15
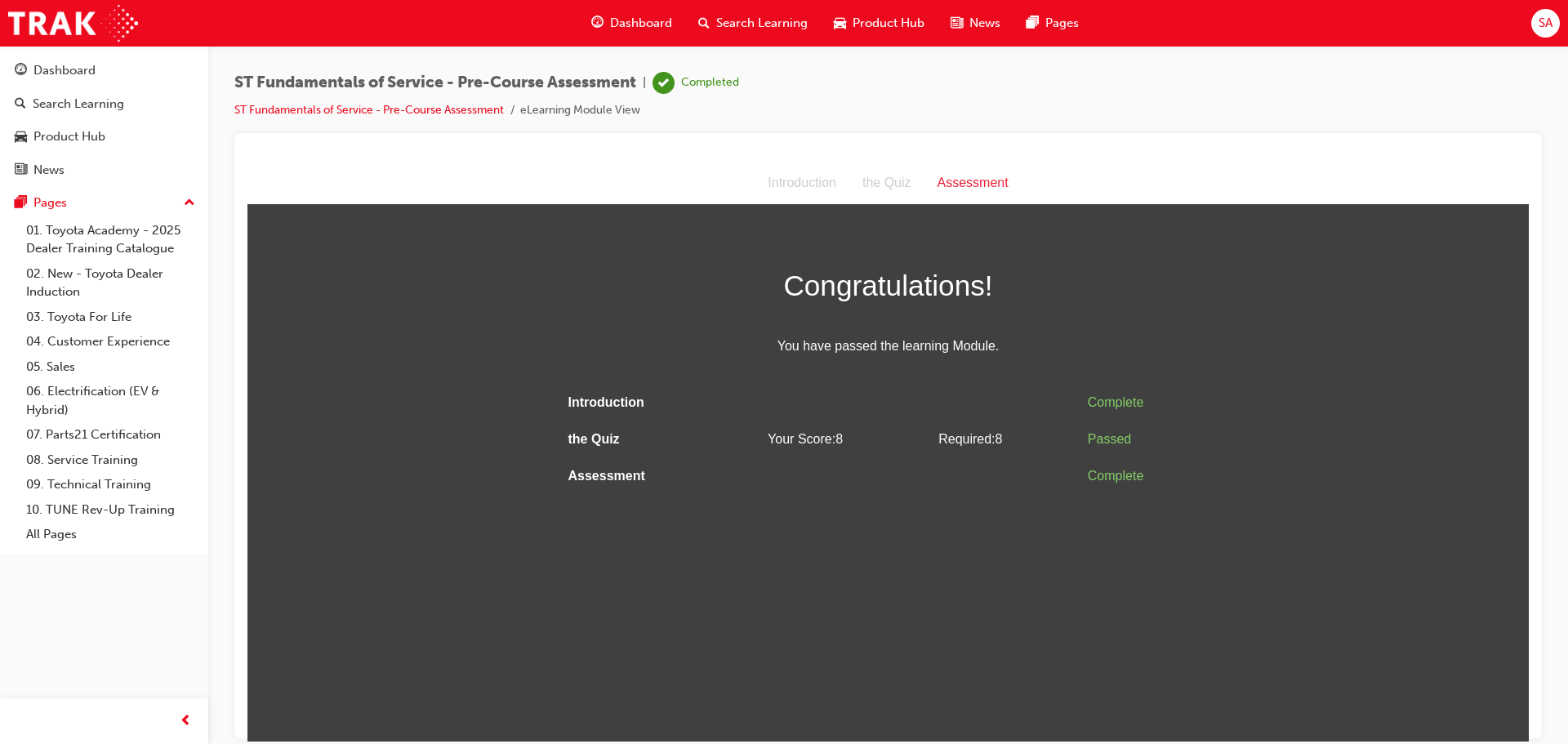
click at [971, 183] on div "Assessment" at bounding box center [973, 182] width 97 height 24
click at [397, 110] on link "ST Fundamentals of Service - Pre-Course Assessment" at bounding box center [368, 109] width 269 height 14
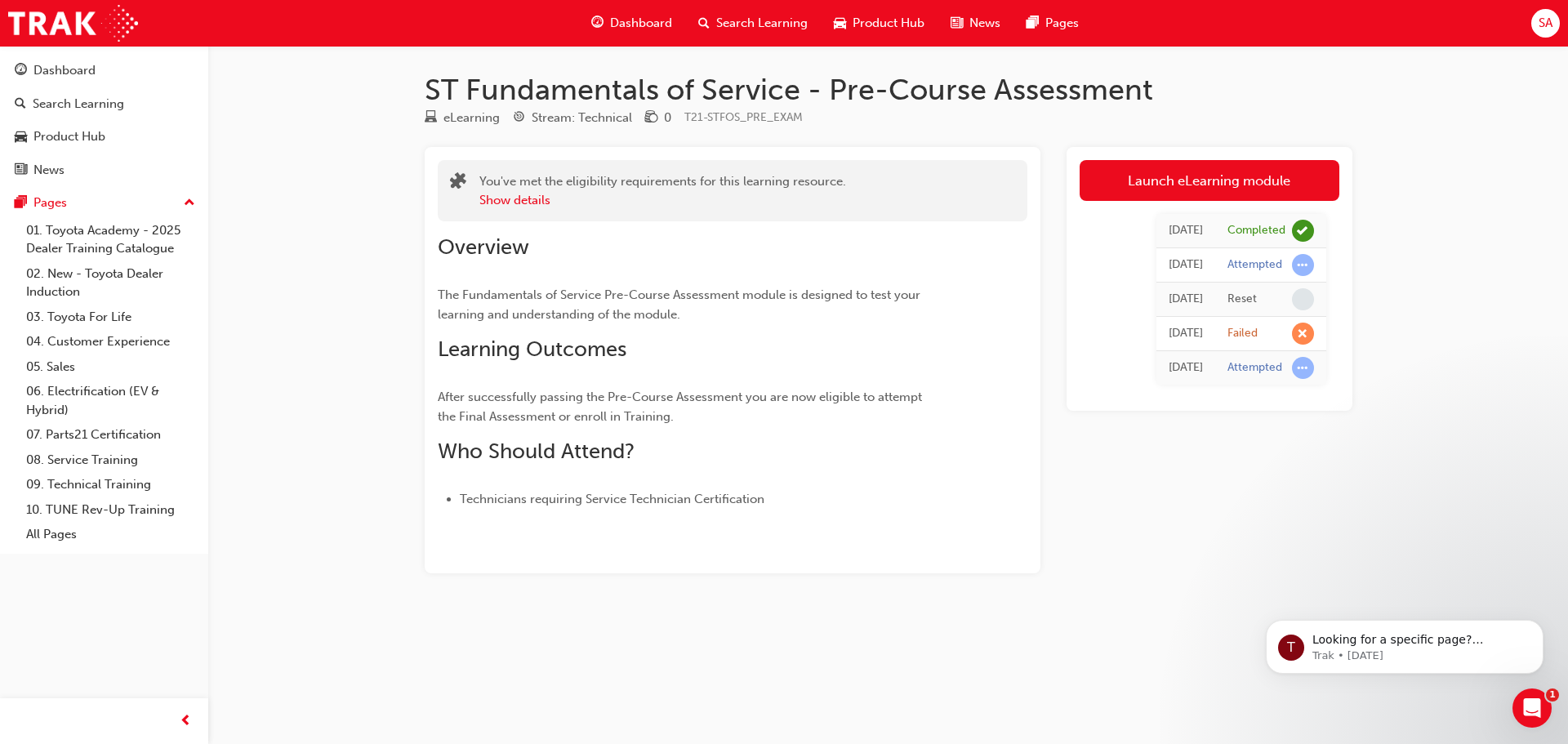
click at [590, 95] on h1 "ST Fundamentals of Service - Pre-Course Assessment" at bounding box center [888, 90] width 927 height 36
click at [1161, 182] on link "Launch eLearning module" at bounding box center [1209, 180] width 260 height 41
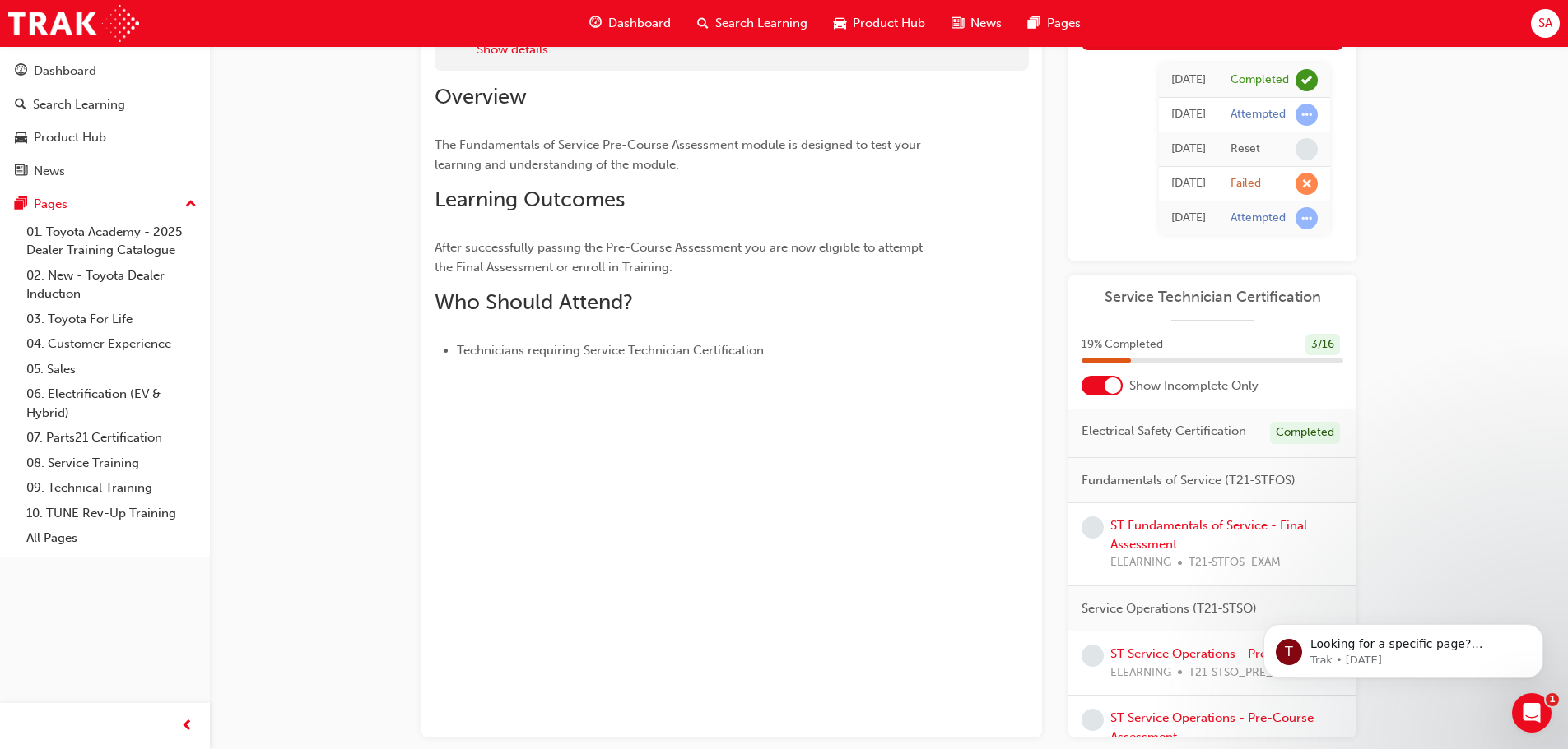
scroll to position [235, 0]
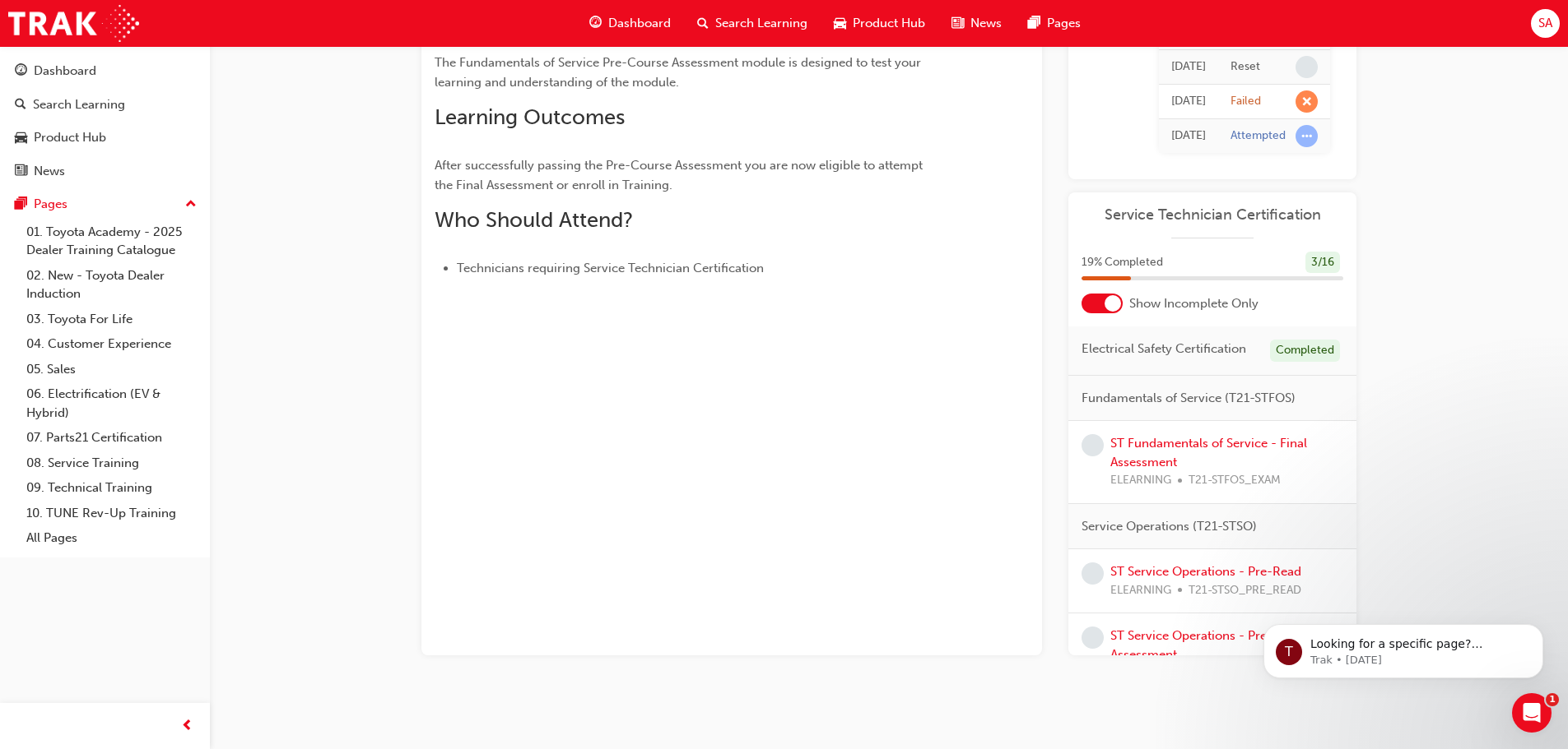
click at [1165, 358] on span "Electrical Safety Certification" at bounding box center [1164, 350] width 165 height 19
click at [1257, 375] on div "Electrical Safety Certification Completed" at bounding box center [1212, 352] width 288 height 50
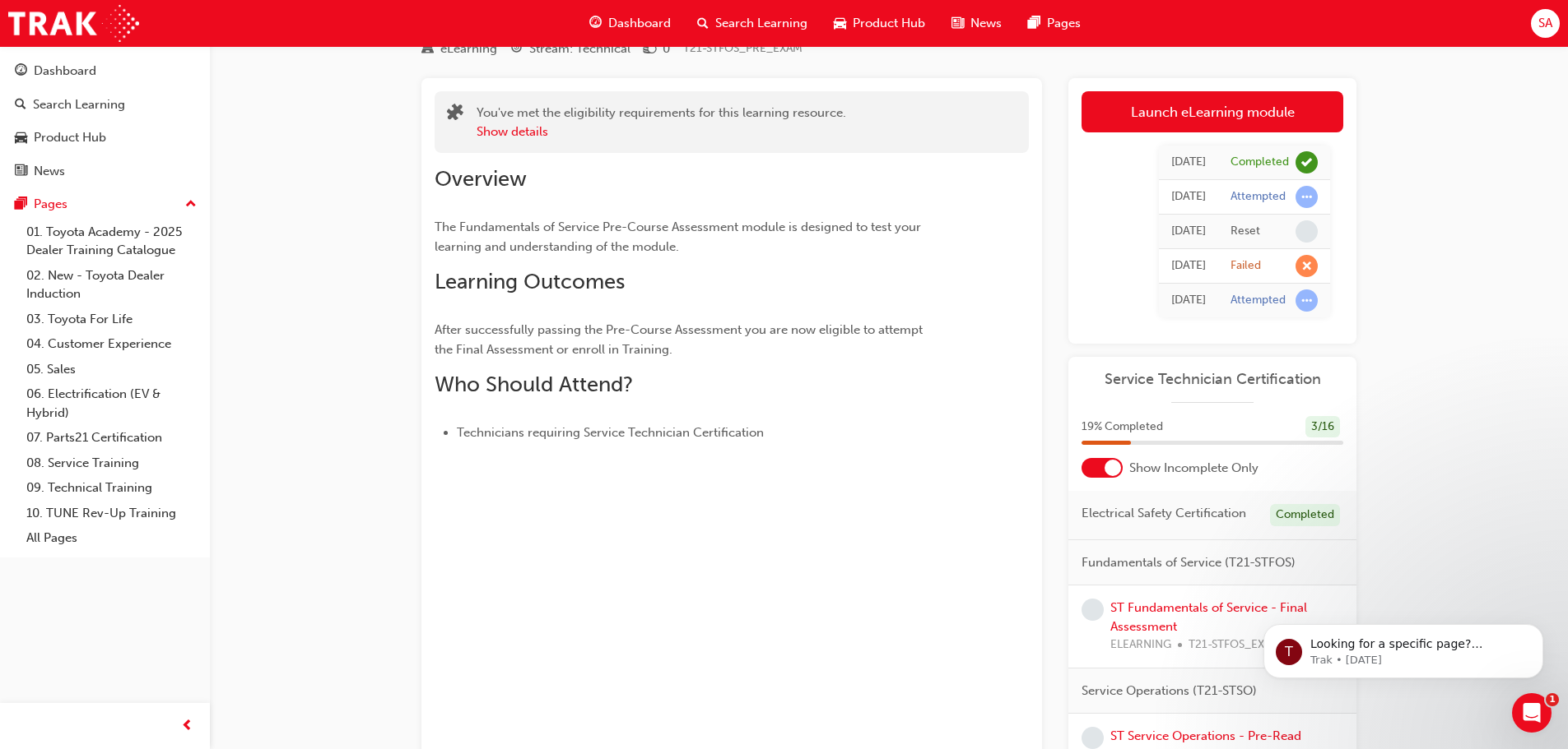
click at [1150, 523] on span "Electrical Safety Certification" at bounding box center [1164, 513] width 165 height 19
click at [1154, 540] on div "Electrical Safety Certification Completed" at bounding box center [1212, 516] width 288 height 50
drag, startPoint x: 1154, startPoint y: 541, endPoint x: 1121, endPoint y: 573, distance: 46.0
click at [1150, 540] on div "Electrical Safety Certification Completed" at bounding box center [1212, 516] width 288 height 50
click at [1120, 573] on span "Fundamentals of Service (T21-STFOS)" at bounding box center [1188, 563] width 214 height 19
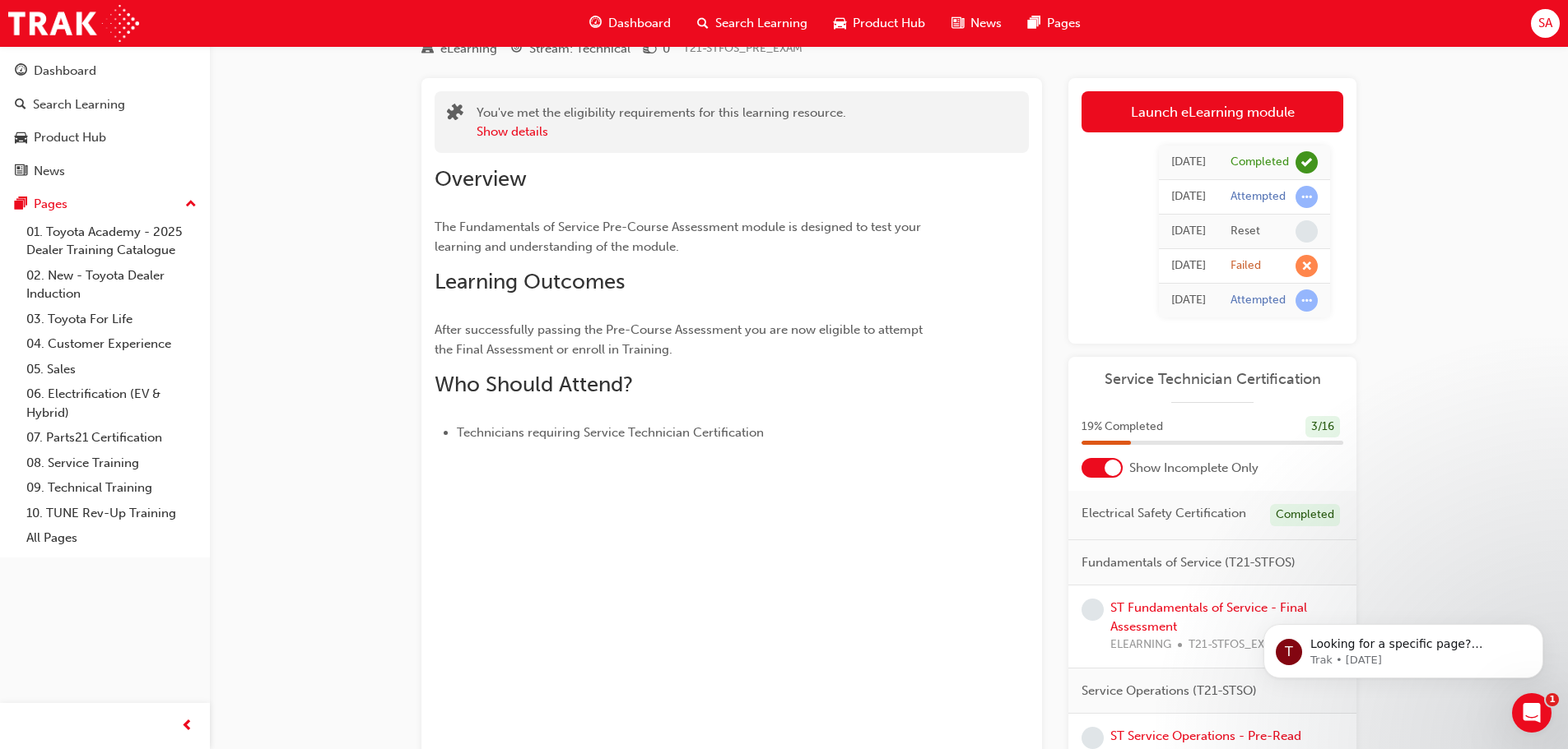
click at [1119, 565] on div "Fundamentals of Service (T21-STFOS)" at bounding box center [1212, 563] width 288 height 46
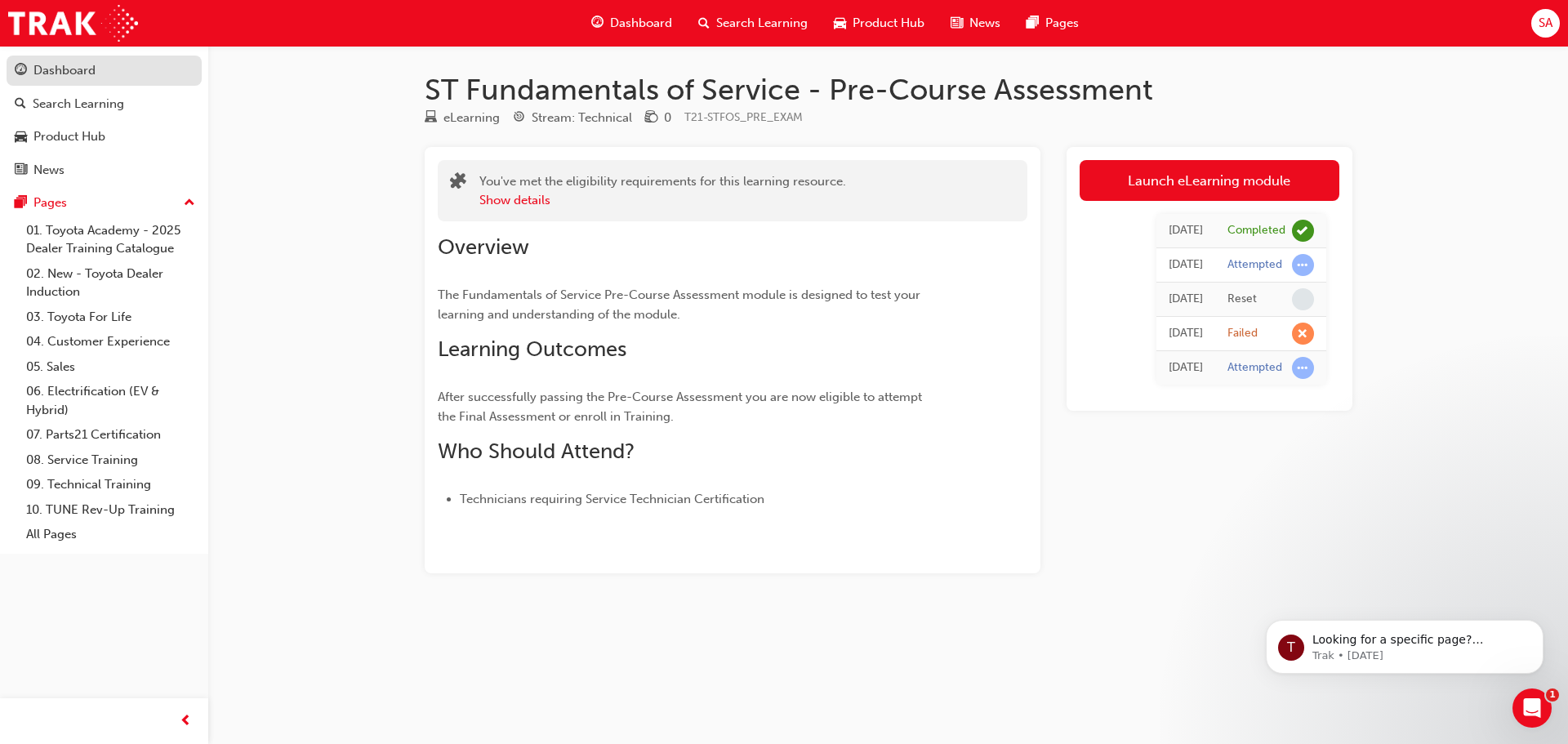
click at [67, 67] on div "Dashboard" at bounding box center [64, 70] width 62 height 19
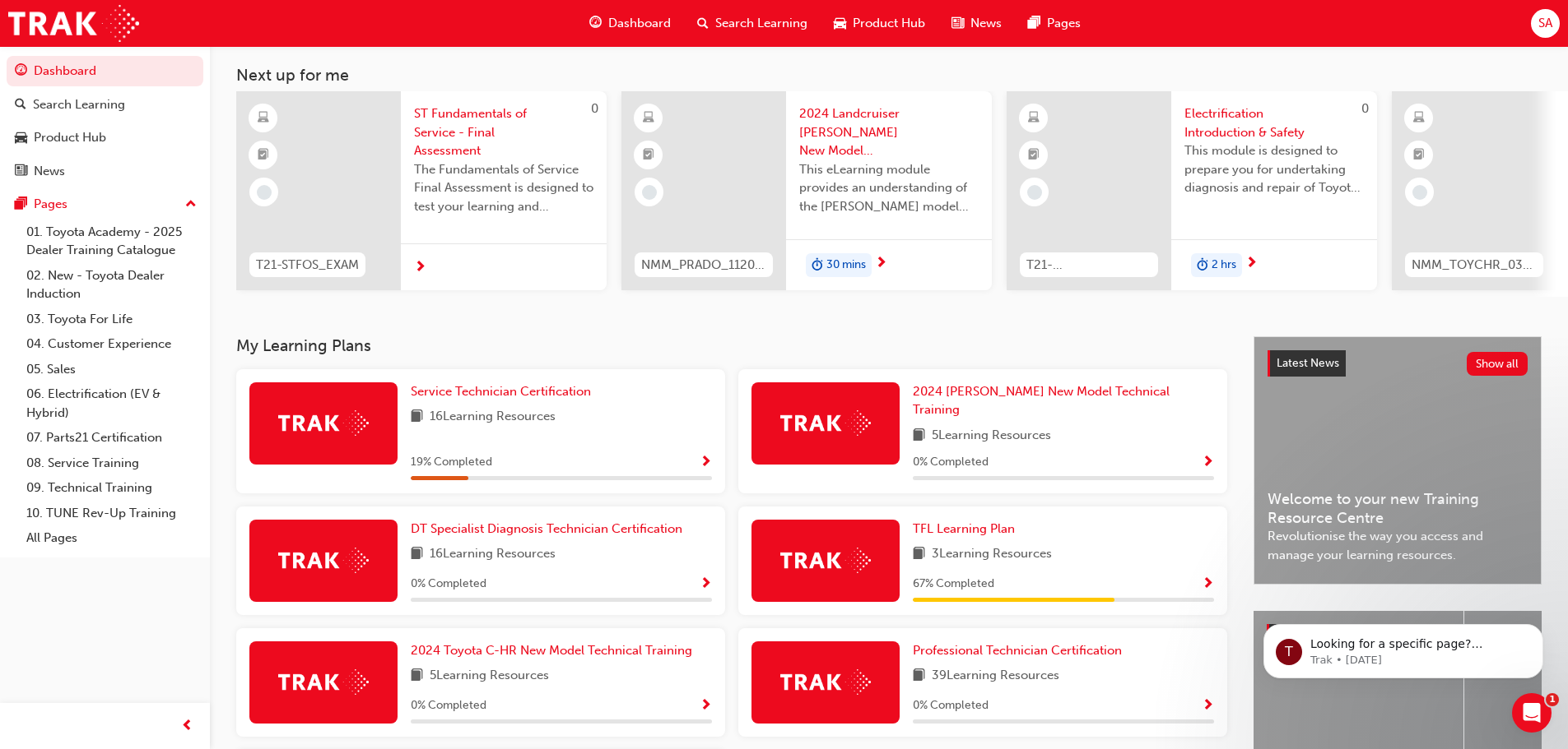
scroll to position [165, 0]
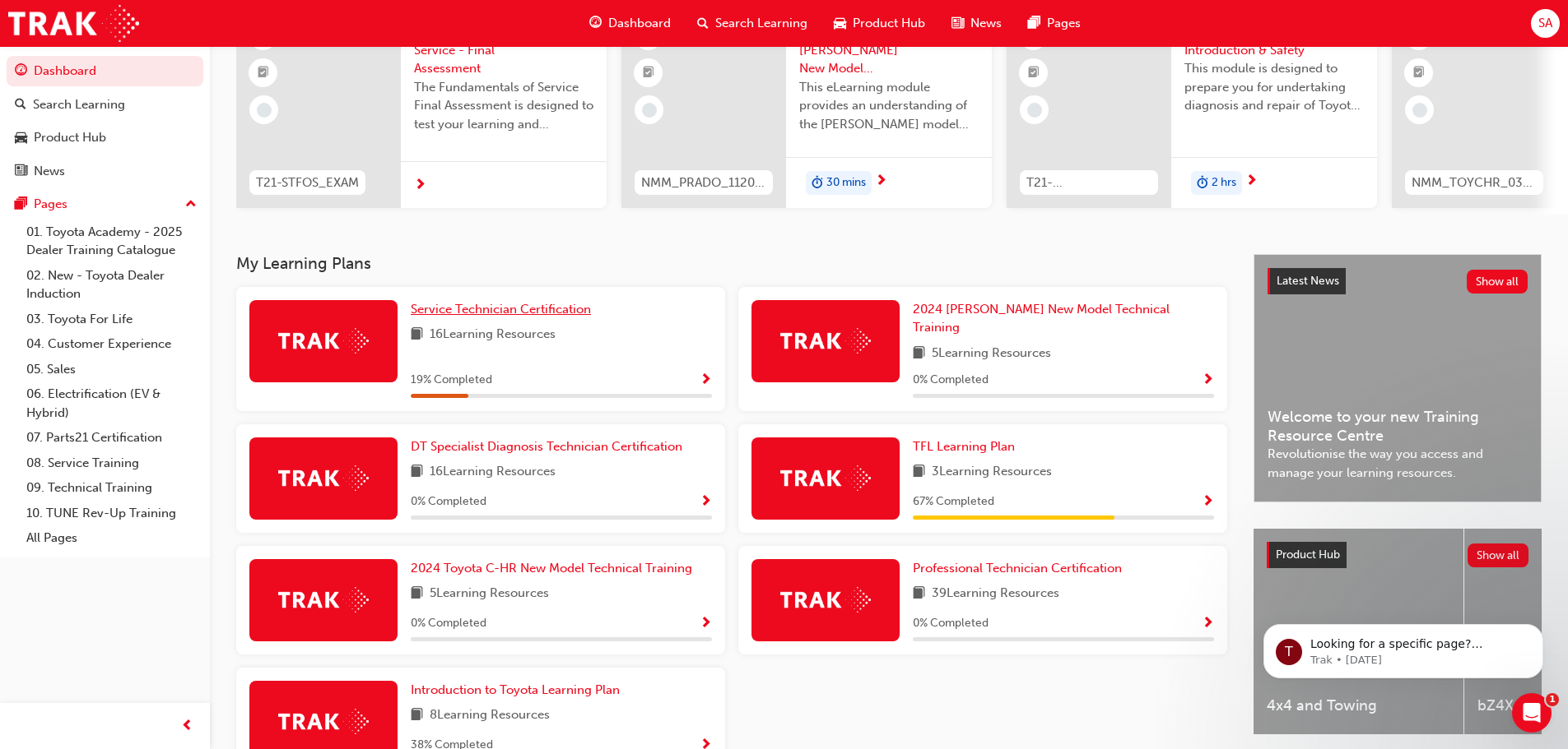
click at [484, 317] on span "Service Technician Certification" at bounding box center [500, 308] width 180 height 14
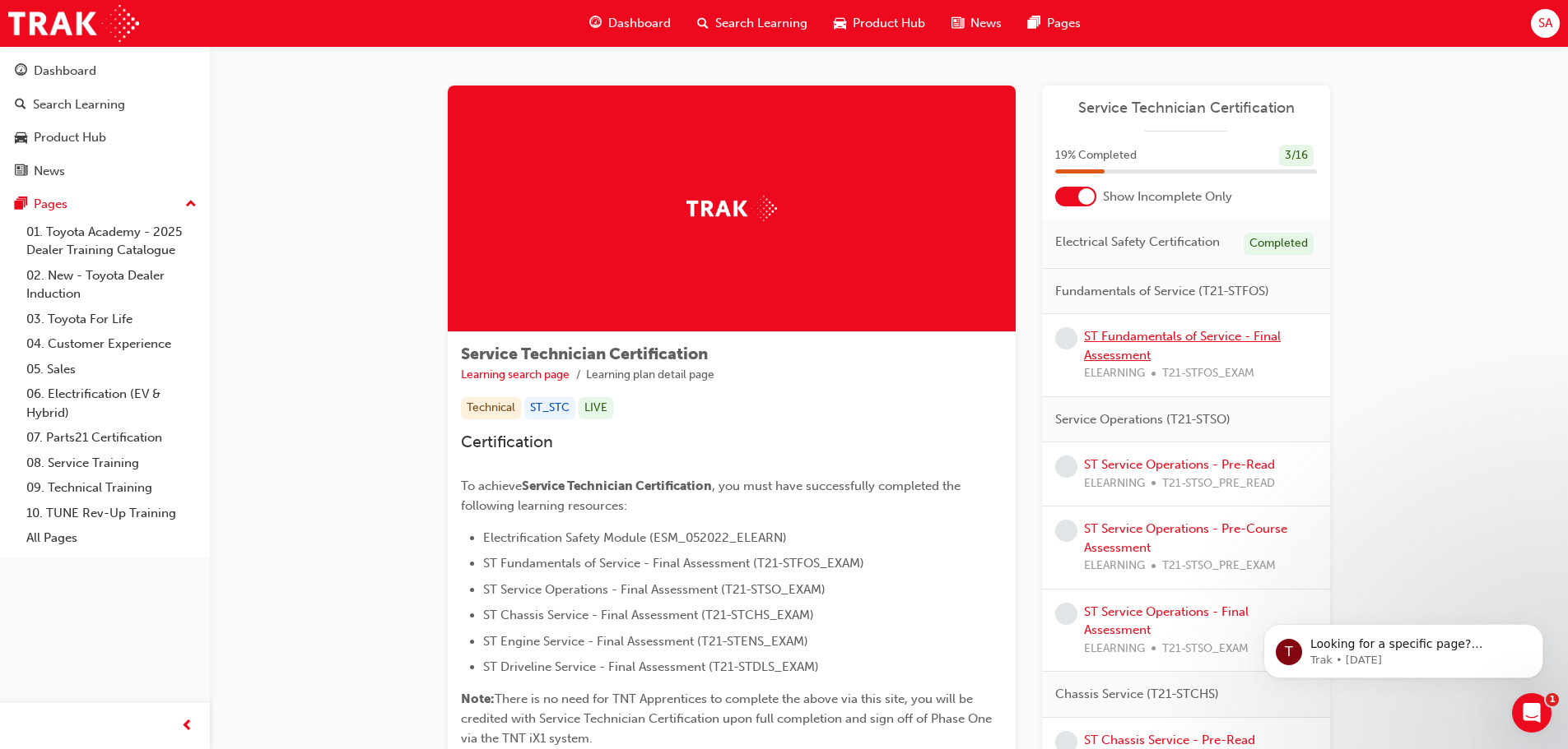
click at [1132, 336] on link "ST Fundamentals of Service - Final Assessment" at bounding box center [1182, 345] width 196 height 34
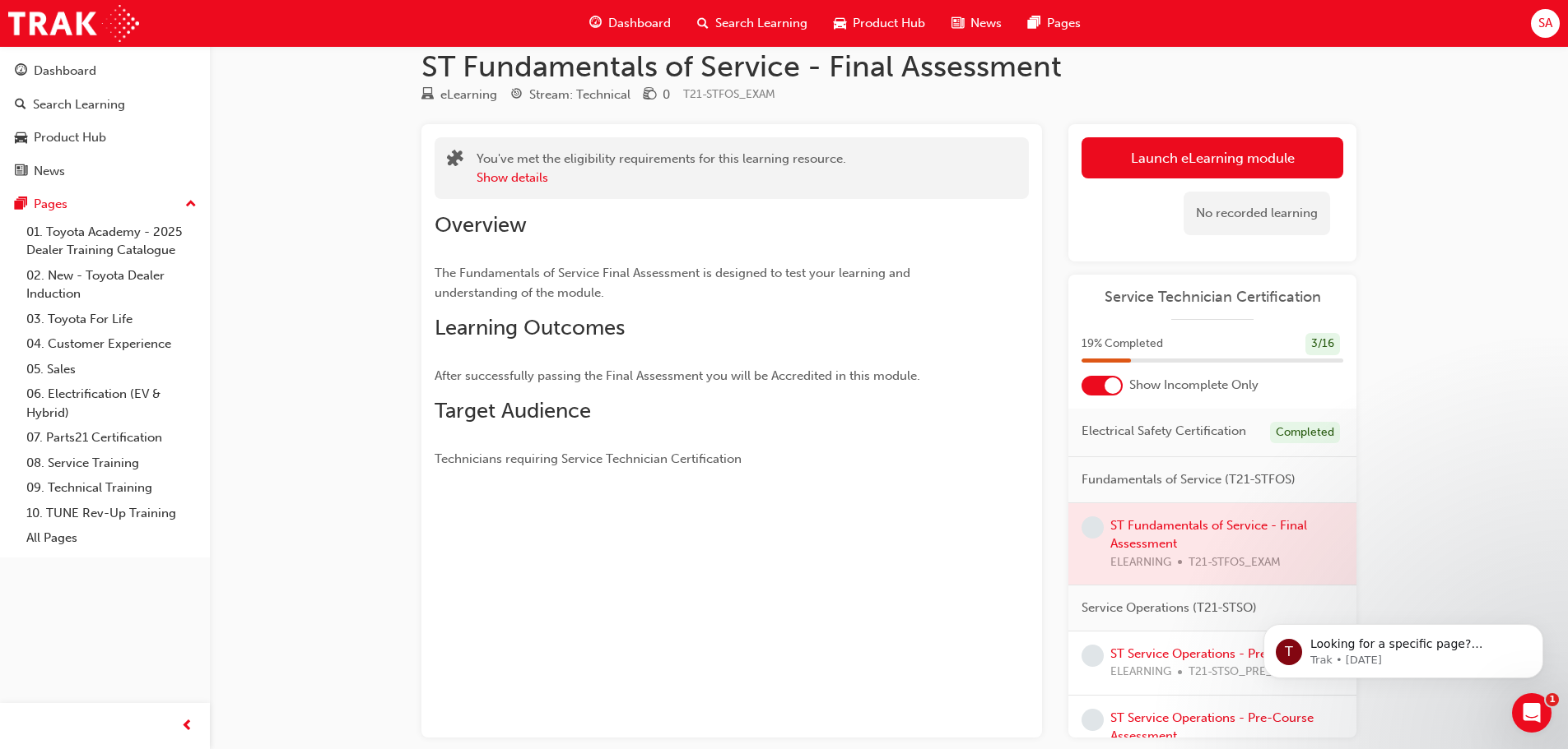
scroll to position [106, 0]
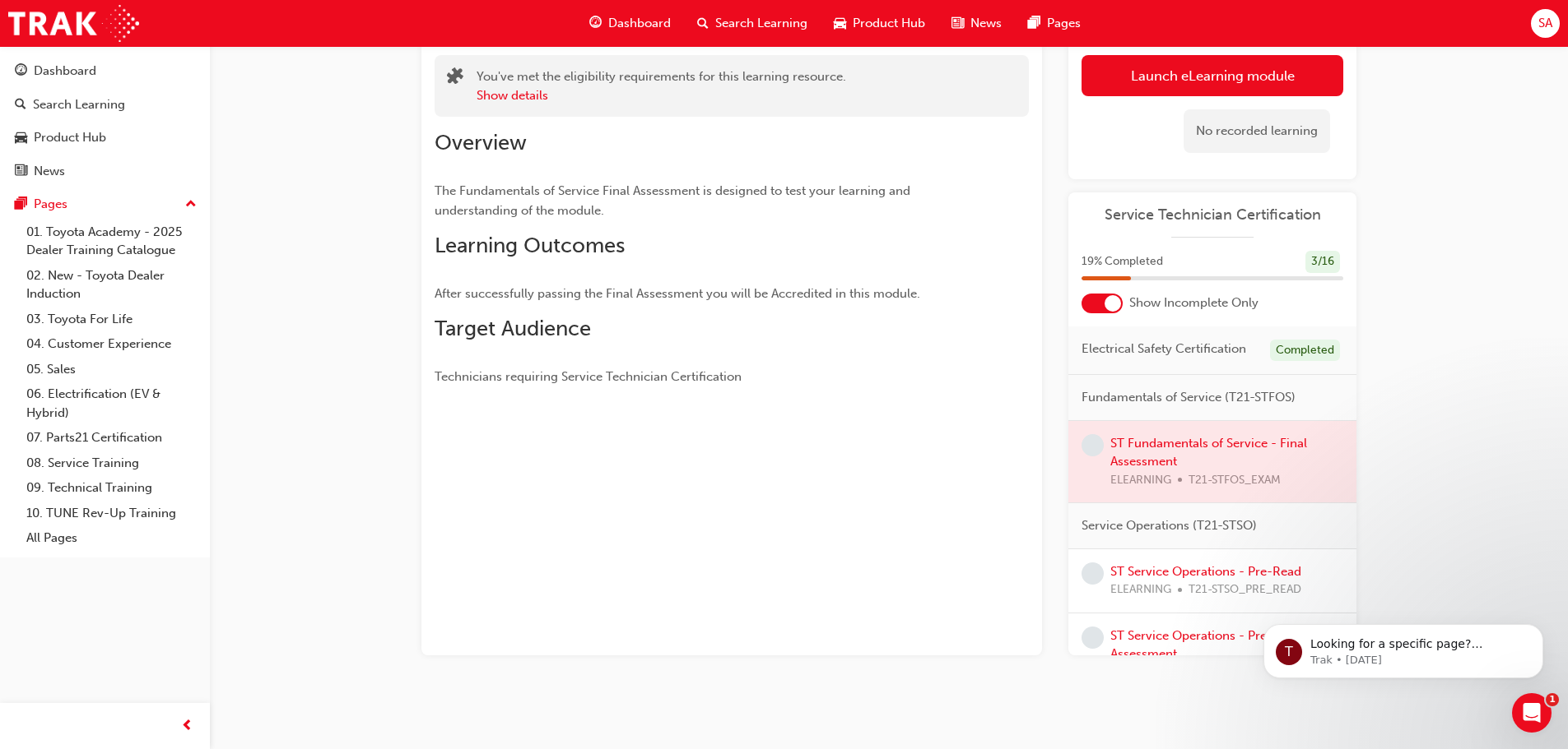
click at [1188, 459] on div at bounding box center [1212, 463] width 288 height 82
click at [1172, 407] on span "Fundamentals of Service (T21-STFOS)" at bounding box center [1188, 397] width 214 height 19
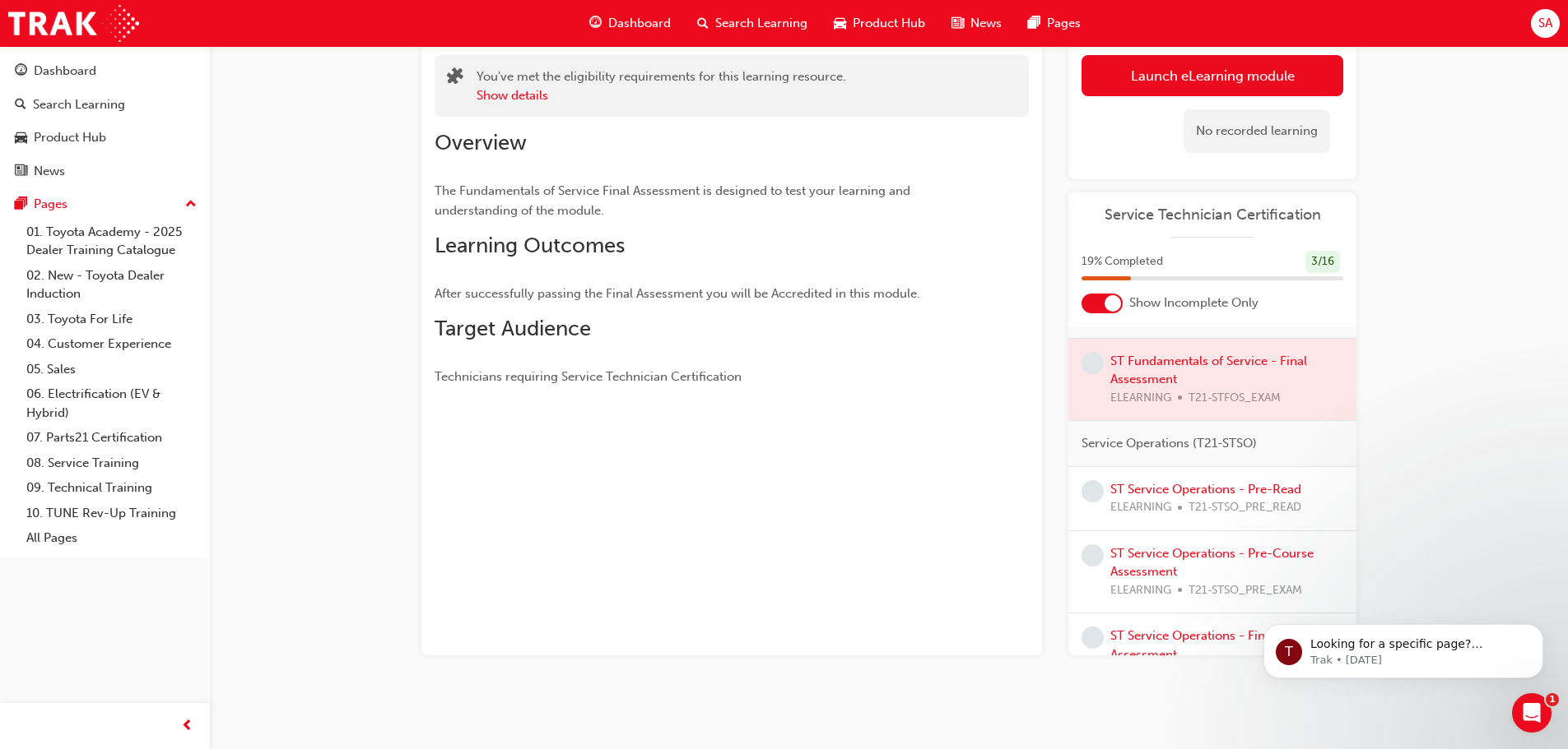
scroll to position [0, 0]
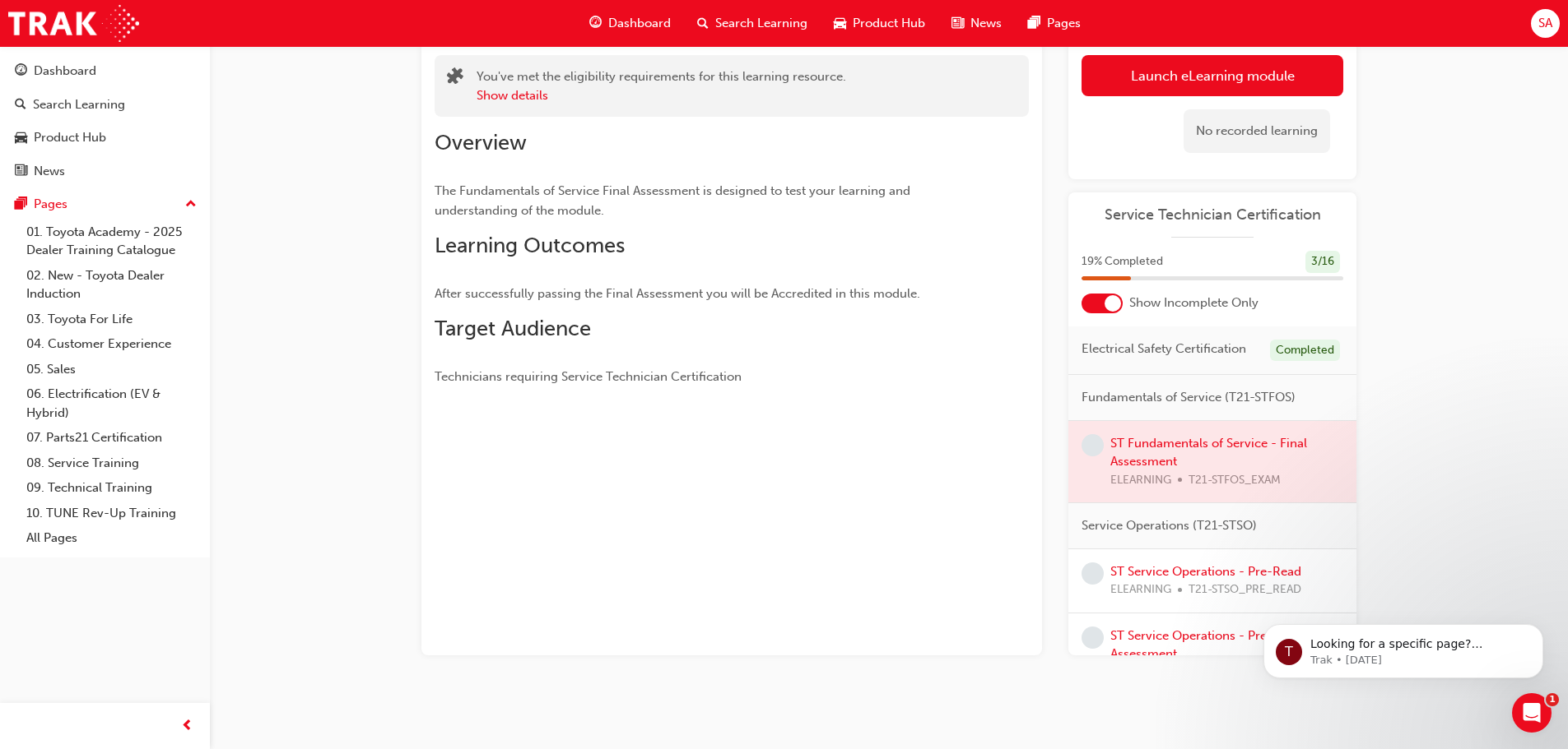
drag, startPoint x: 1170, startPoint y: 451, endPoint x: 1171, endPoint y: 463, distance: 12.0
click at [1171, 457] on div at bounding box center [1212, 463] width 288 height 82
click at [1241, 447] on div at bounding box center [1212, 463] width 288 height 82
click at [1251, 421] on div "Fundamentals of Service (T21-STFOS)" at bounding box center [1212, 398] width 288 height 46
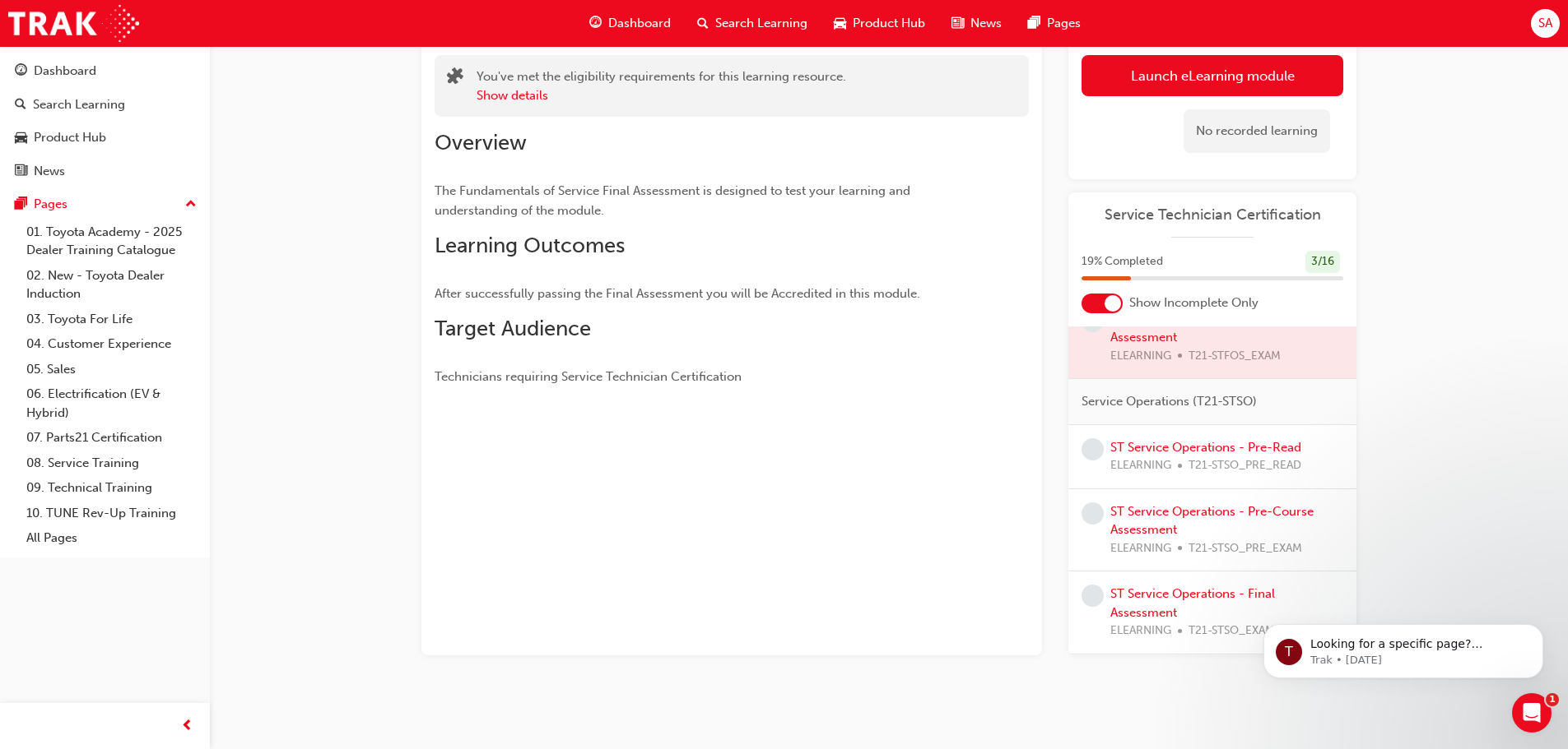
scroll to position [127, 0]
click at [1242, 329] on div at bounding box center [1212, 335] width 288 height 82
click at [1214, 451] on link "ST Service Operations - Pre-Read" at bounding box center [1205, 443] width 191 height 14
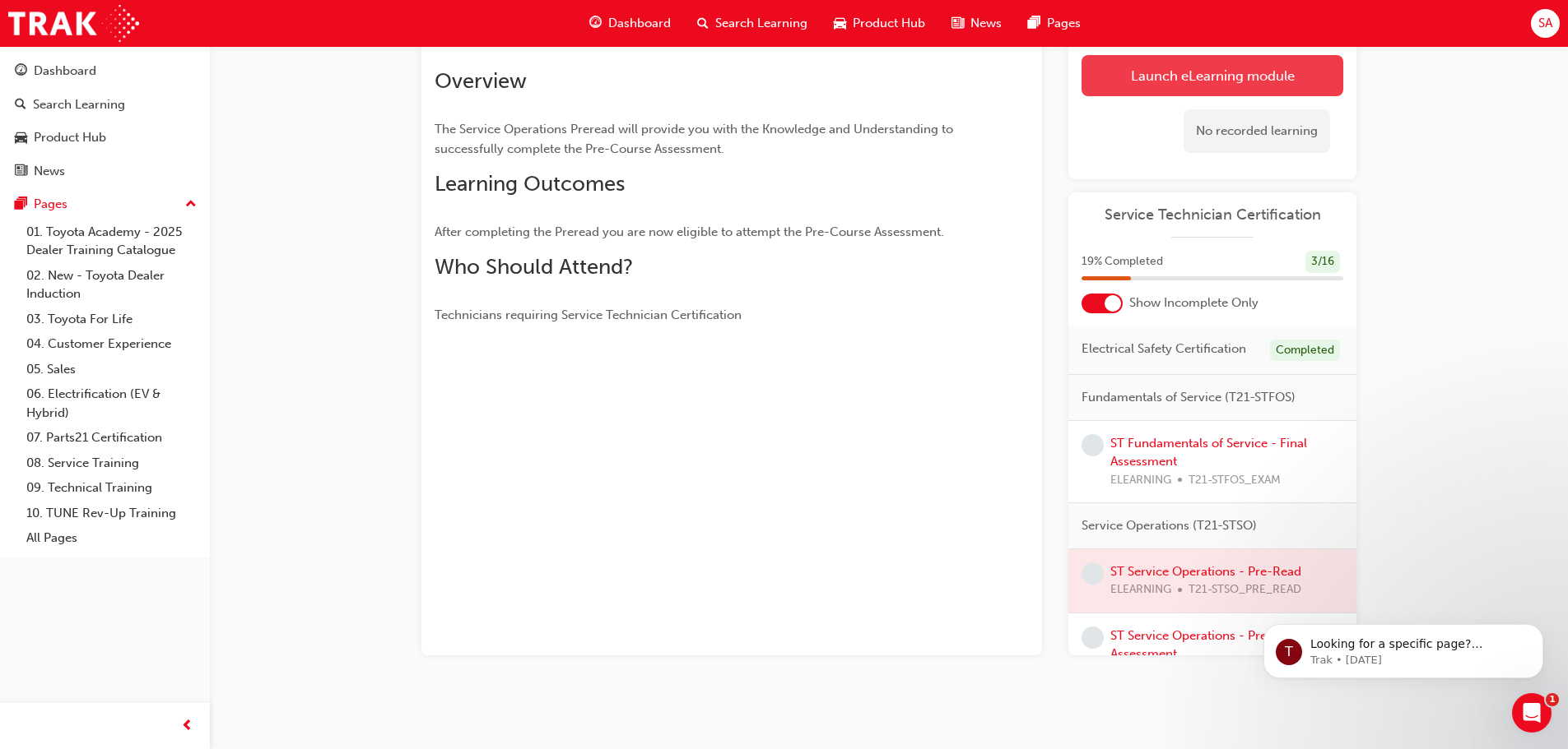
click at [1168, 79] on link "Launch eLearning module" at bounding box center [1211, 76] width 262 height 41
